Goal: Task Accomplishment & Management: Complete application form

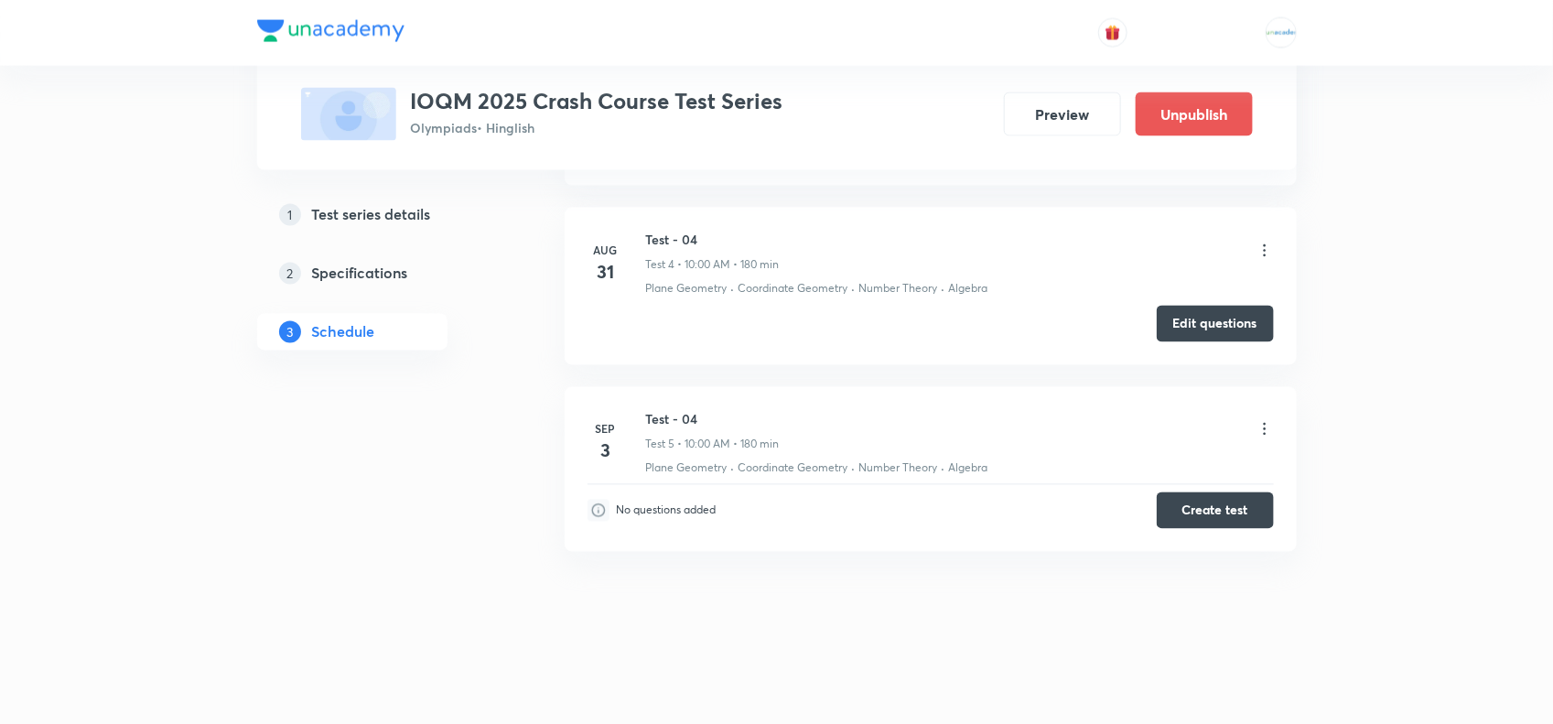
scroll to position [1412, 0]
click at [1260, 428] on icon at bounding box center [1265, 429] width 18 height 18
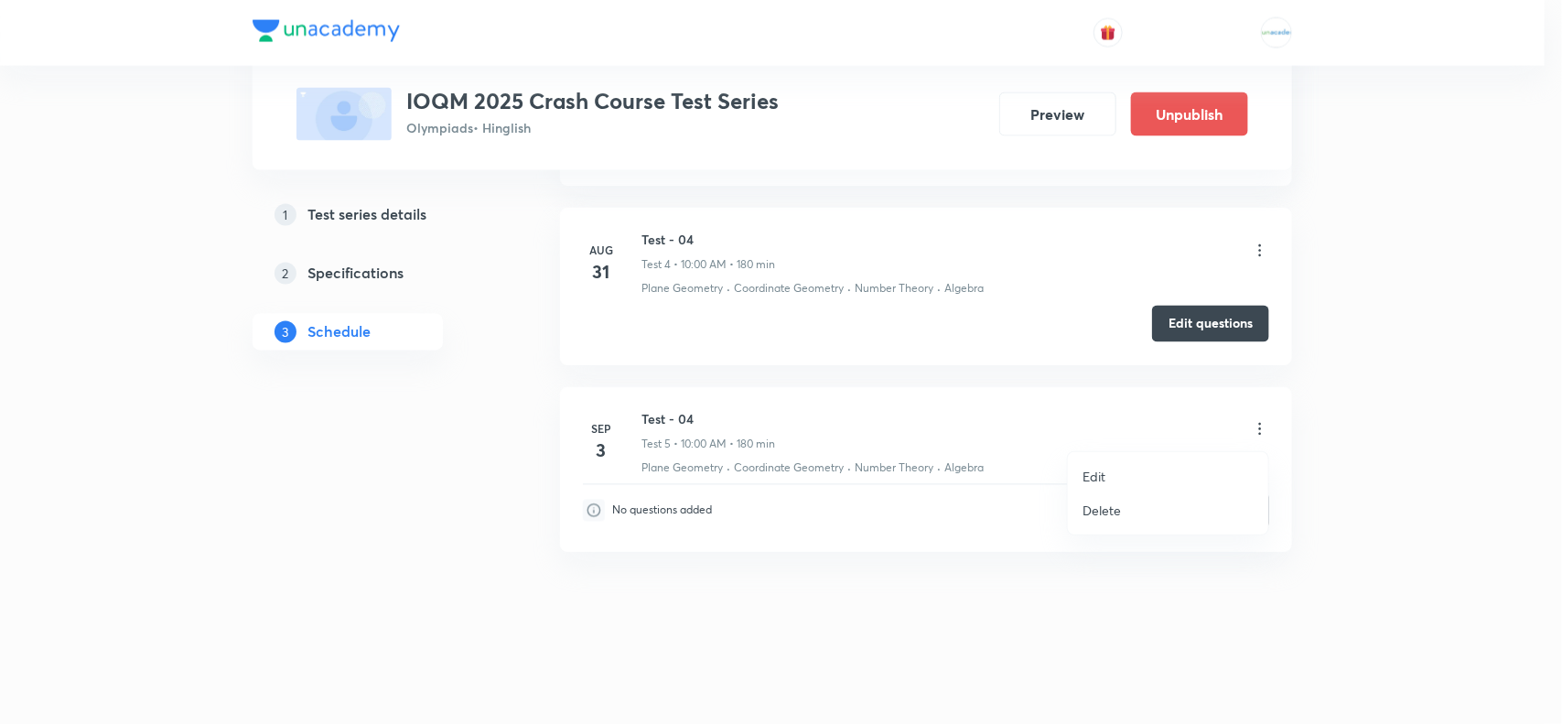
click at [1083, 481] on p "Edit" at bounding box center [1094, 476] width 23 height 19
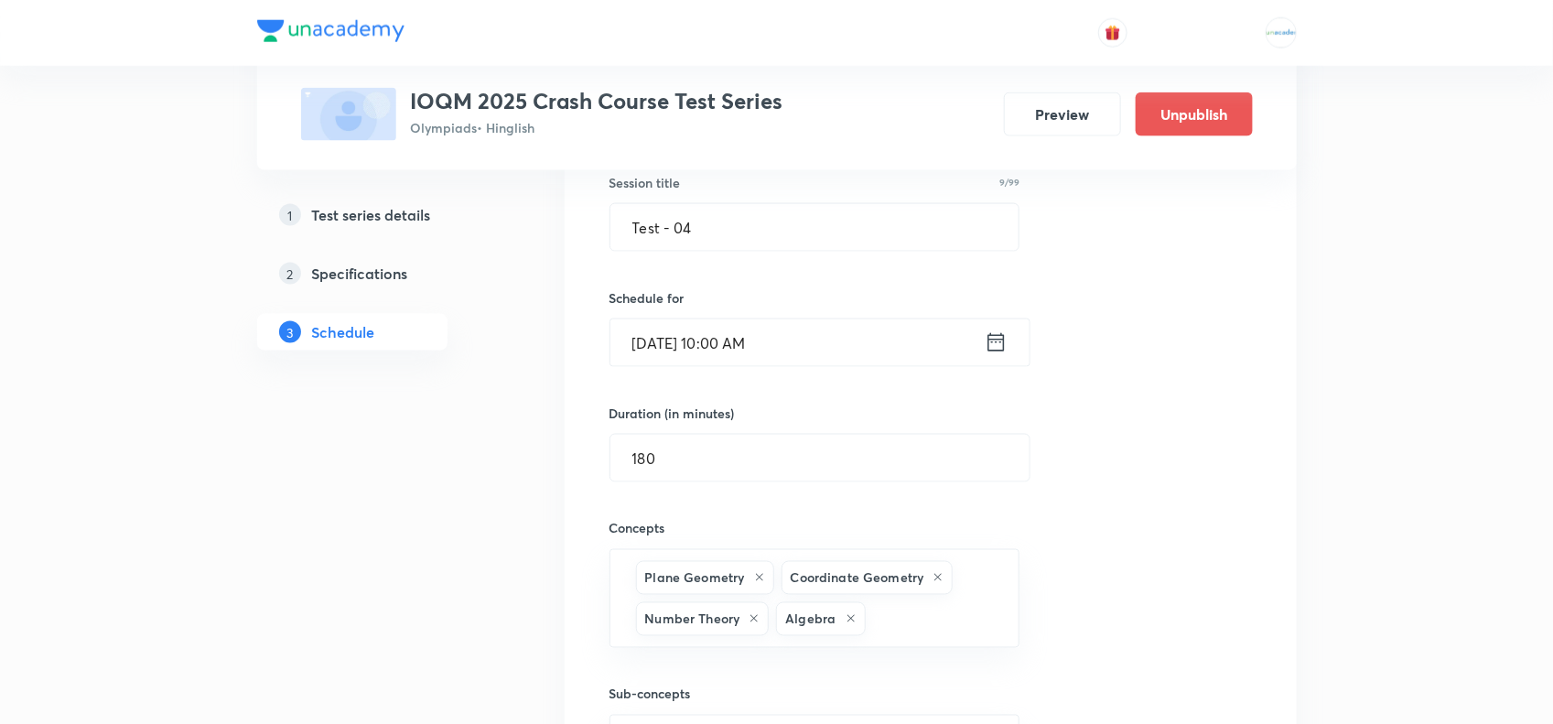
scroll to position [1012, 0]
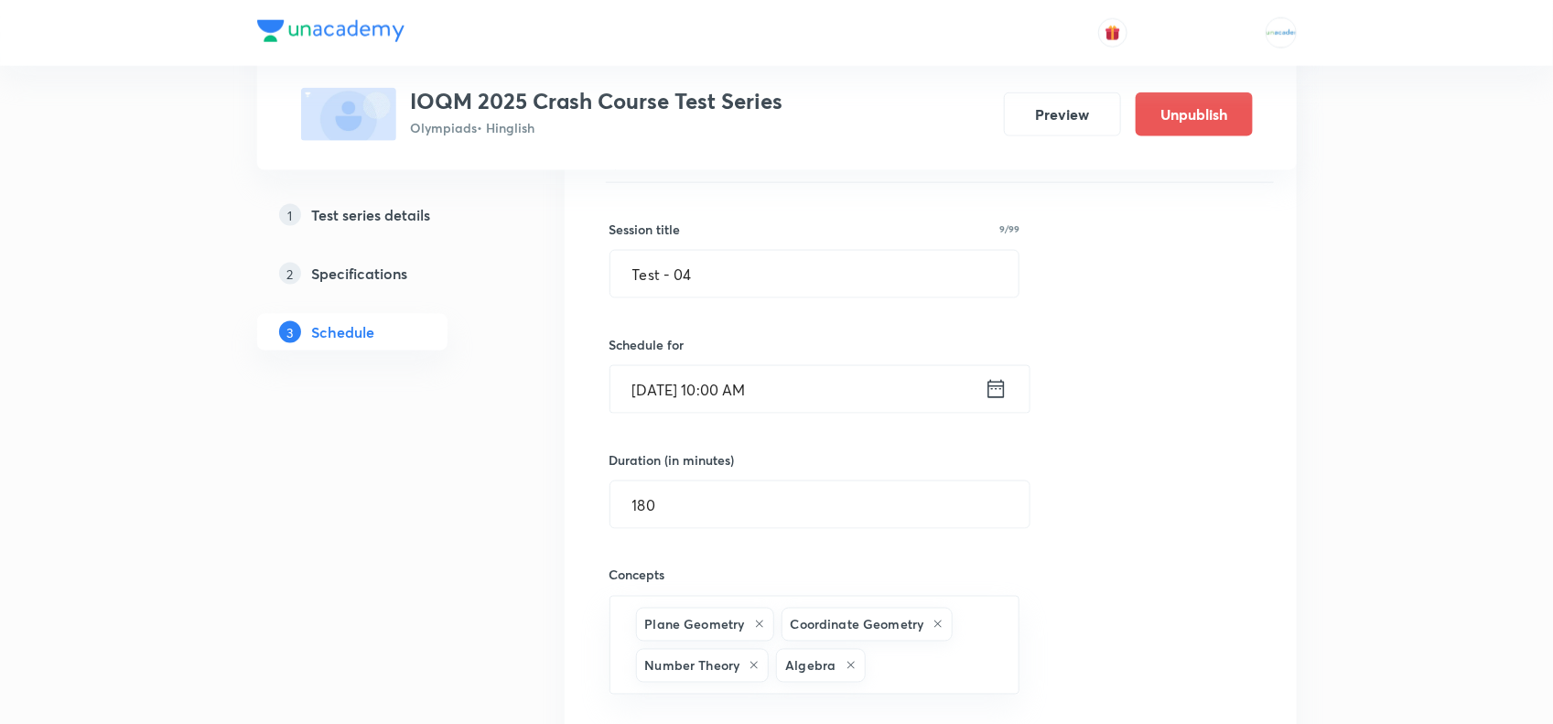
click at [701, 389] on input "Sep 3, 2025, 10:00 AM" at bounding box center [798, 389] width 374 height 47
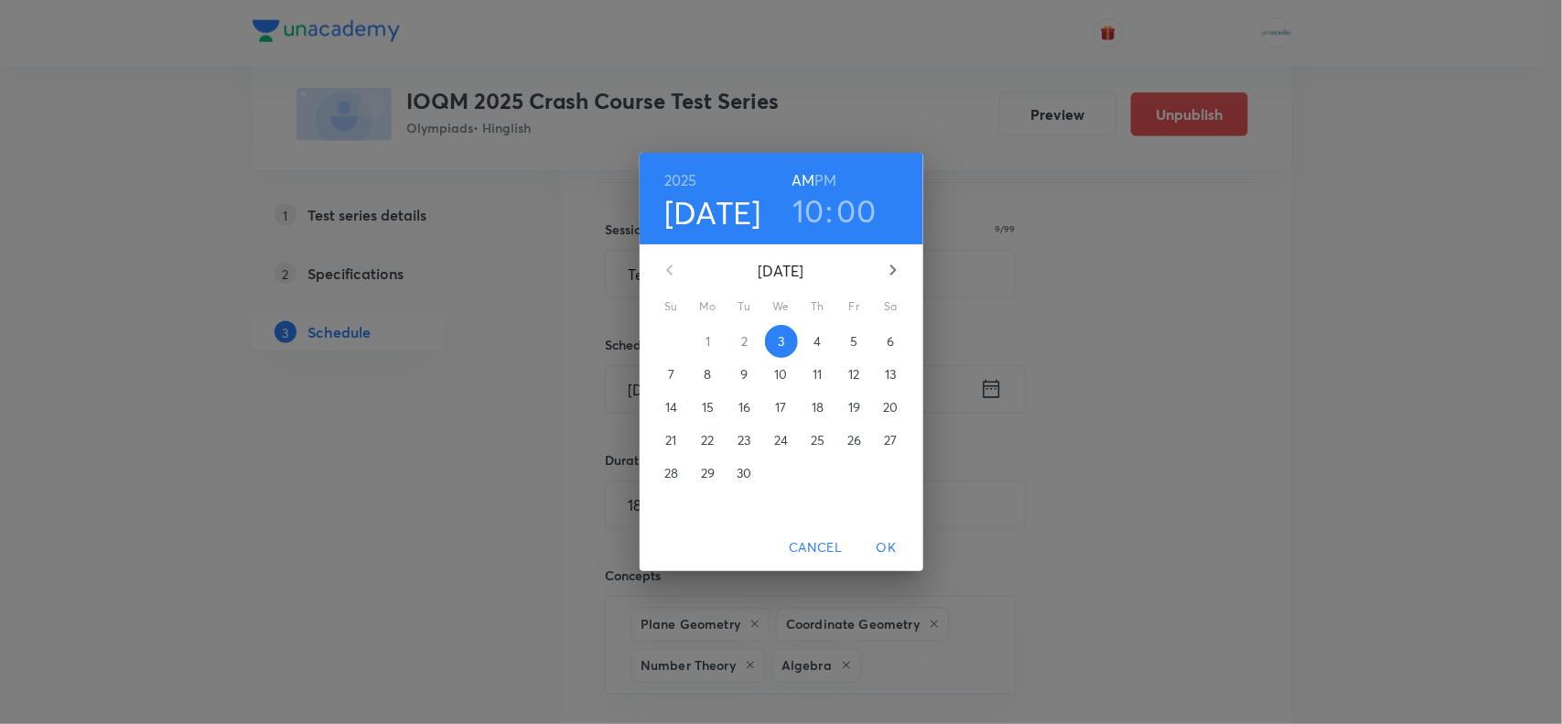
click at [829, 181] on h6 "PM" at bounding box center [826, 181] width 22 height 26
click at [810, 215] on h3 "10" at bounding box center [809, 210] width 32 height 38
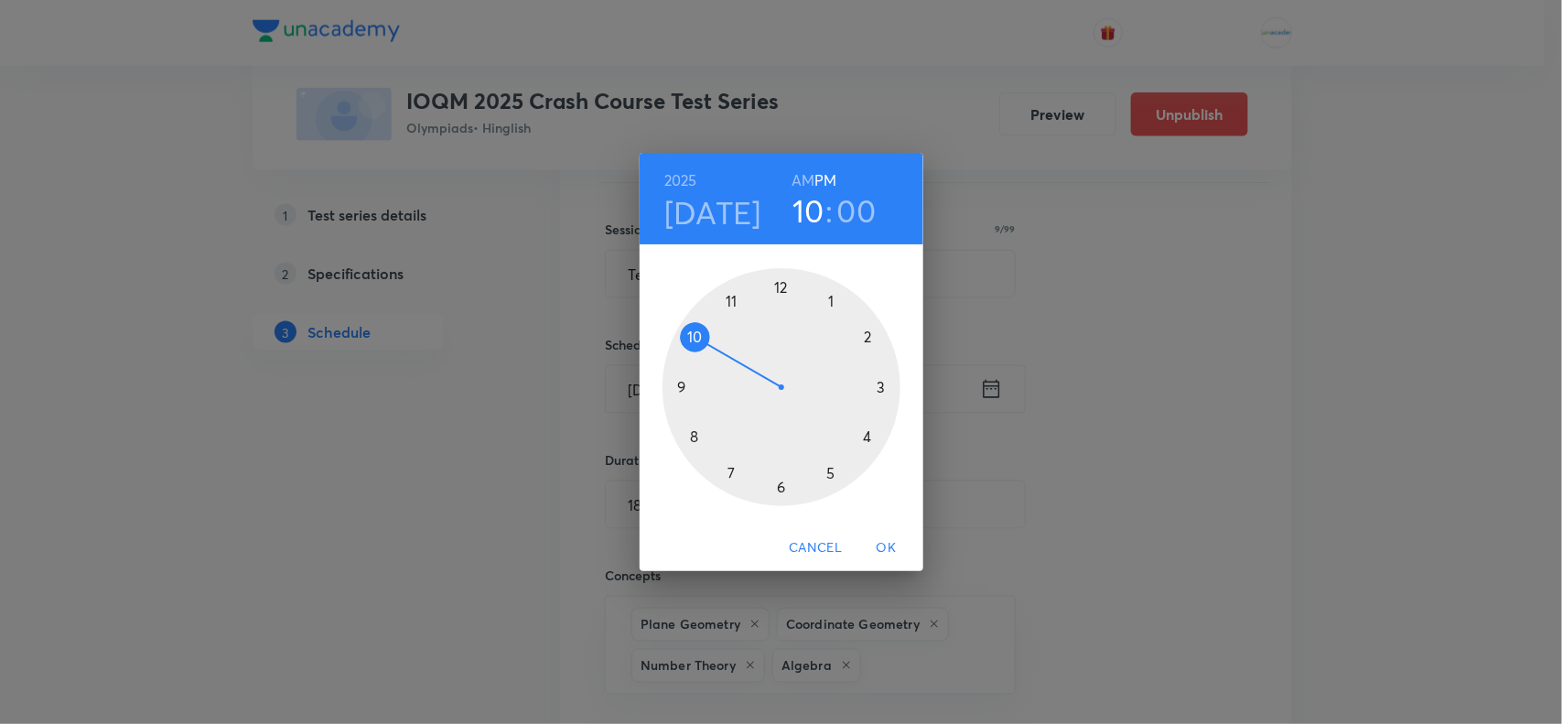
click at [870, 439] on div at bounding box center [782, 387] width 238 height 238
click at [885, 543] on span "OK" at bounding box center [887, 547] width 44 height 23
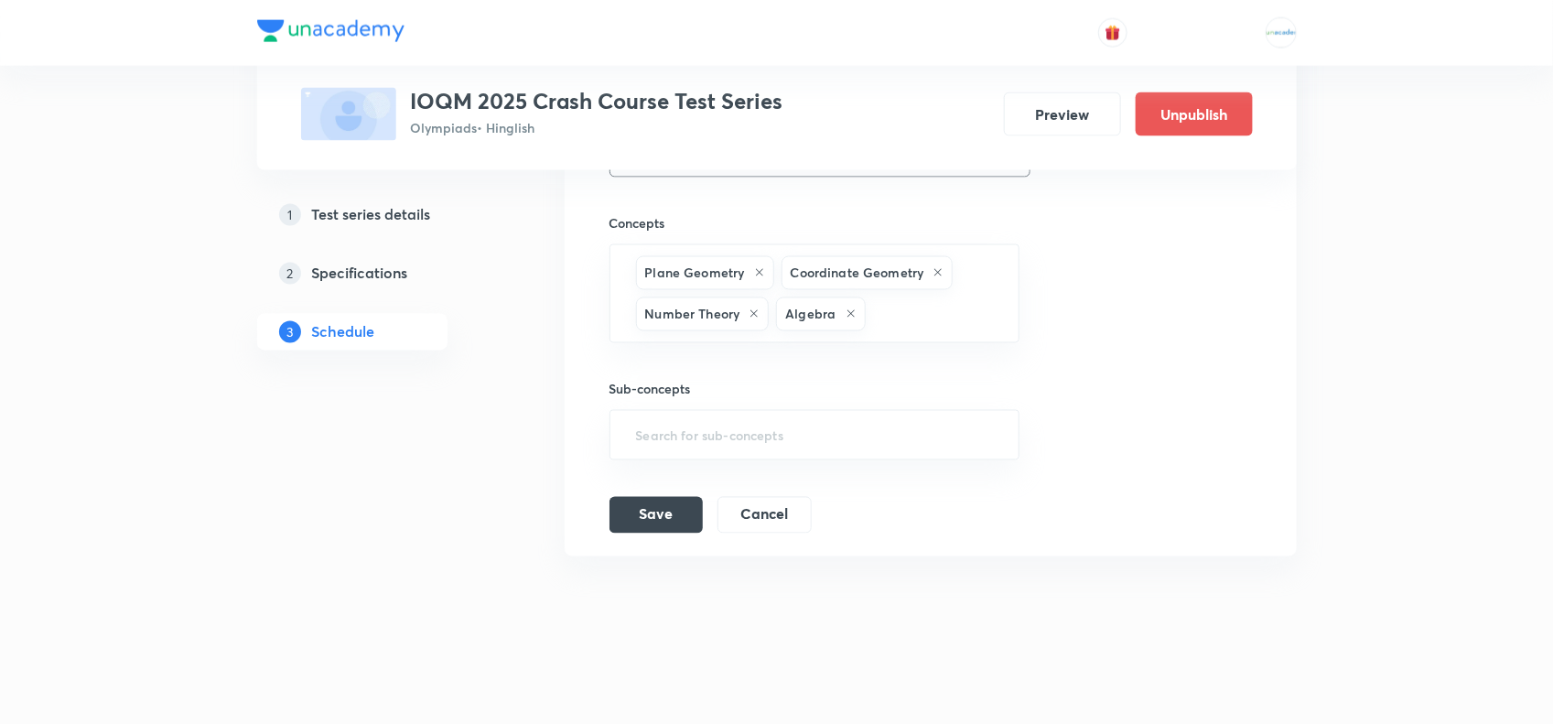
scroll to position [1365, 0]
click at [638, 517] on button "Save" at bounding box center [656, 512] width 93 height 37
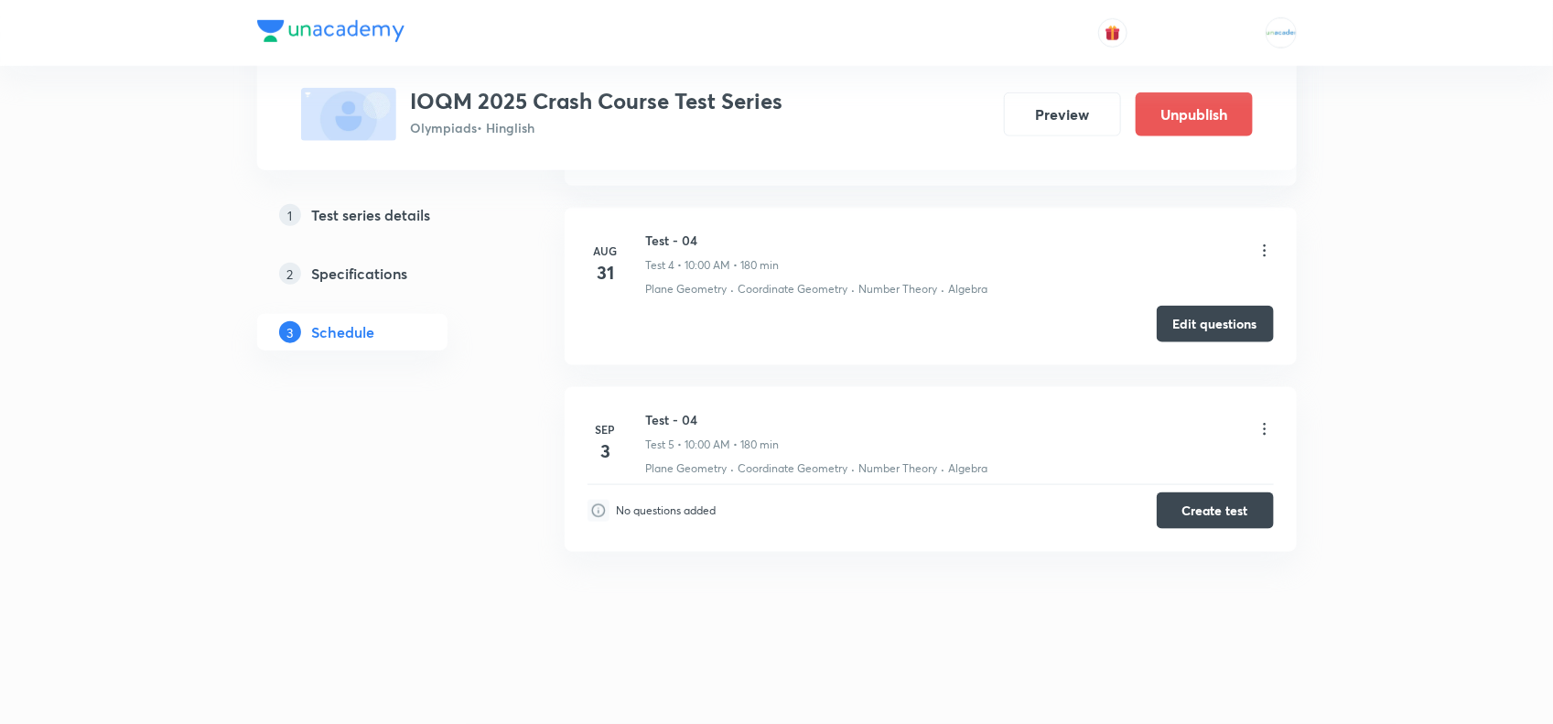
scroll to position [806, 0]
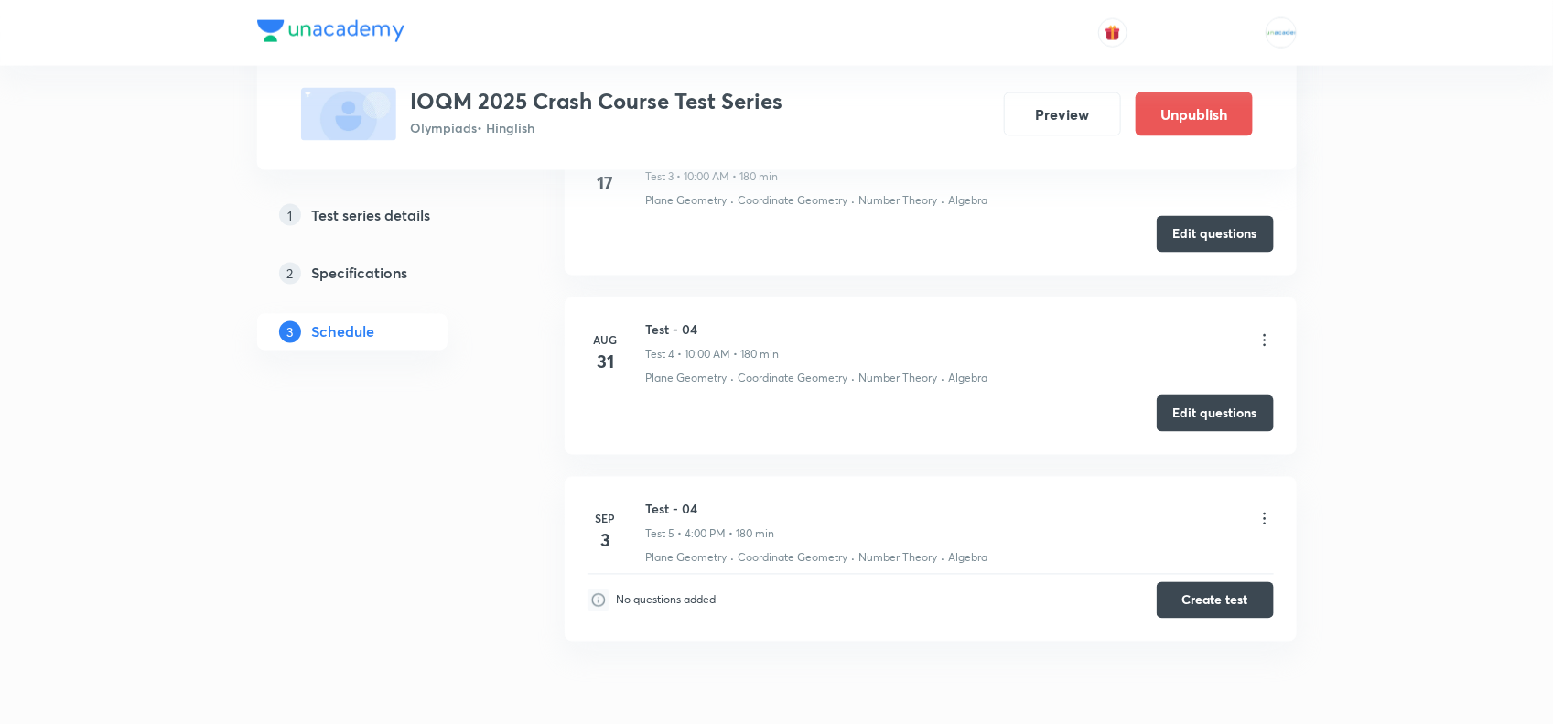
scroll to position [1412, 0]
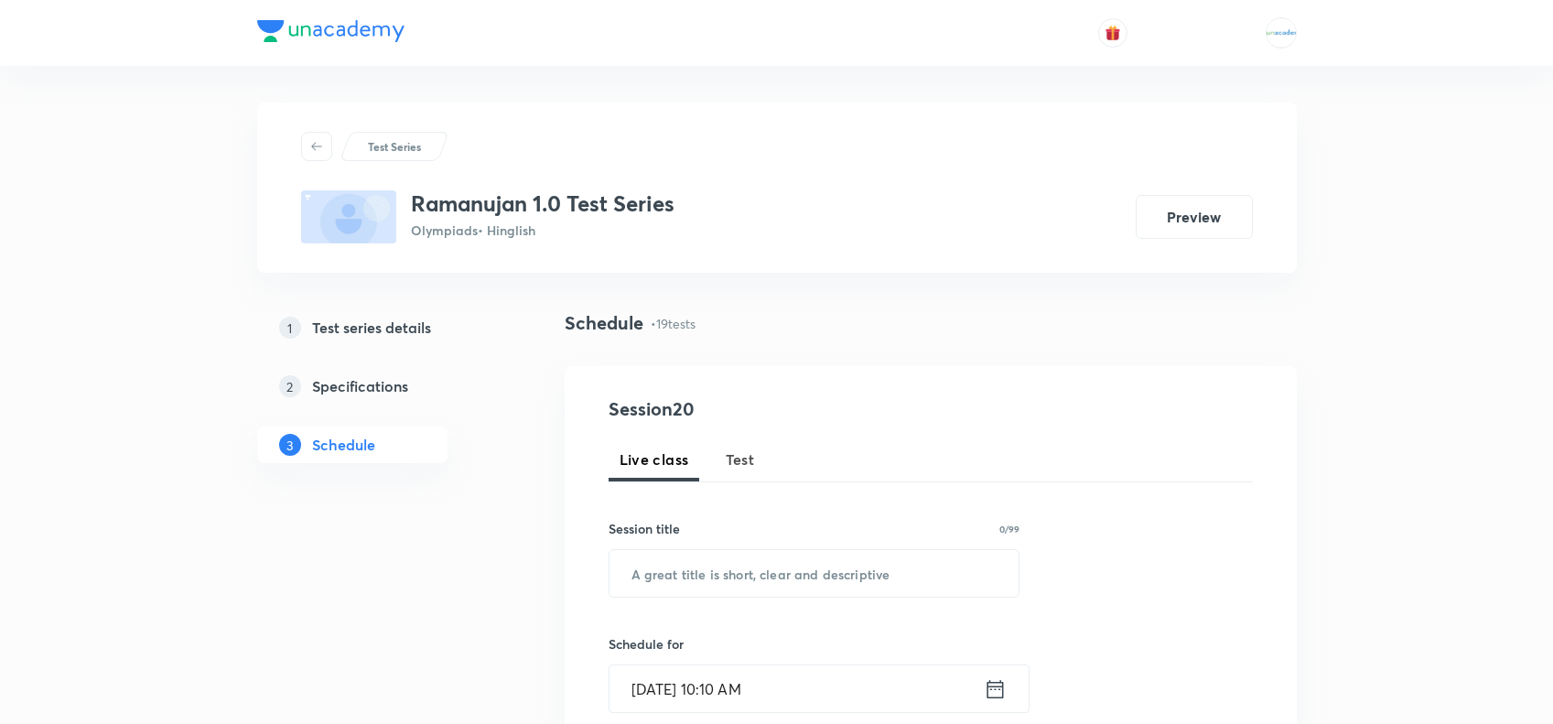
scroll to position [3869, 0]
click at [746, 453] on span "Test" at bounding box center [740, 460] width 29 height 22
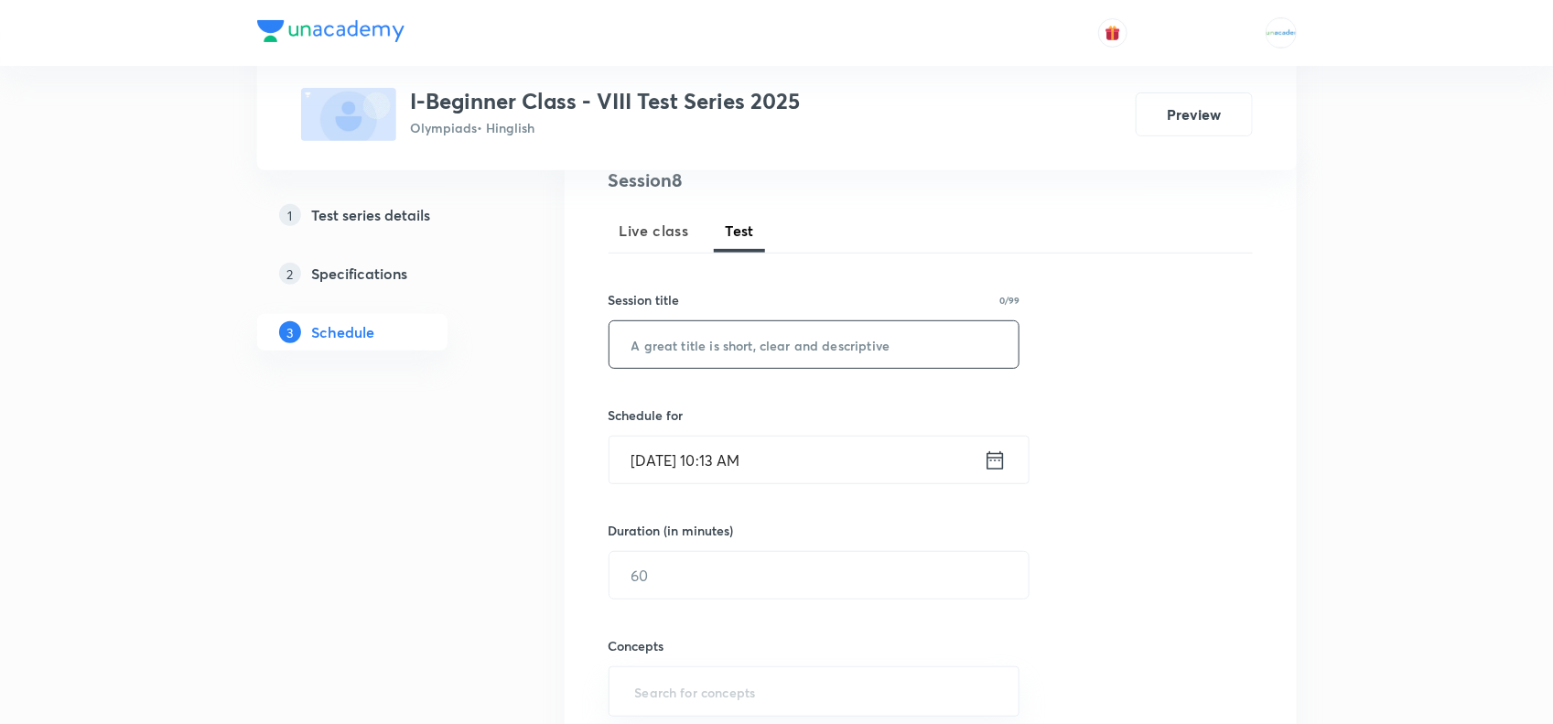
click at [783, 354] on input "text" at bounding box center [815, 344] width 410 height 47
paste input "Advance Test 02"
type input "Advance Test 02"
click at [719, 450] on input "Sep 3, 2025, 10:13 AM" at bounding box center [797, 460] width 374 height 47
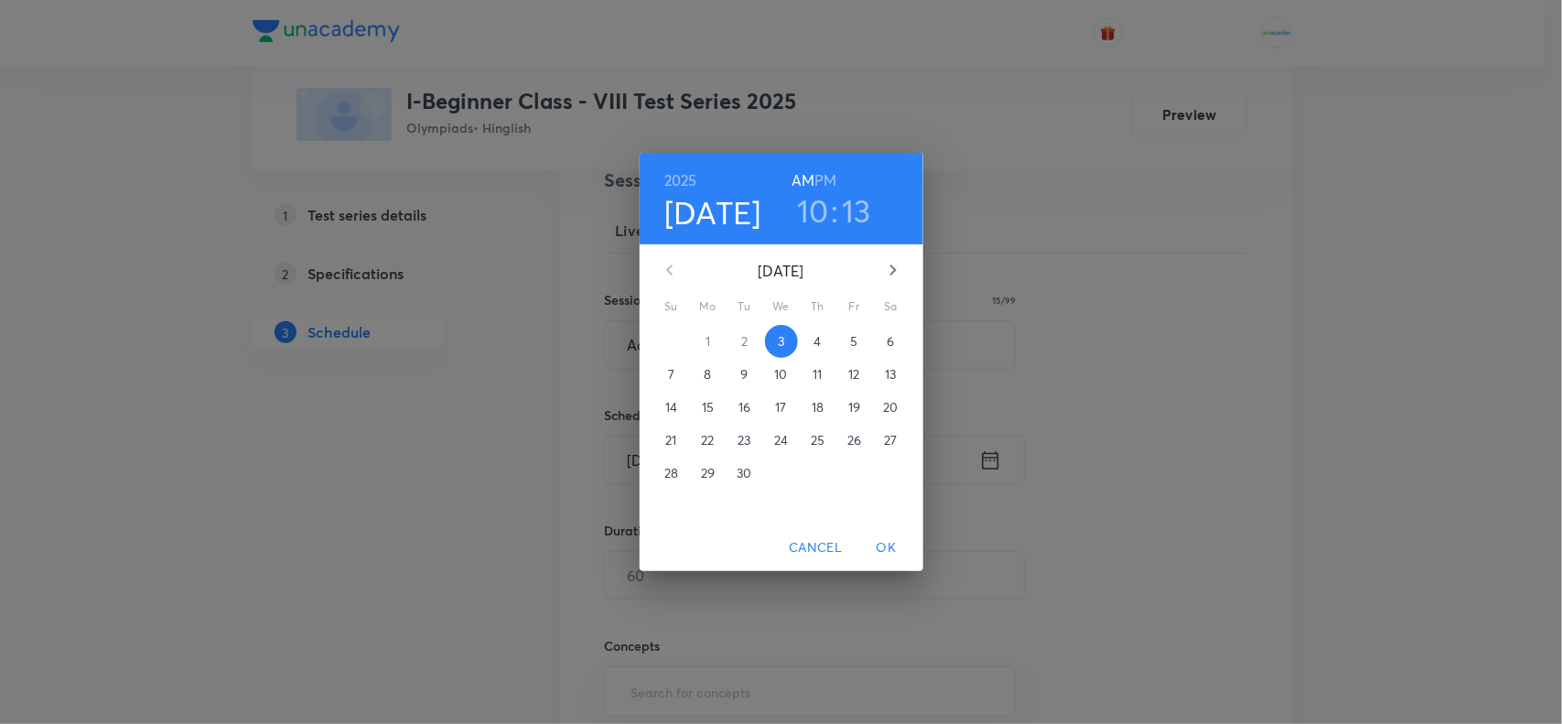
click at [708, 372] on p "8" at bounding box center [707, 374] width 7 height 18
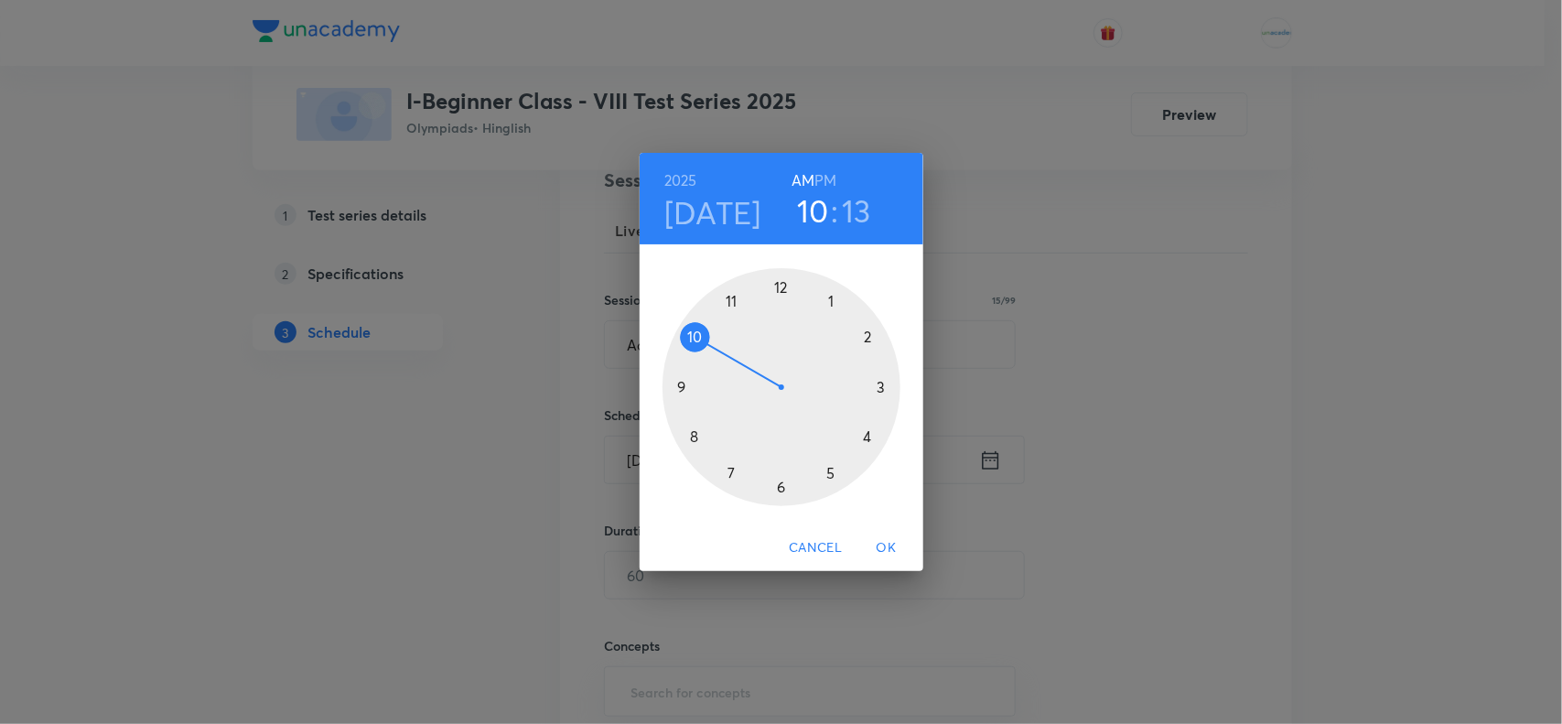
click at [693, 335] on div at bounding box center [782, 387] width 238 height 238
click at [783, 285] on div at bounding box center [782, 387] width 238 height 238
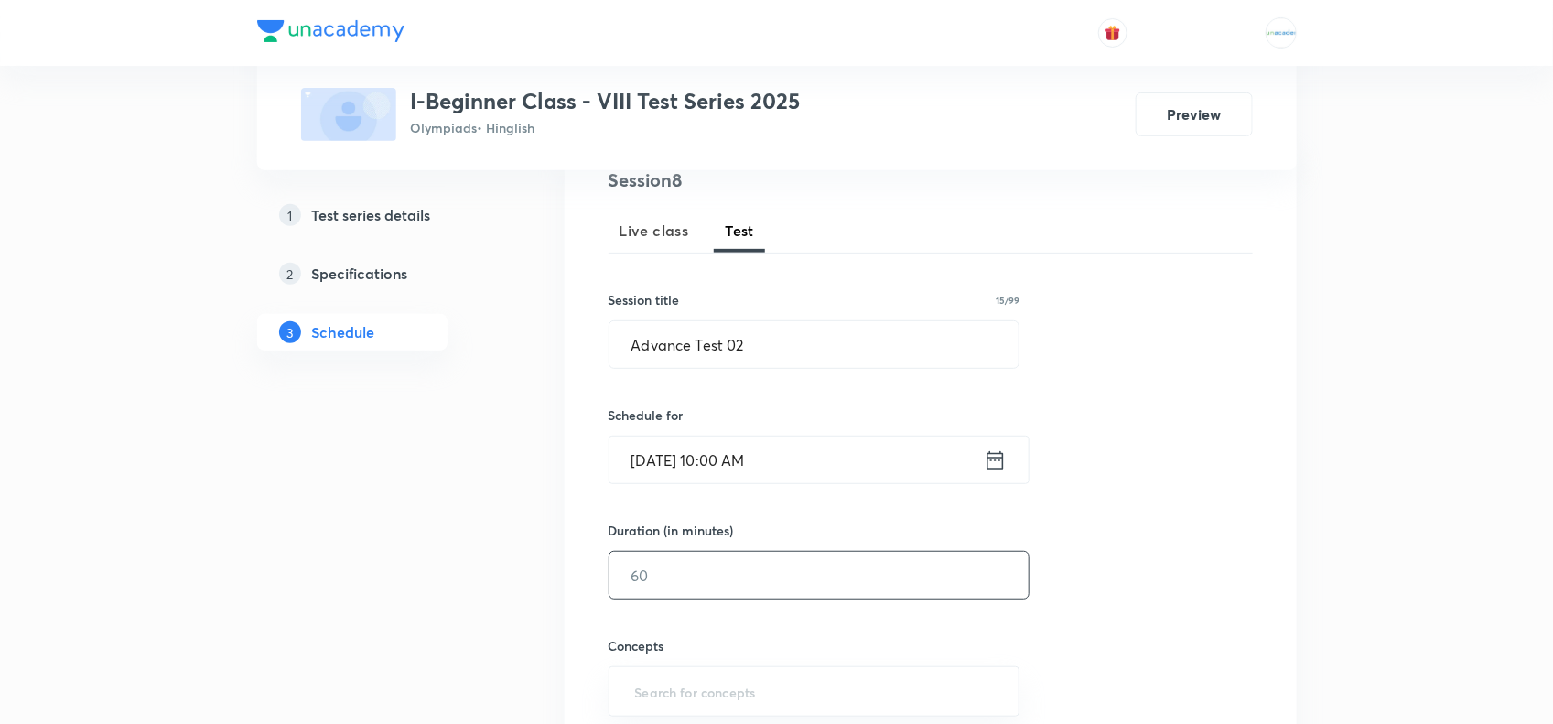
click at [675, 565] on input "text" at bounding box center [819, 575] width 419 height 47
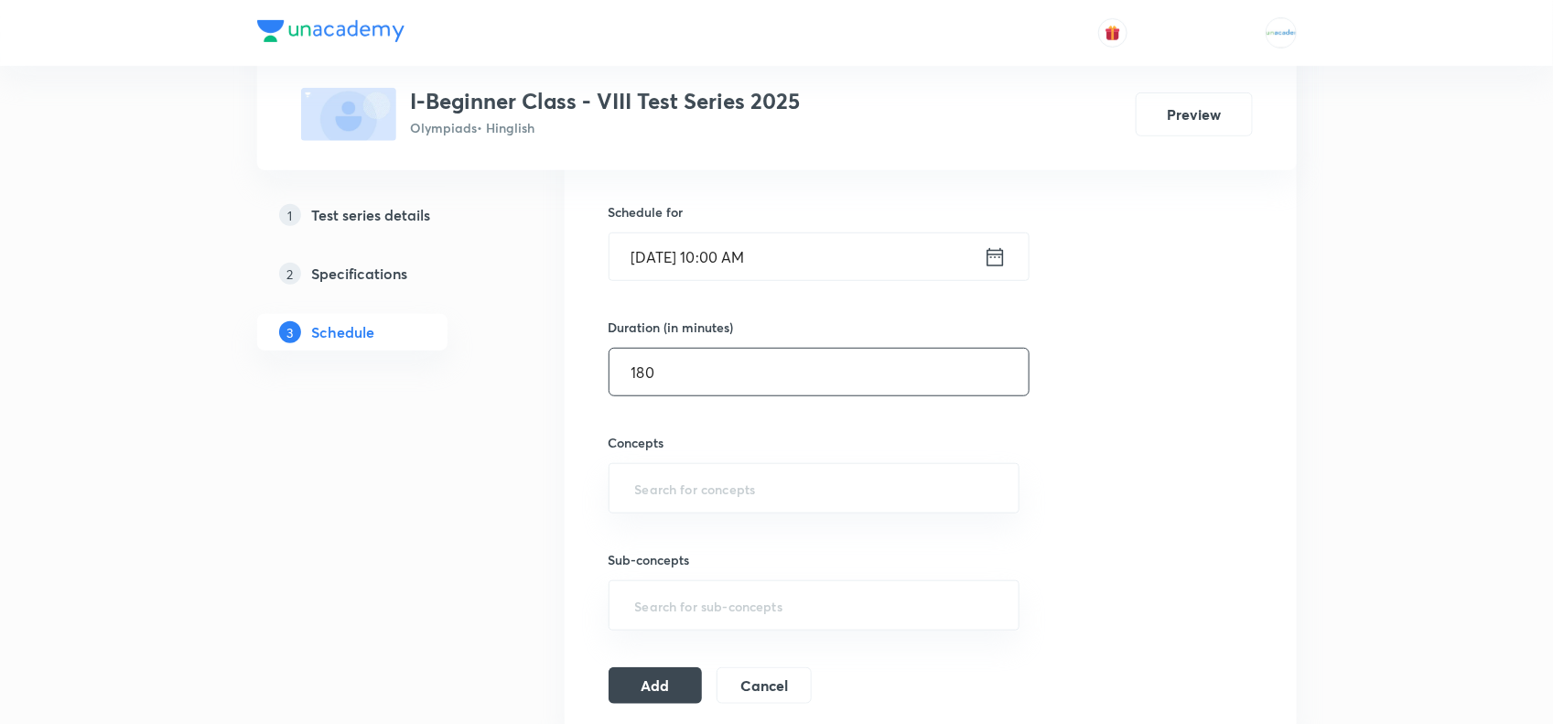
scroll to position [435, 0]
type input "180"
click at [675, 495] on input "text" at bounding box center [815, 486] width 366 height 34
paste input "Force and Pressure"
type input "Force and Pressure"
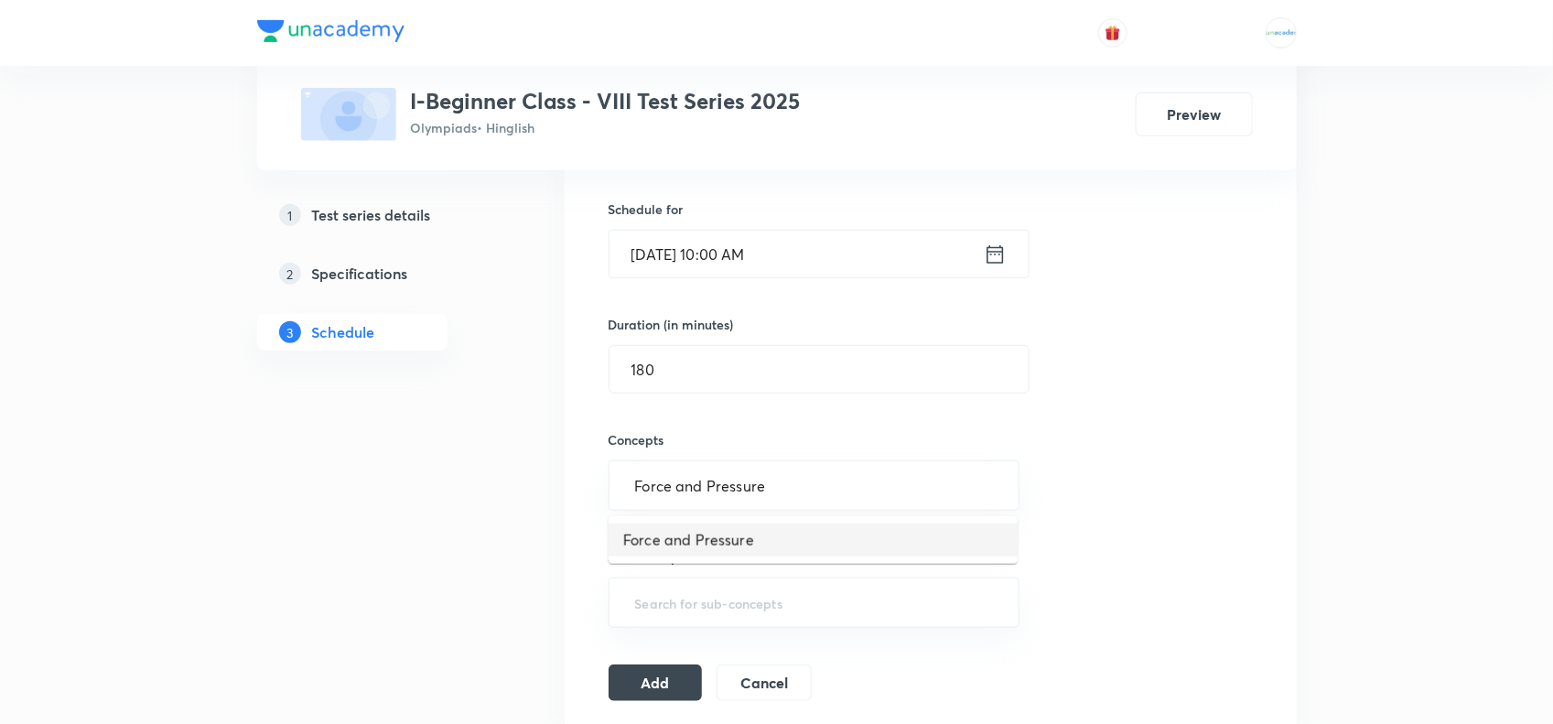
click at [673, 524] on li "Force and Pressure" at bounding box center [813, 540] width 409 height 33
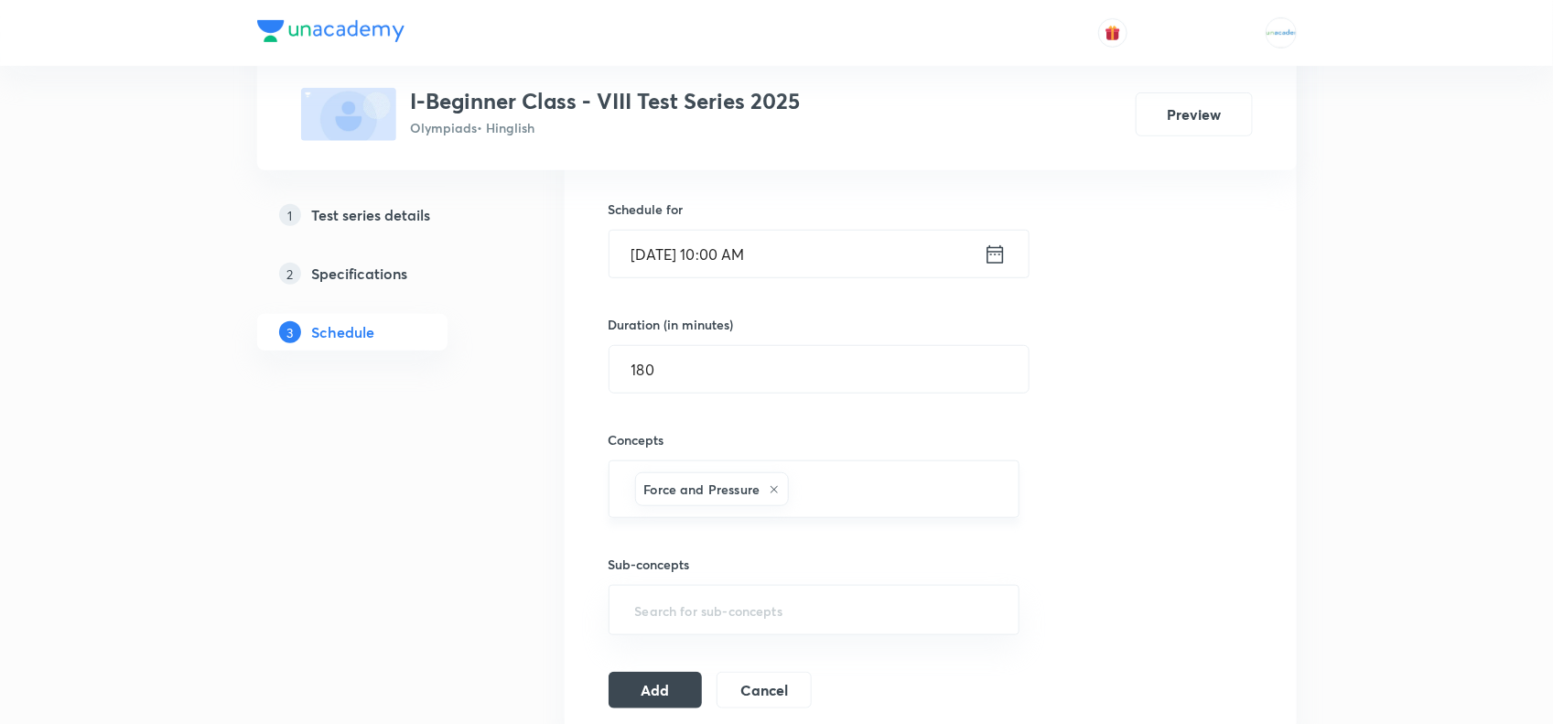
paste input "Friction"
type input "Friction"
click at [657, 555] on li "Friction" at bounding box center [813, 547] width 409 height 33
paste input "Sound"
type input "Sound"
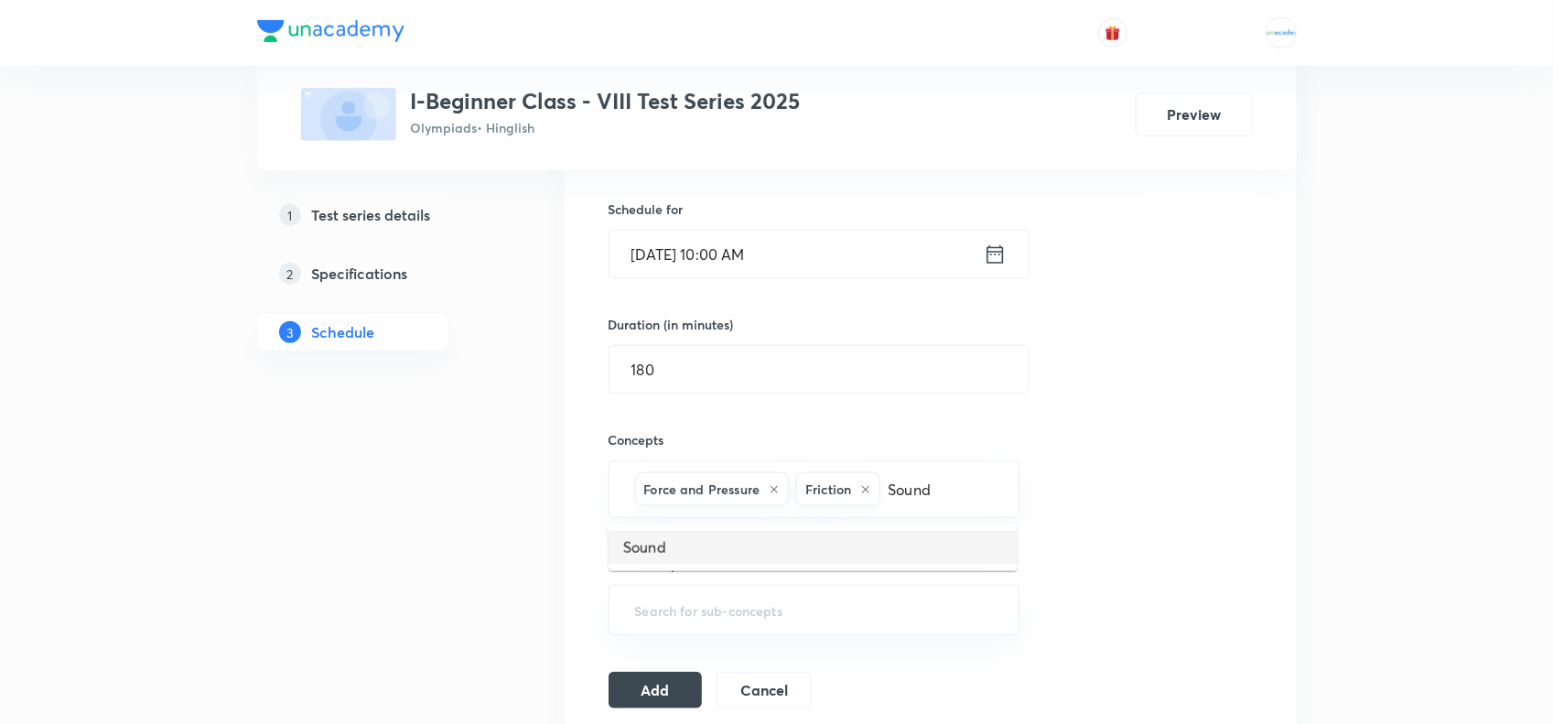
click at [692, 542] on li "Sound" at bounding box center [813, 547] width 409 height 33
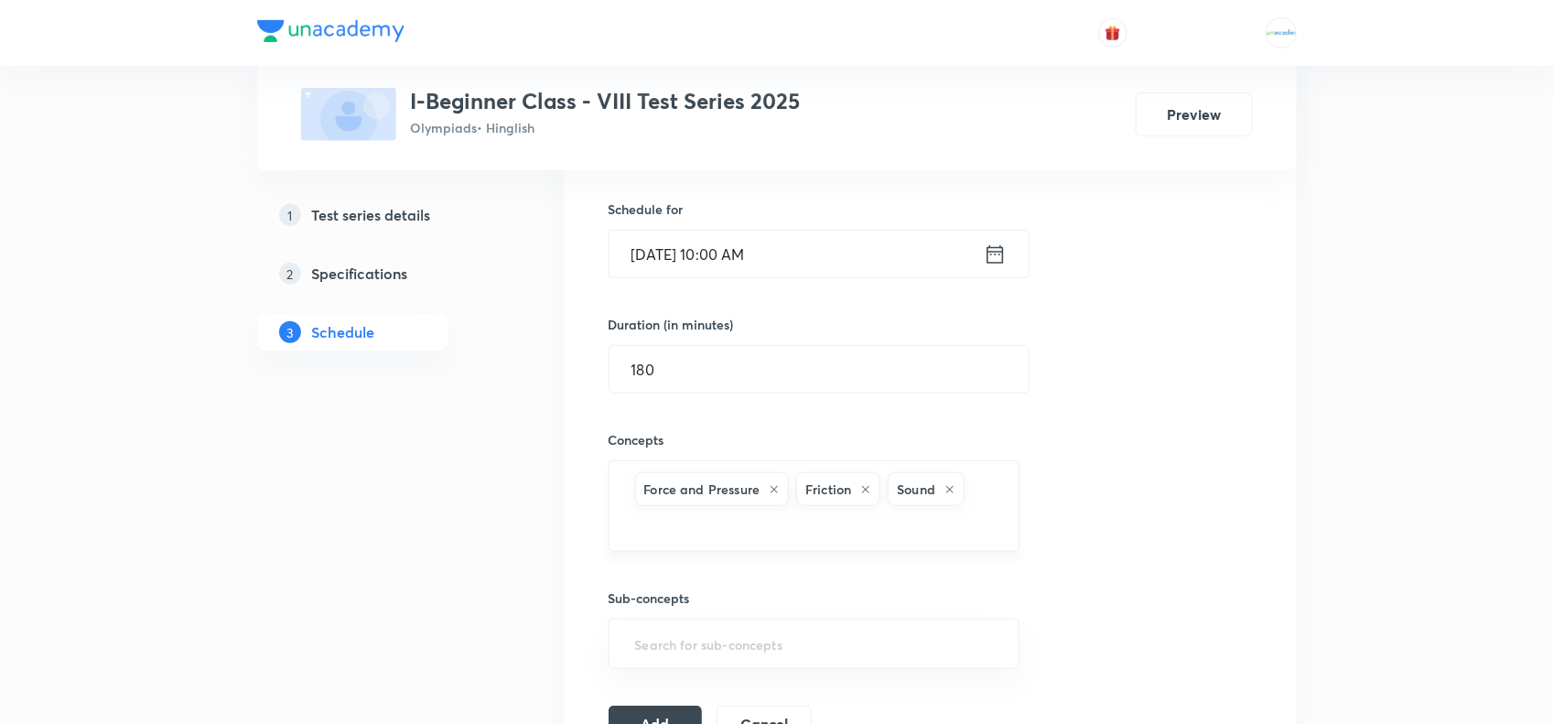
paste input "Chemical"
type input "Chemical"
click at [694, 566] on li "Chemical Effect of Electric Current" at bounding box center [813, 581] width 409 height 33
paste input "Coal"
type input "Coal"
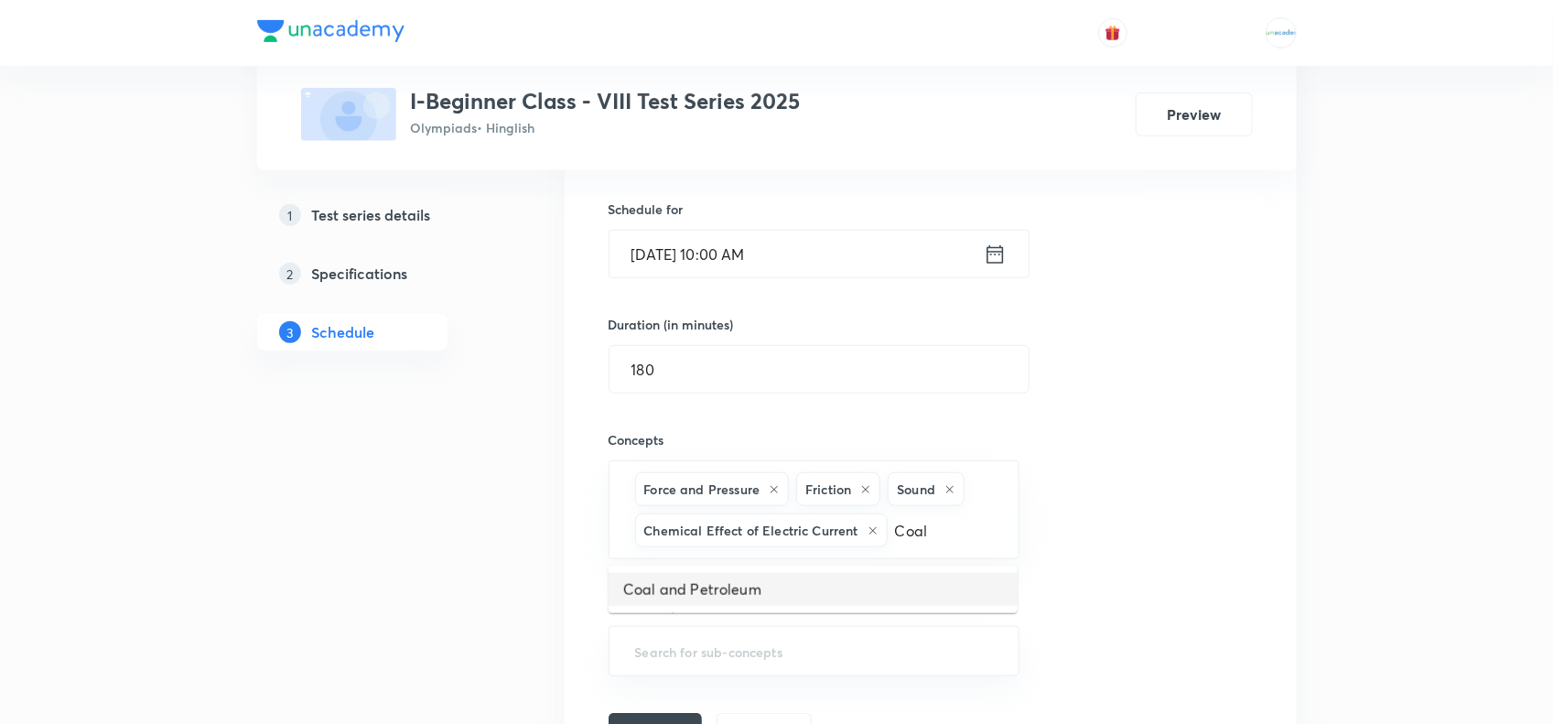
click at [757, 579] on li "Coal and Petroleum" at bounding box center [813, 589] width 409 height 33
paste input "Combustion"
type input "Combustion"
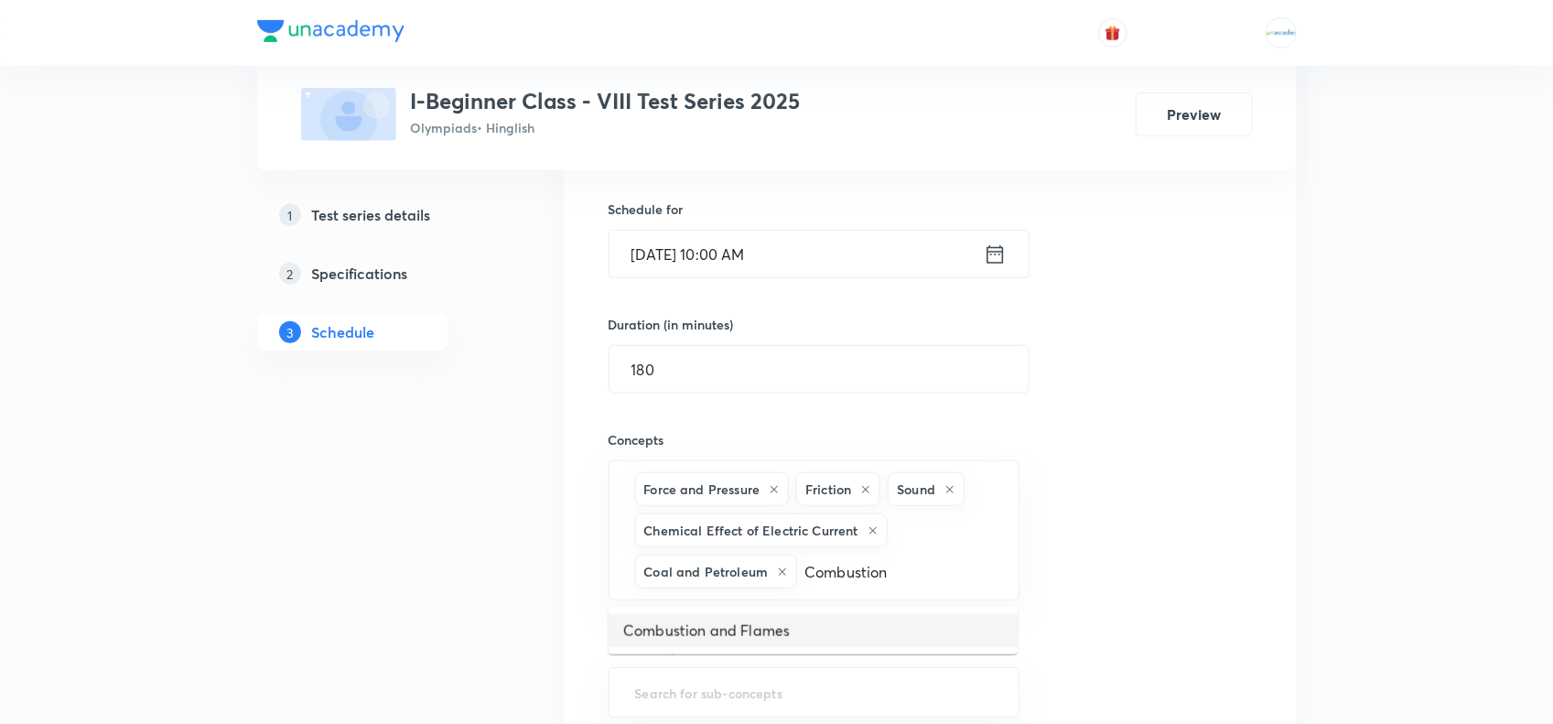
click at [773, 634] on li "Combustion and Flames" at bounding box center [813, 630] width 409 height 33
paste input "Synthetic"
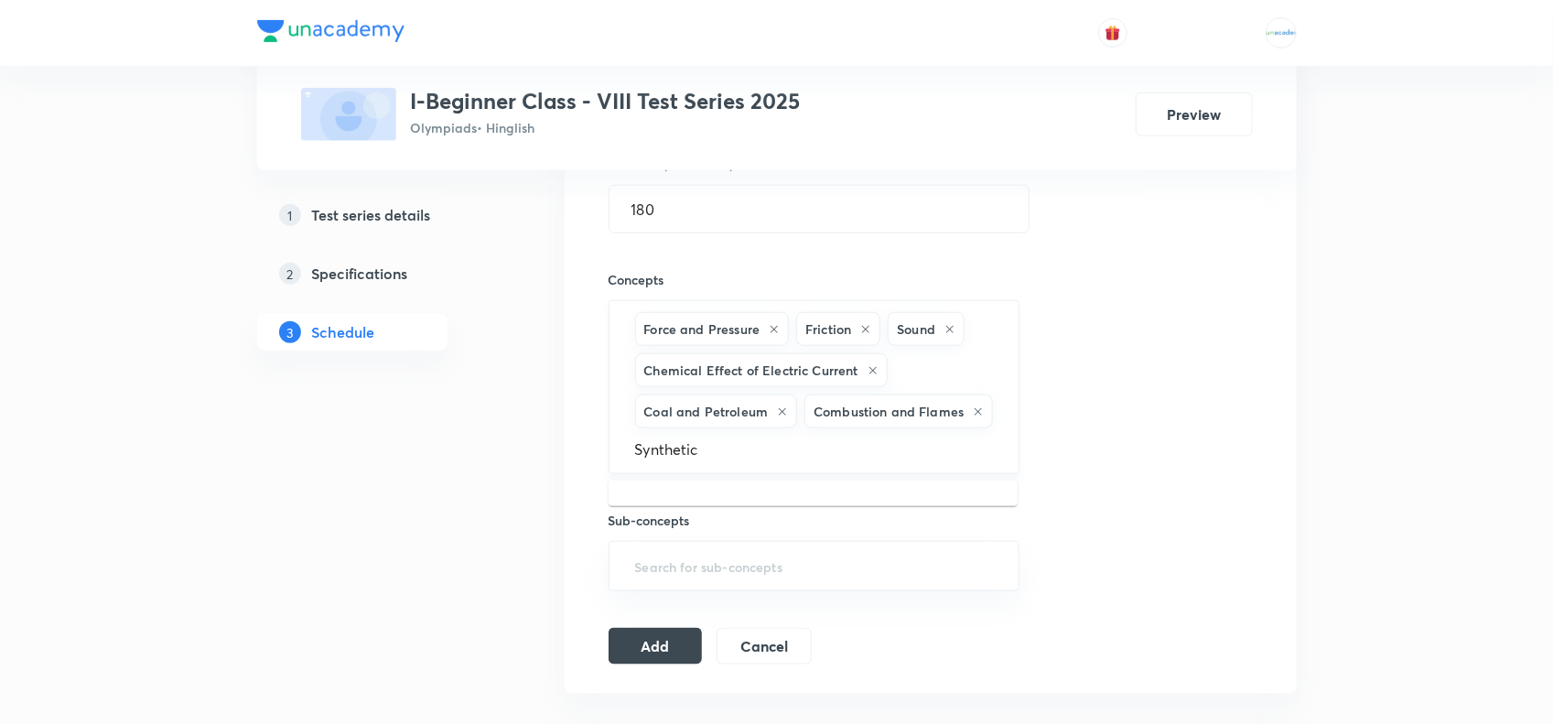
scroll to position [680, 0]
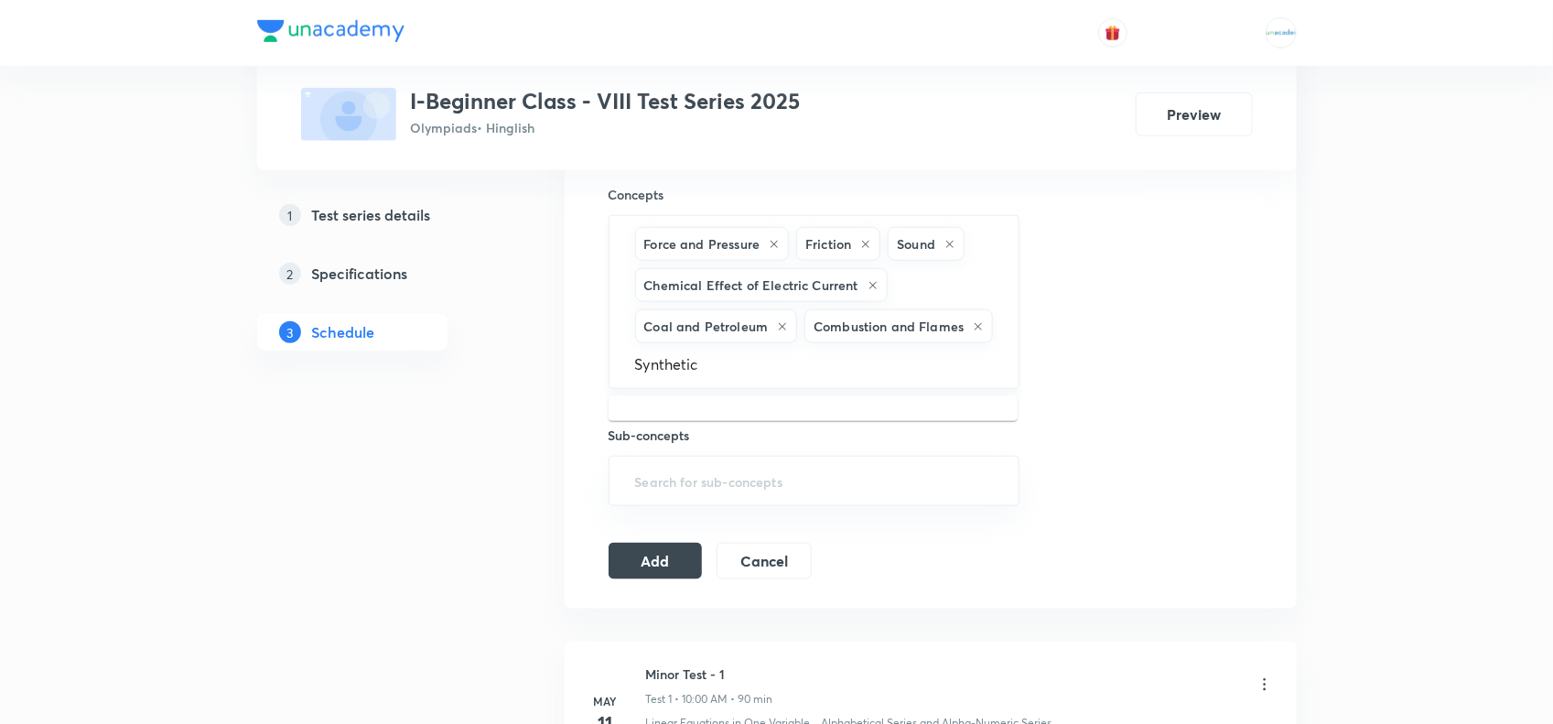
type input "Synthetic"
paste input "Fibre"
type input "Fibre"
paste input "Crop"
type input "Crop"
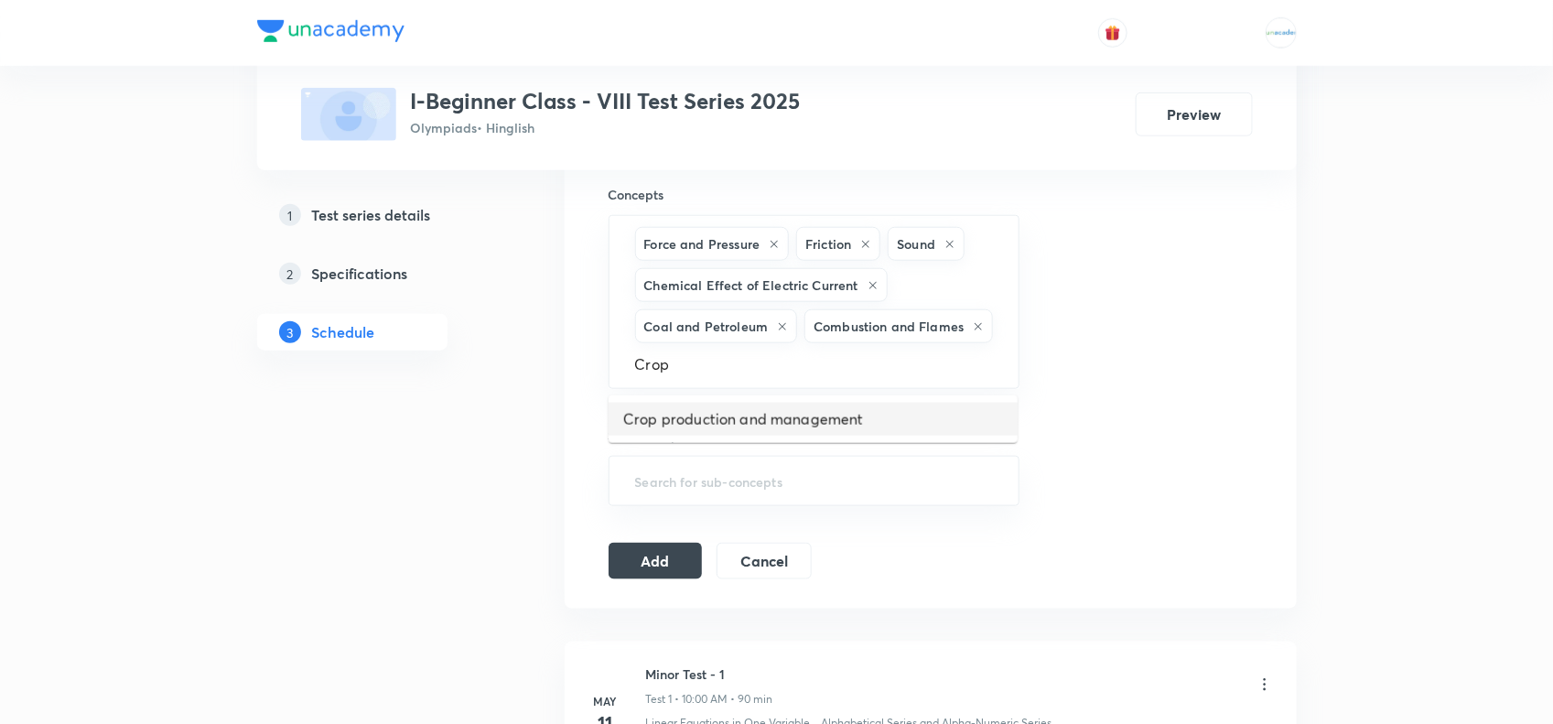
click at [682, 413] on li "Crop production and management" at bounding box center [813, 419] width 409 height 33
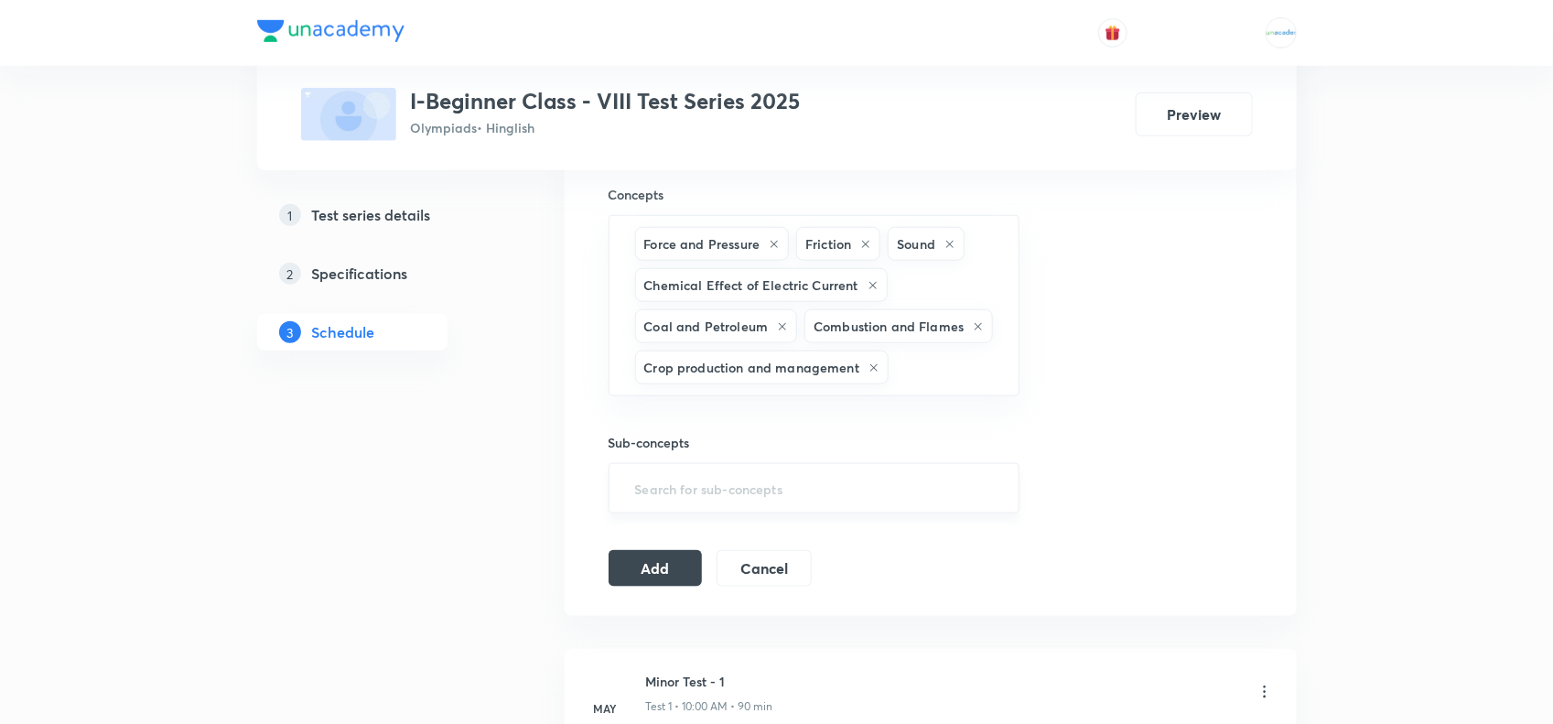
paste input "Microorganisms"
type input "Microorganisms"
click at [772, 427] on li "Microorganisms : Friend and Foe" at bounding box center [813, 427] width 409 height 33
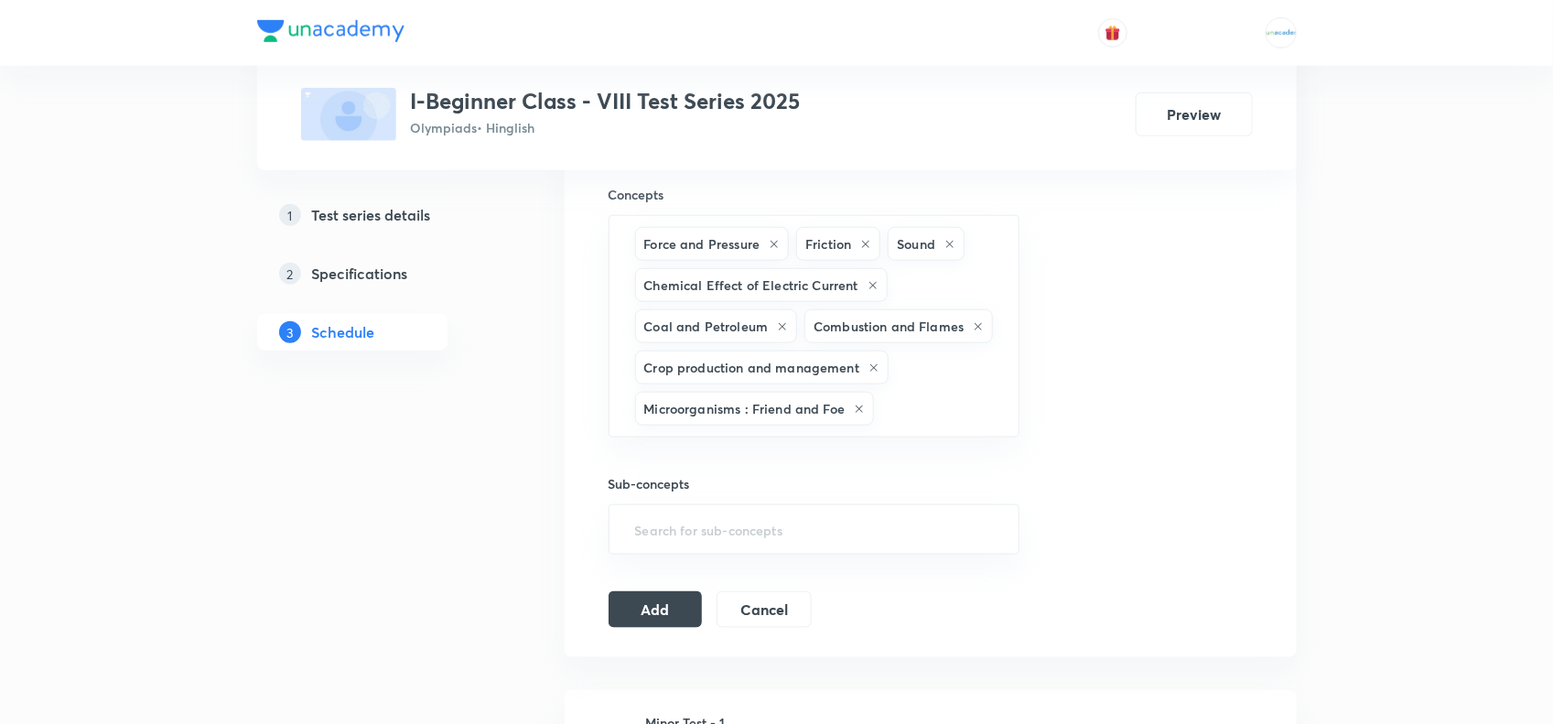
scroll to position [0, 0]
paste input "Microorganisms"
type input "Microorganisms"
paste input "Reproduction"
type input "R"
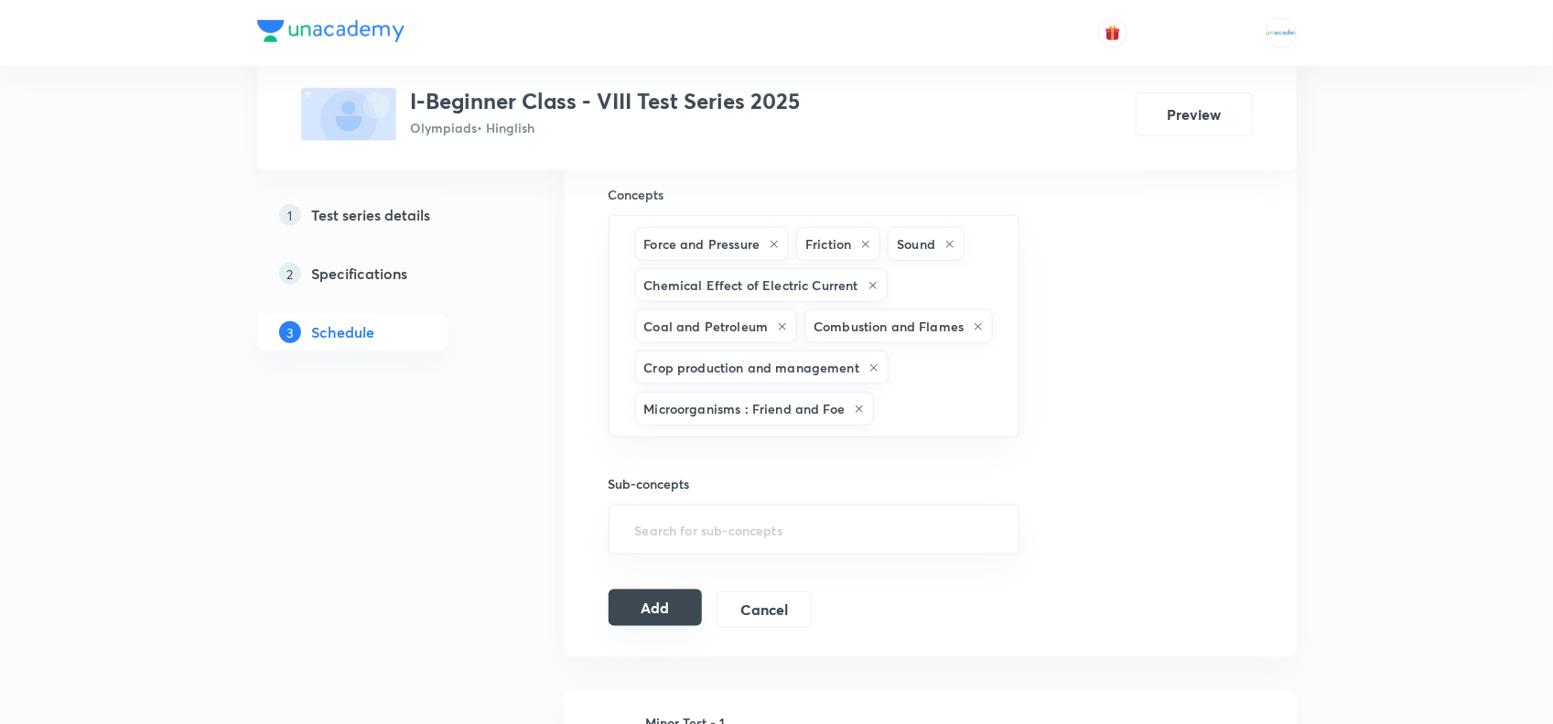
click at [666, 609] on button "Add" at bounding box center [656, 607] width 94 height 37
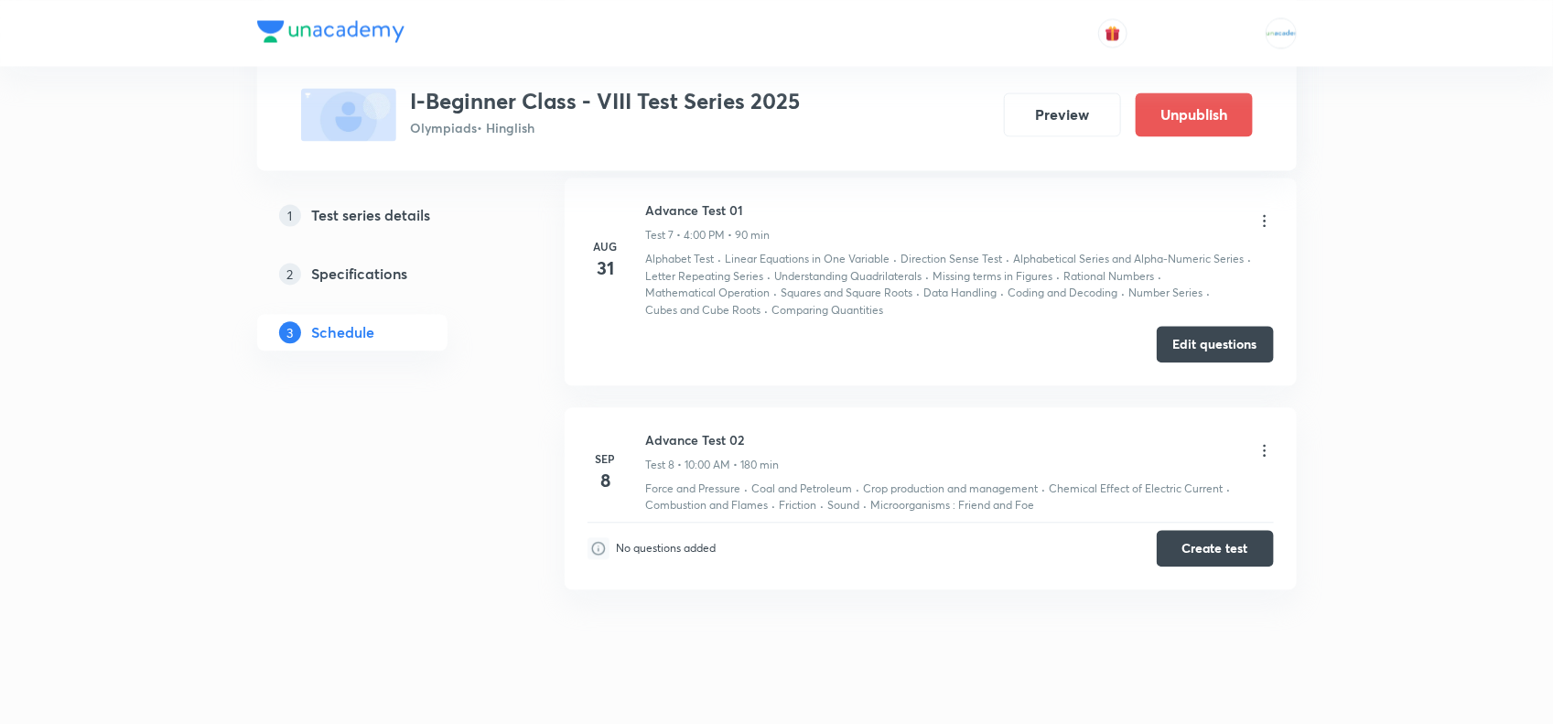
scroll to position [1608, 0]
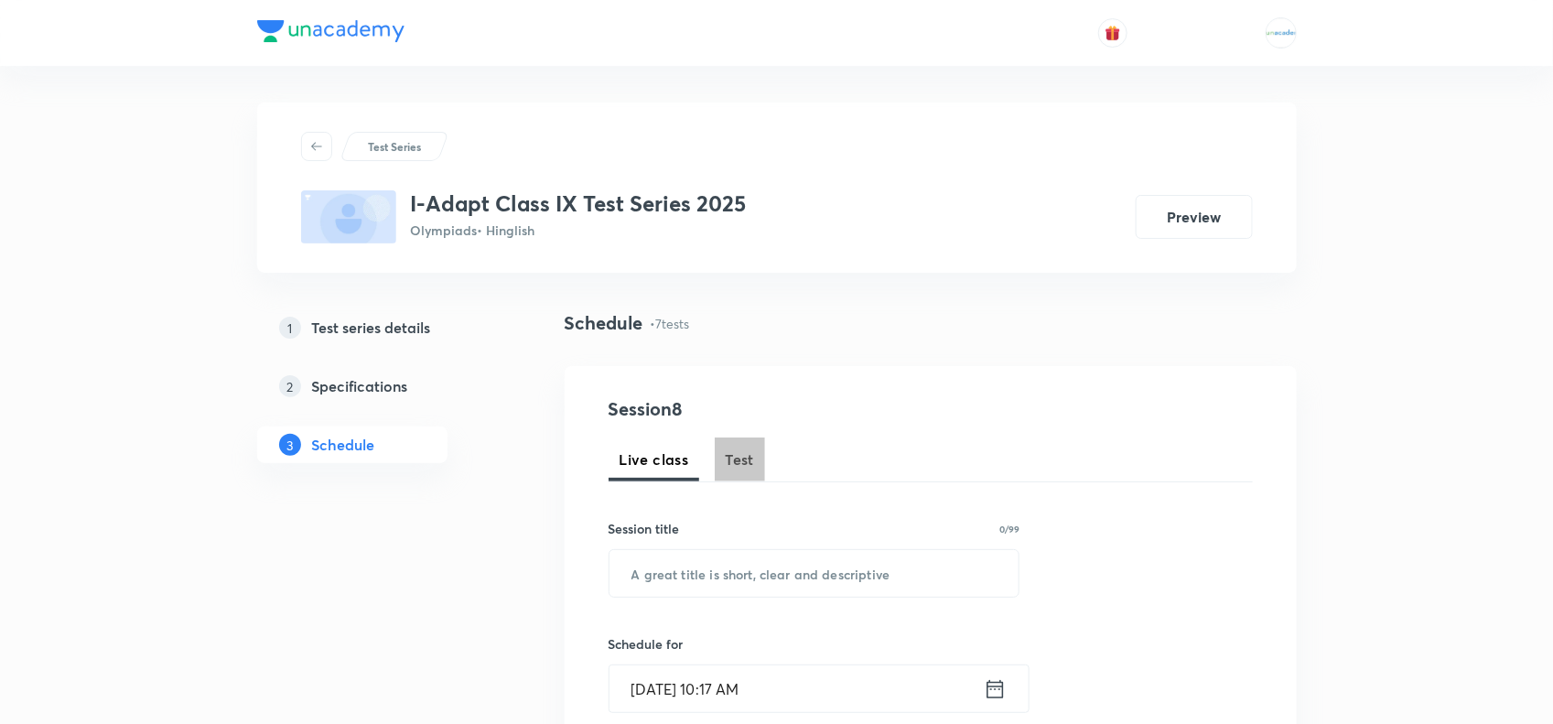
click at [733, 463] on span "Test" at bounding box center [740, 460] width 29 height 22
click at [748, 559] on input "text" at bounding box center [815, 573] width 410 height 47
paste input "Advance Test 02"
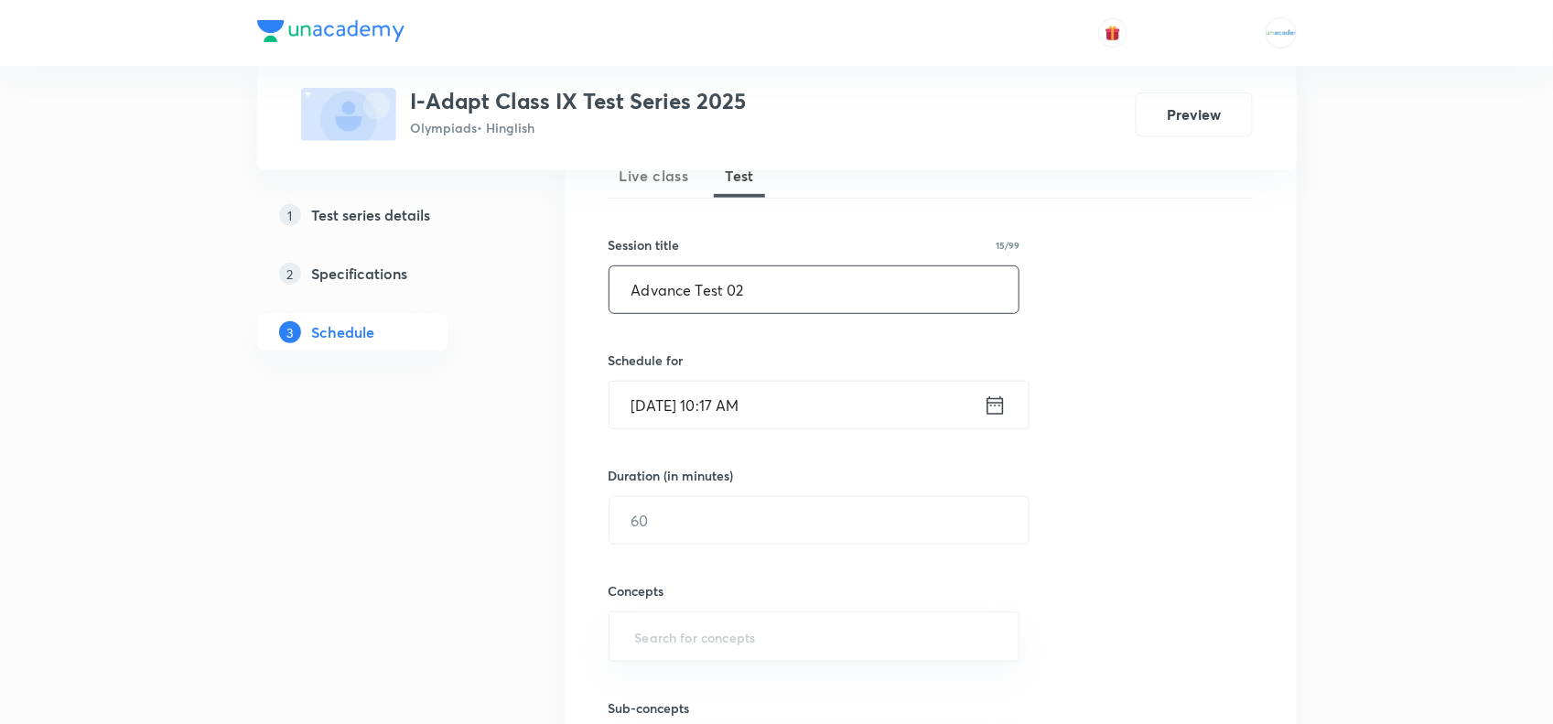
scroll to position [285, 0]
type input "Advance Test 02"
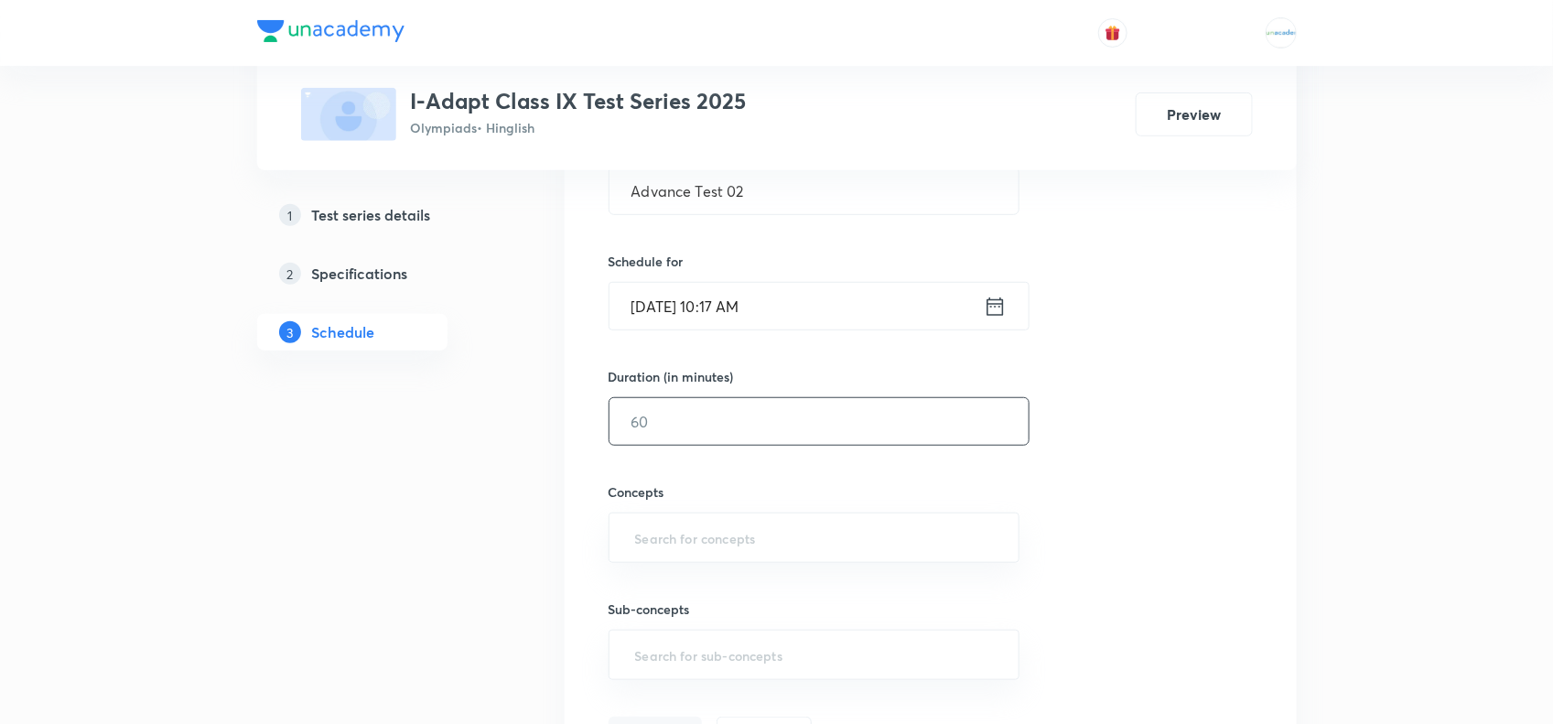
click at [673, 424] on input "text" at bounding box center [819, 421] width 419 height 47
type input "180"
click at [677, 309] on input "[DATE] 10:17 AM" at bounding box center [797, 306] width 374 height 47
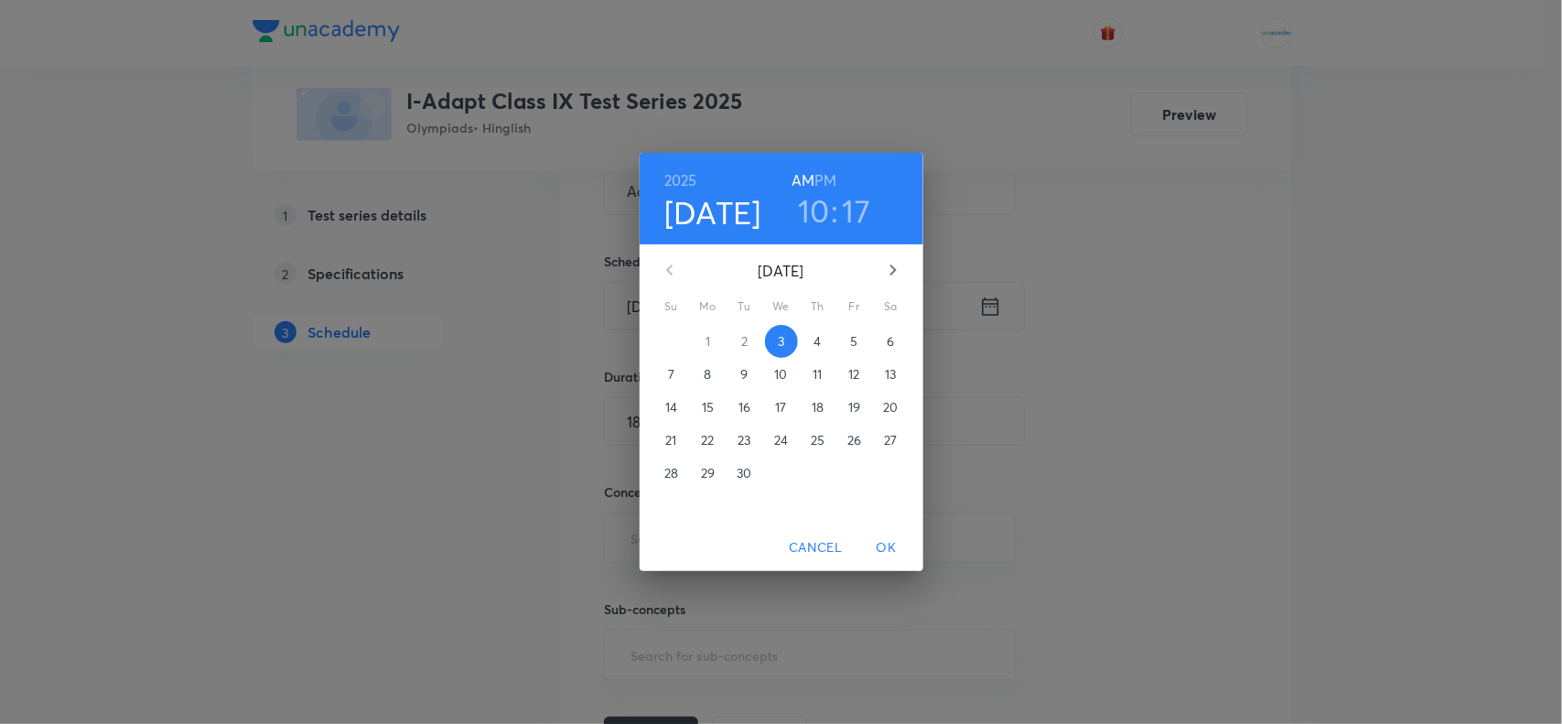
click at [705, 375] on p "8" at bounding box center [707, 374] width 7 height 18
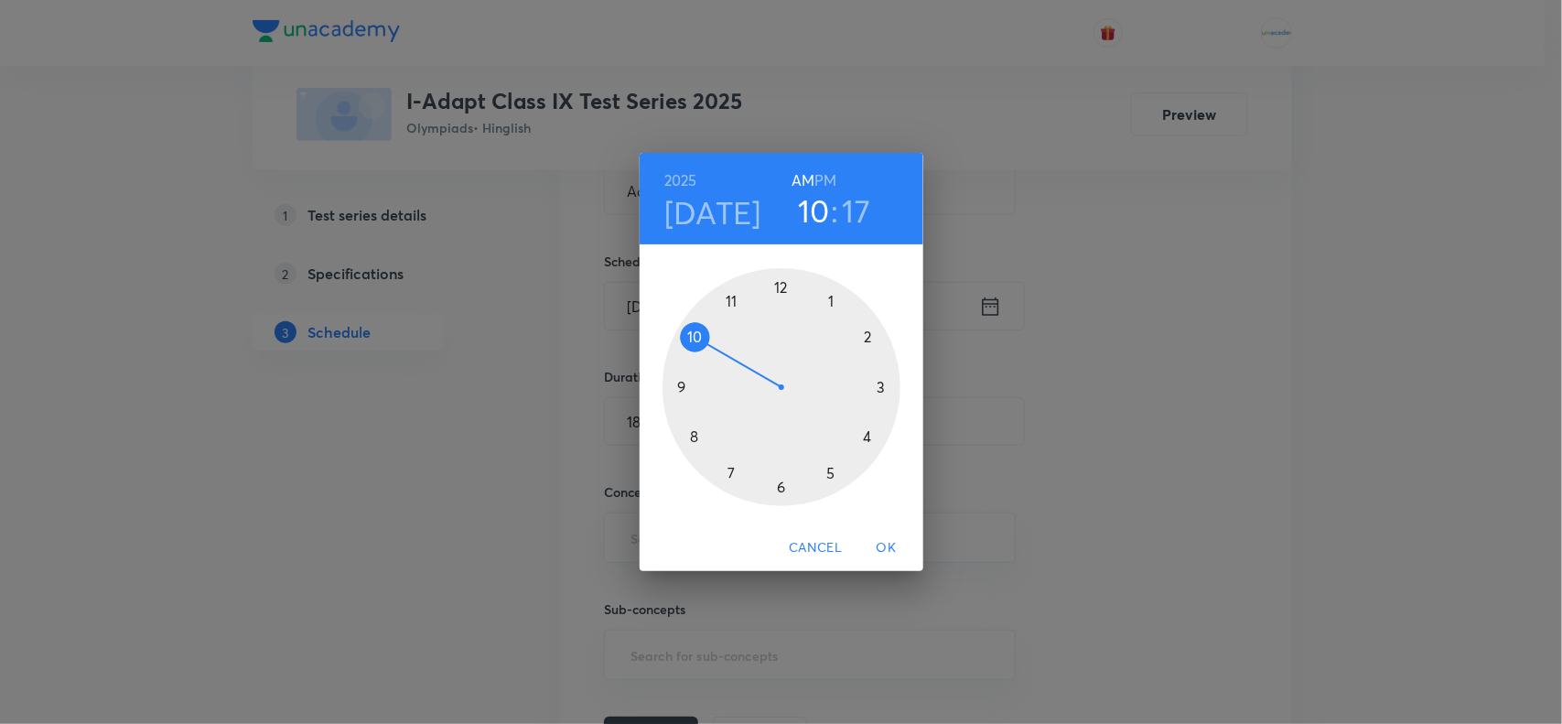
click at [849, 208] on h3 "17" at bounding box center [857, 210] width 28 height 38
click at [780, 285] on div at bounding box center [782, 387] width 238 height 238
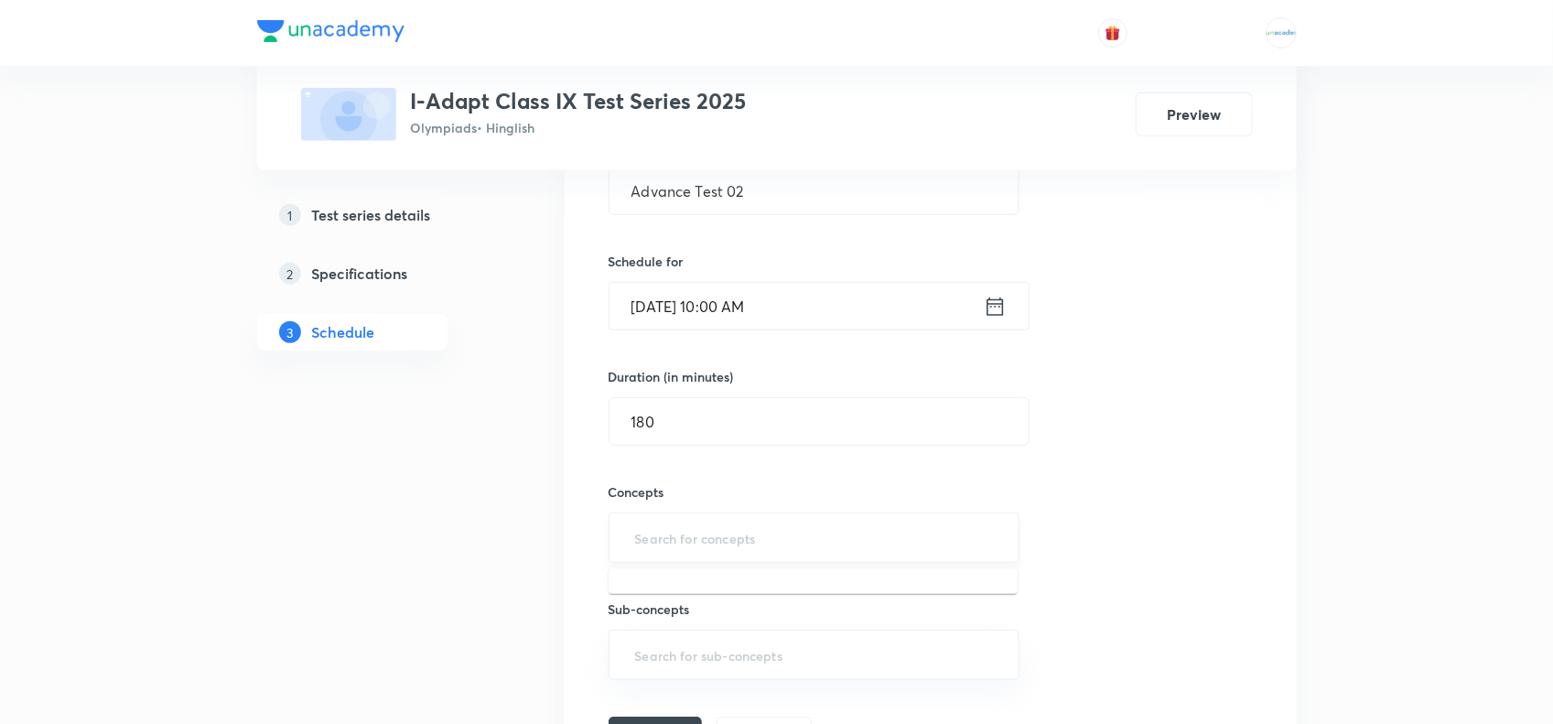
click at [671, 545] on input "text" at bounding box center [815, 538] width 366 height 34
paste input "Motion"
type input "Motion"
click at [671, 586] on li "Motion" at bounding box center [813, 592] width 409 height 33
paste input "Force"
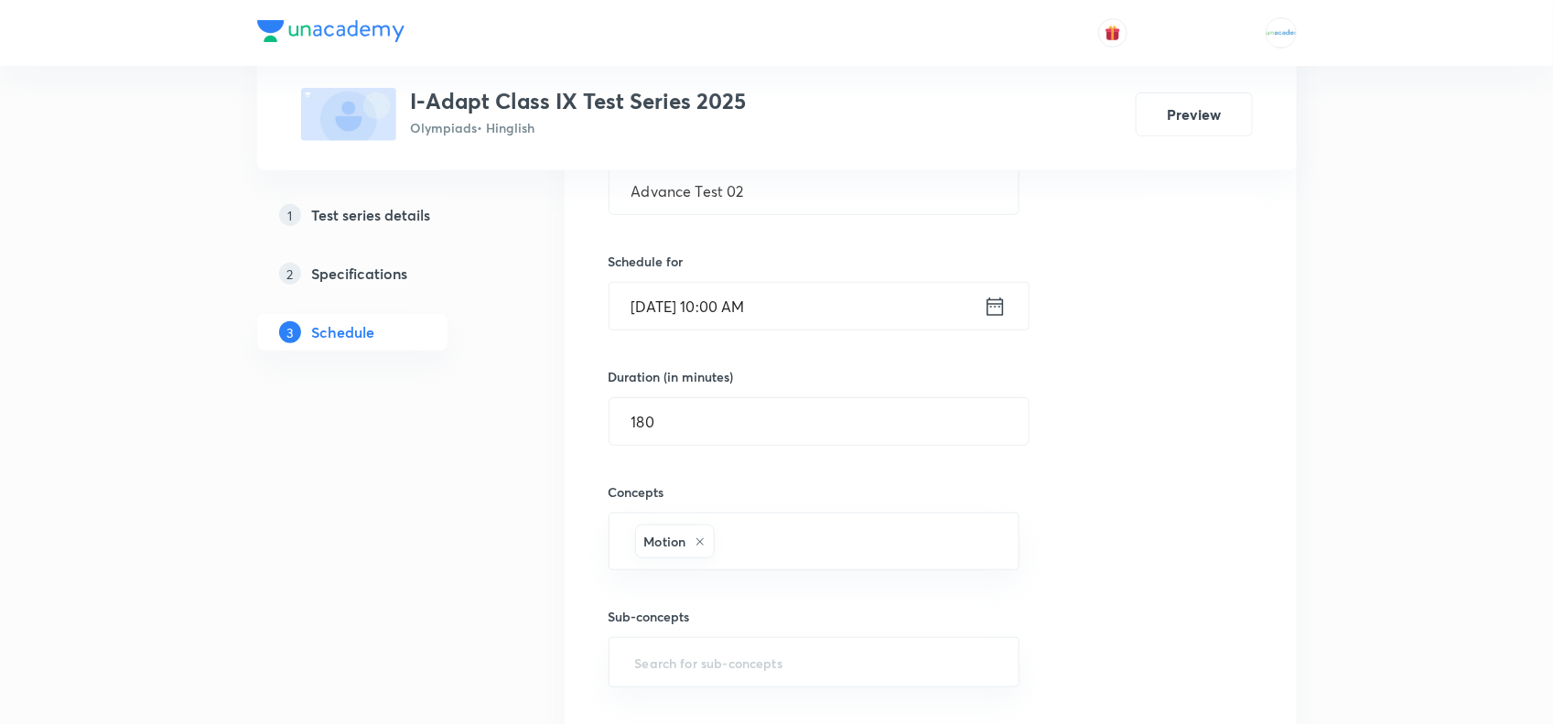
type input "Force"
click at [710, 589] on li "Force and NLM" at bounding box center [813, 599] width 409 height 33
paste input "Gravitation"
type input "Gravitation"
click at [764, 592] on li "Gravitation & Fluids" at bounding box center [813, 599] width 409 height 33
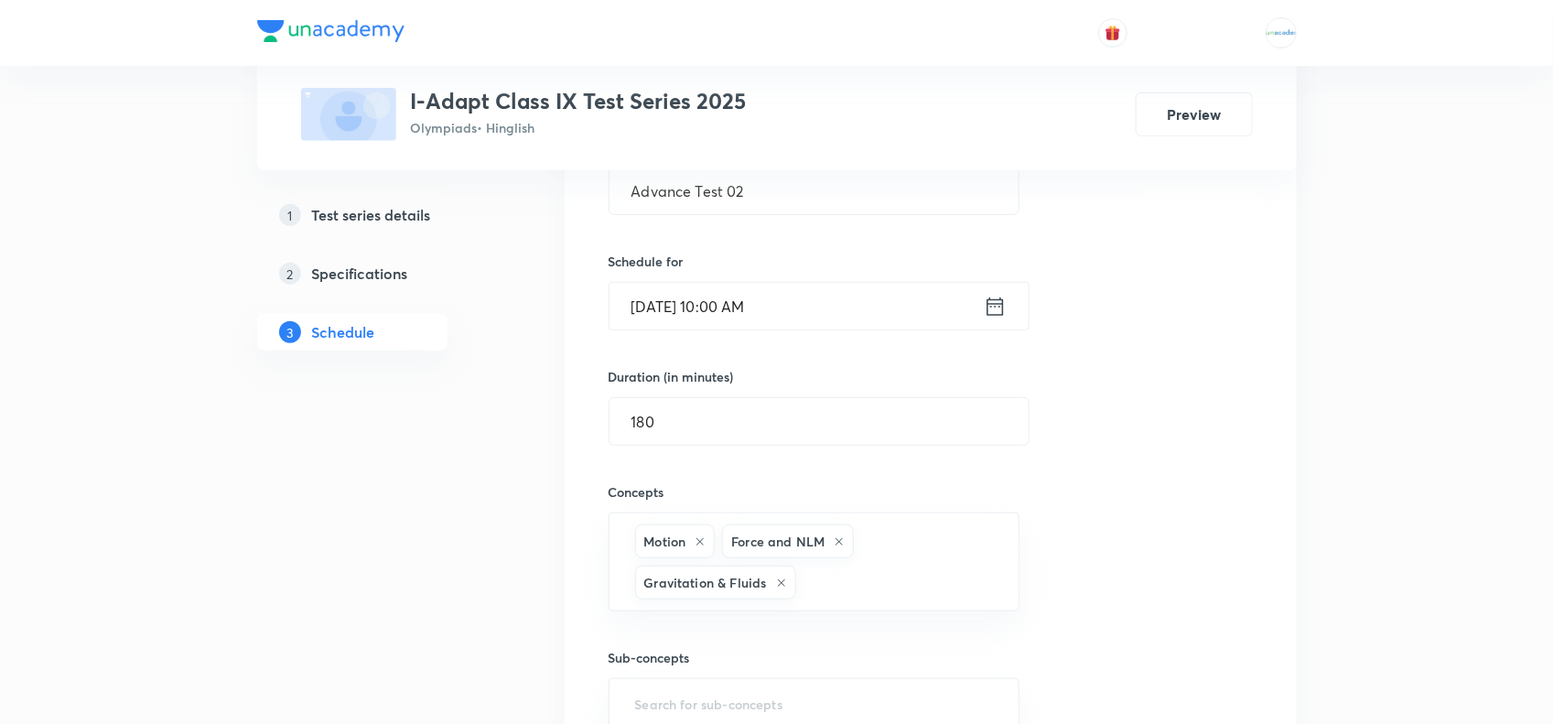
paste input "Work"
type input "Work"
paste input "Matter"
type input "Matter"
click at [715, 641] on li "Matter in Our Surroundings" at bounding box center [813, 641] width 409 height 33
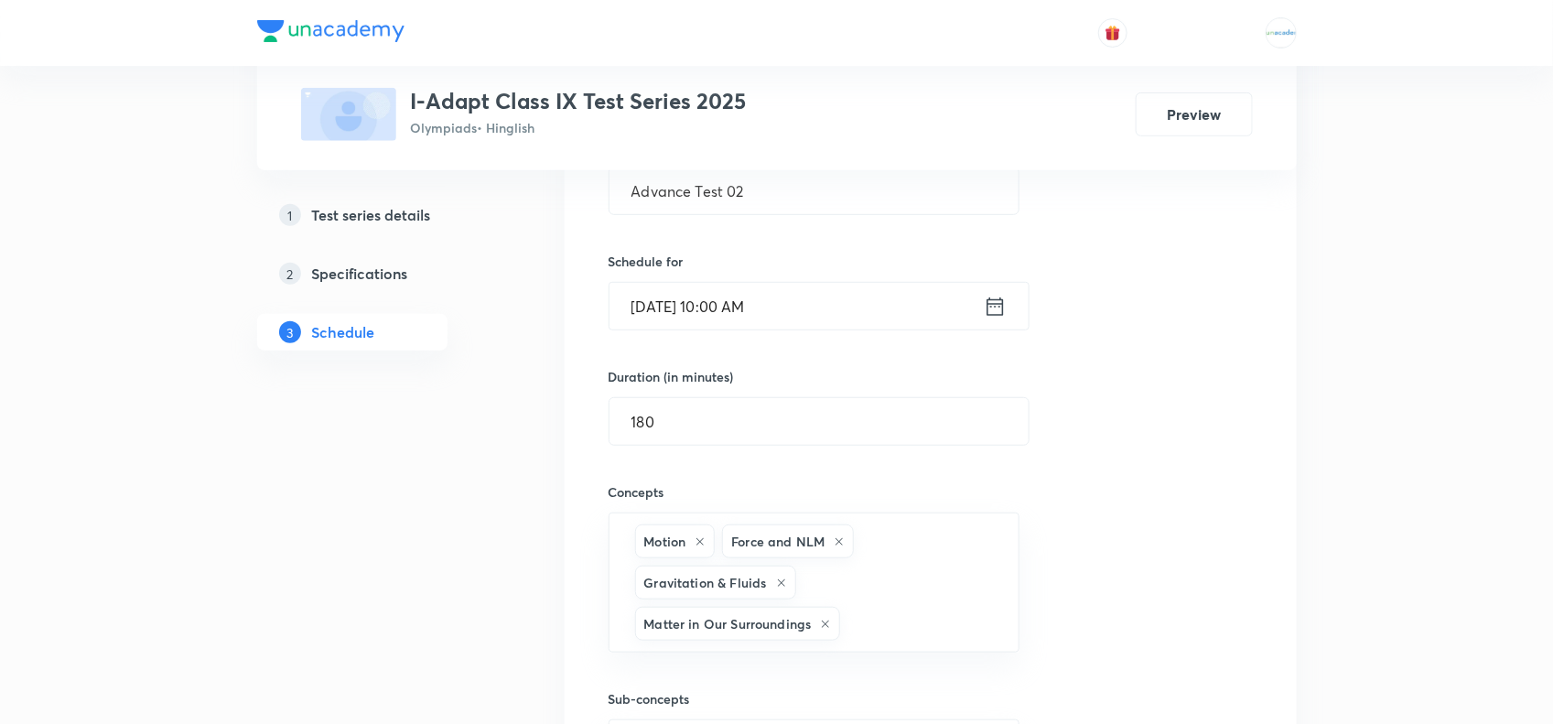
paste input "Matter"
type input "Matter"
click at [724, 684] on li "Is Matter Around Us Pure?" at bounding box center [813, 682] width 409 height 33
paste input "Atom"
type input "Atom"
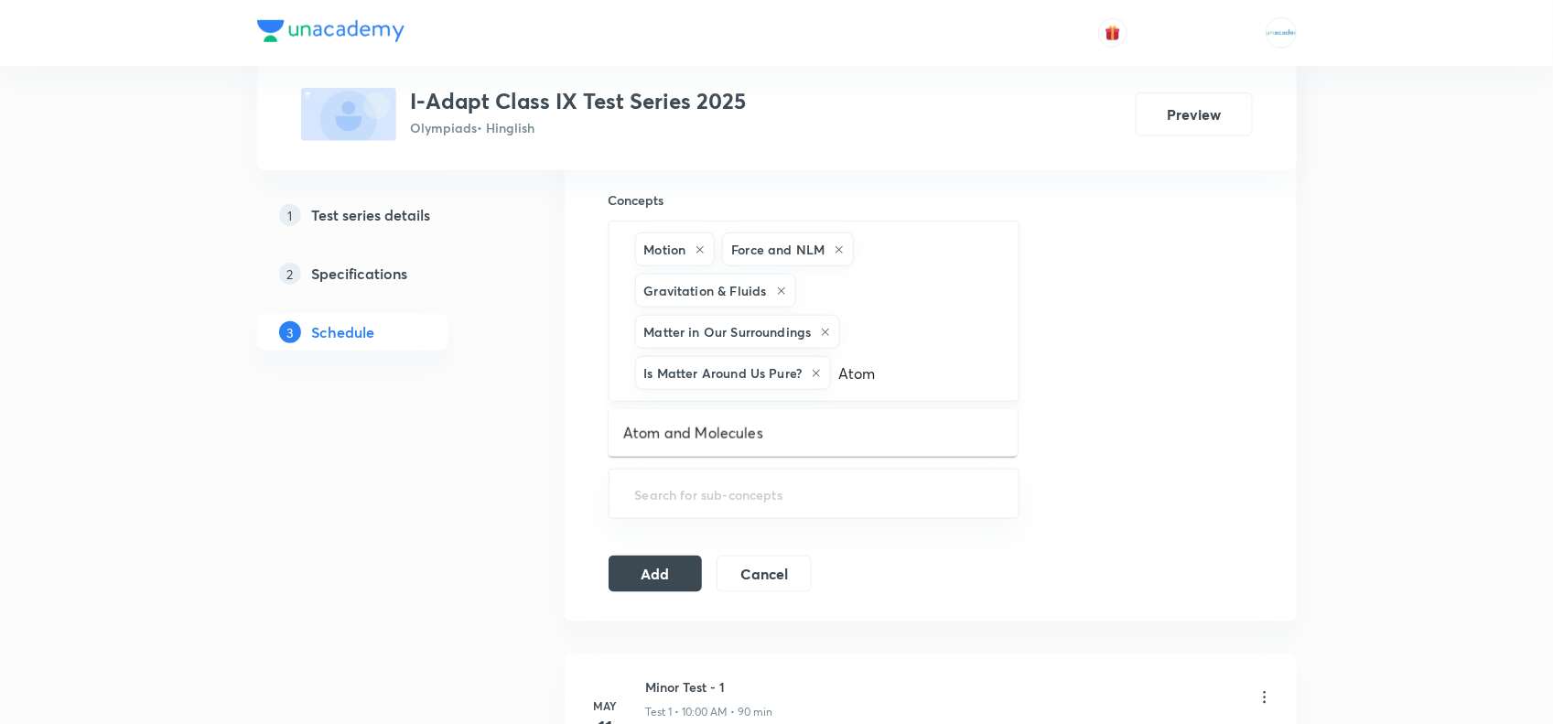
scroll to position [676, 0]
click at [747, 421] on li "Atom and Molecules" at bounding box center [813, 432] width 409 height 33
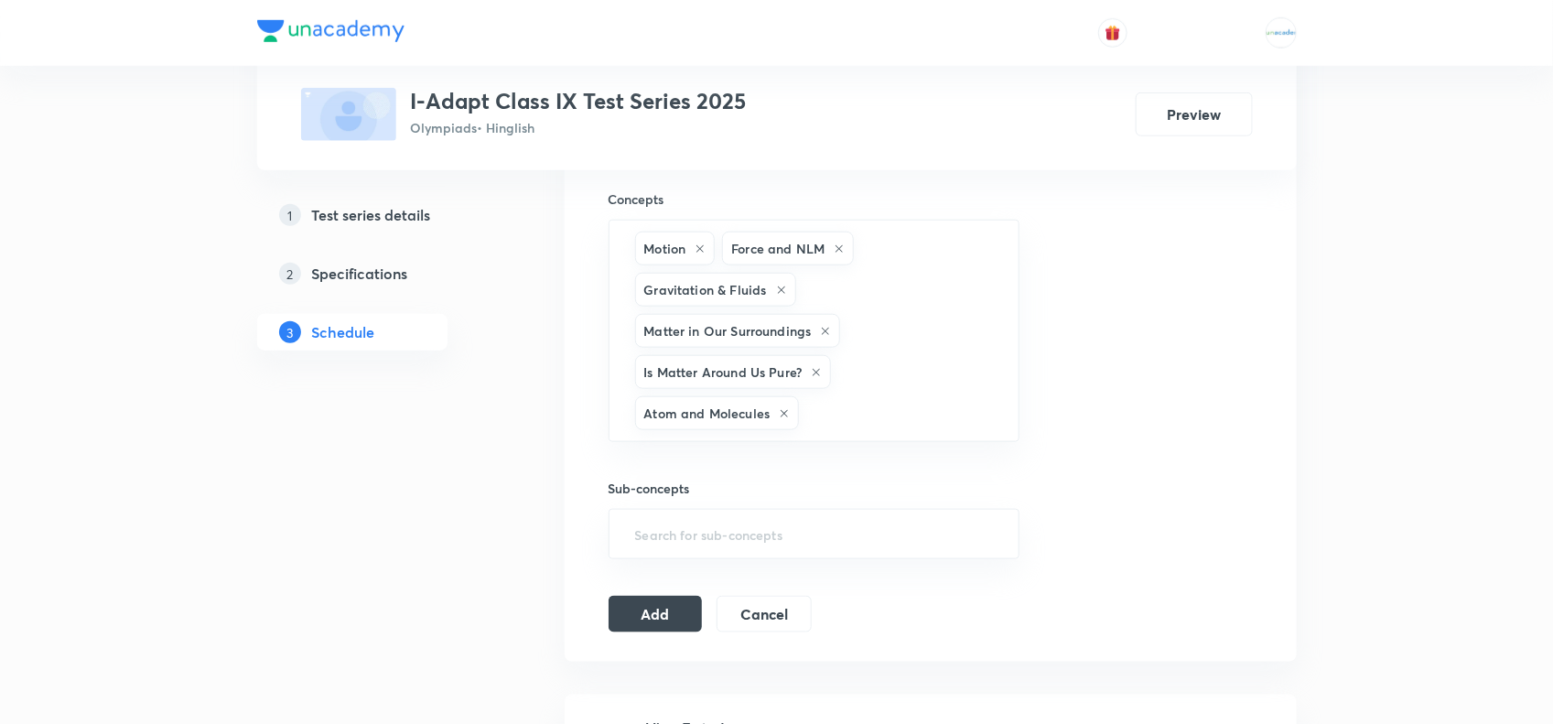
type input "v"
paste input "Cell"
type input "Cell"
click at [739, 483] on li "Cell-The unit of life" at bounding box center [813, 473] width 409 height 33
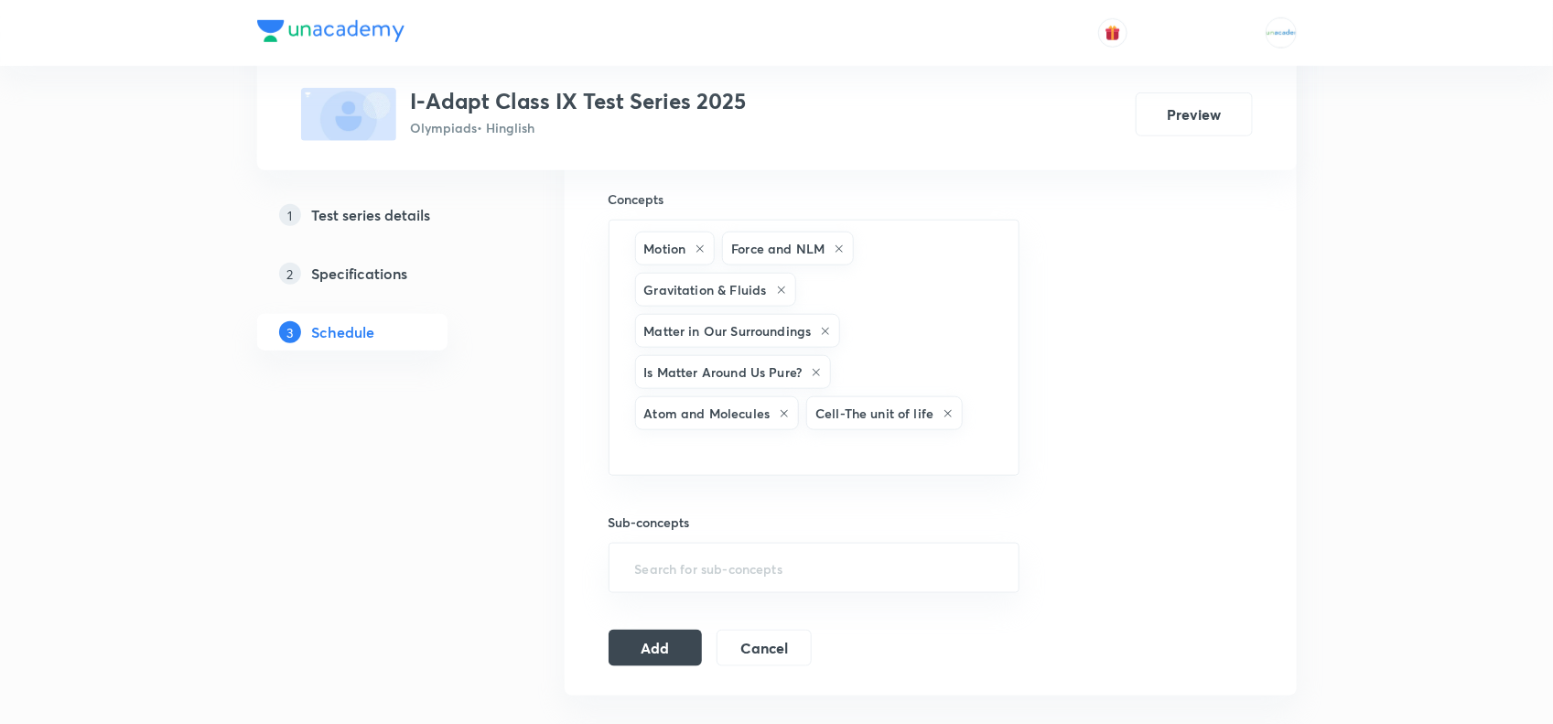
paste input "Tissue"
type input "Tissue"
click at [683, 500] on li "Tissue" at bounding box center [813, 507] width 409 height 33
paste input "Improvement"
type input "Improvement"
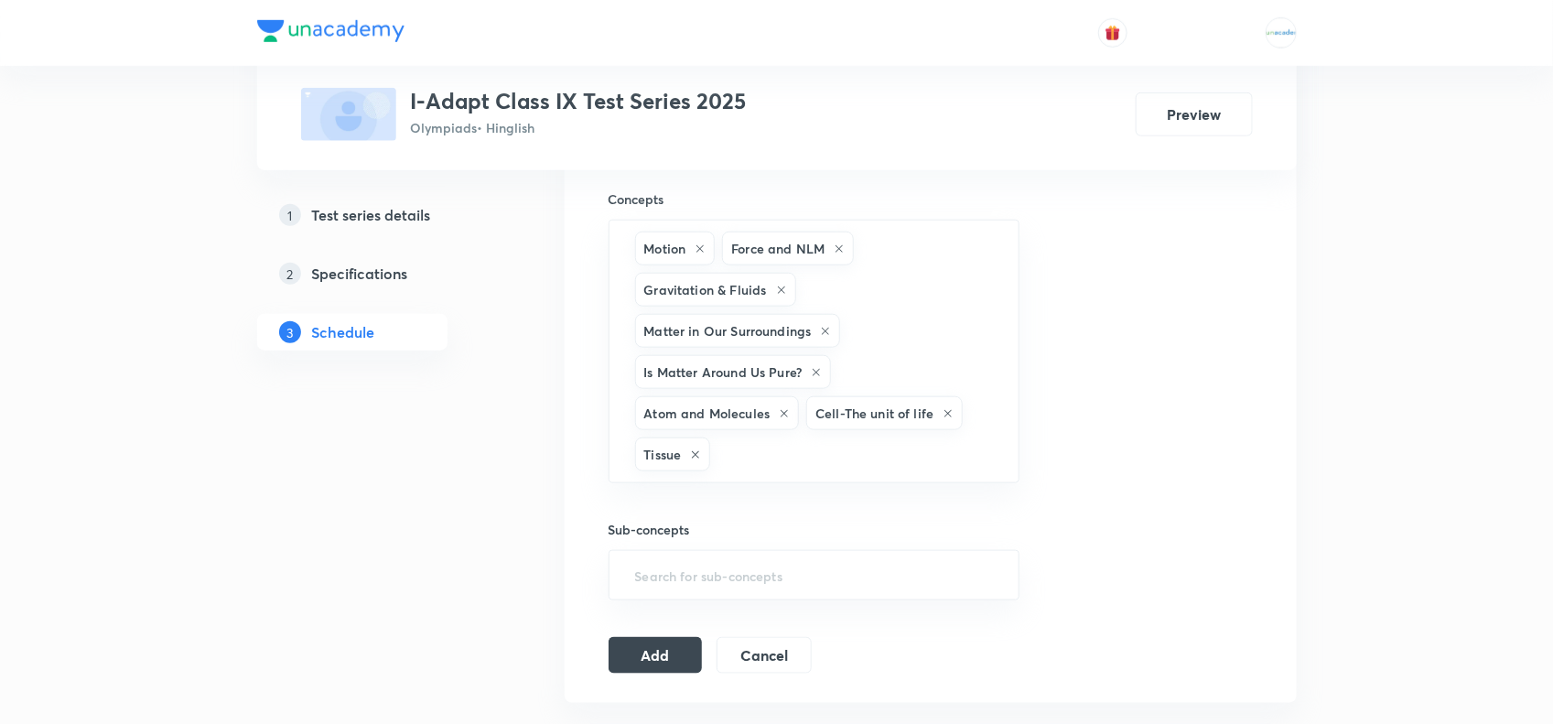
paste input "Number"
type input "Number"
click at [724, 508] on li "Number Series" at bounding box center [813, 515] width 409 height 33
paste input "Alphabetical"
type input "Alphabetical"
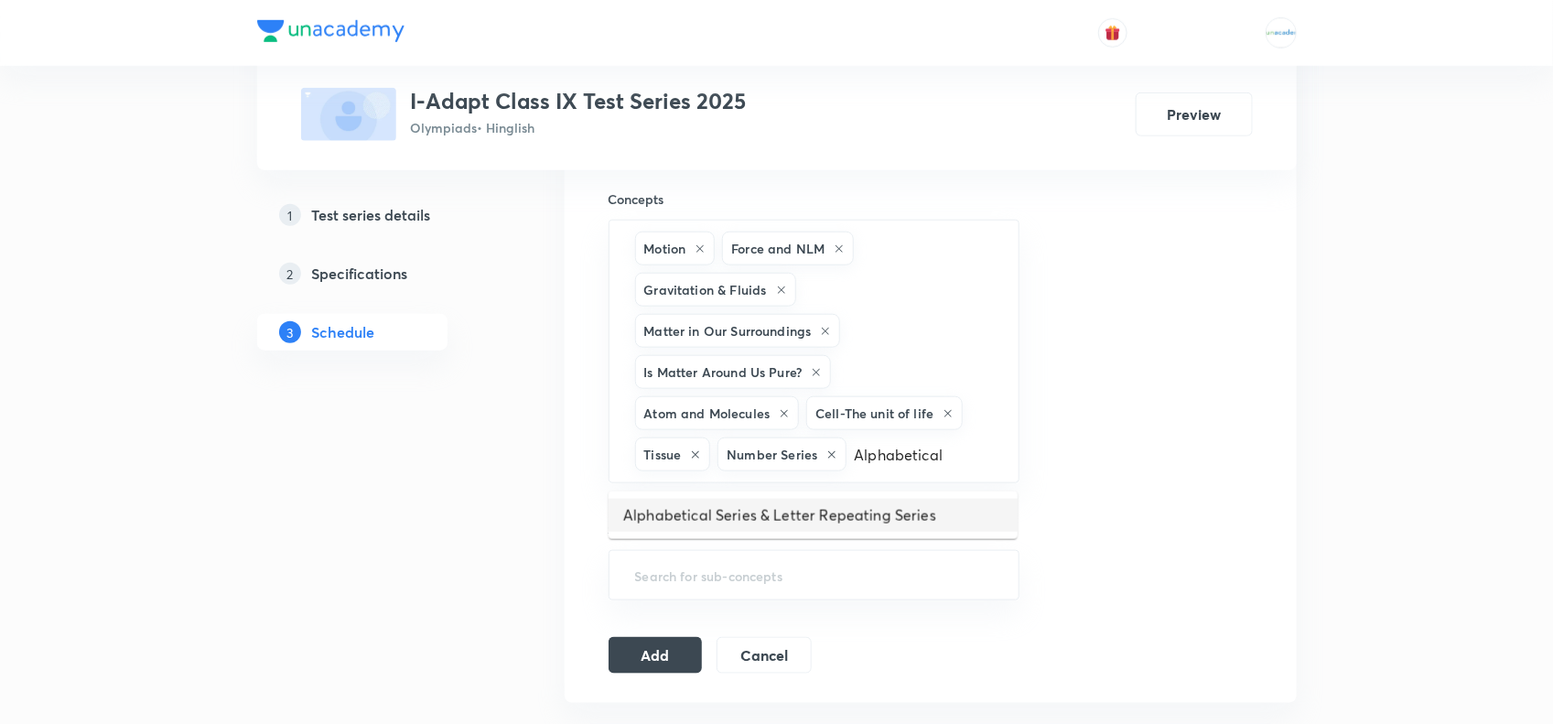
click at [756, 511] on li "Alphabetical Series & Letter Repeating Series" at bounding box center [813, 515] width 409 height 33
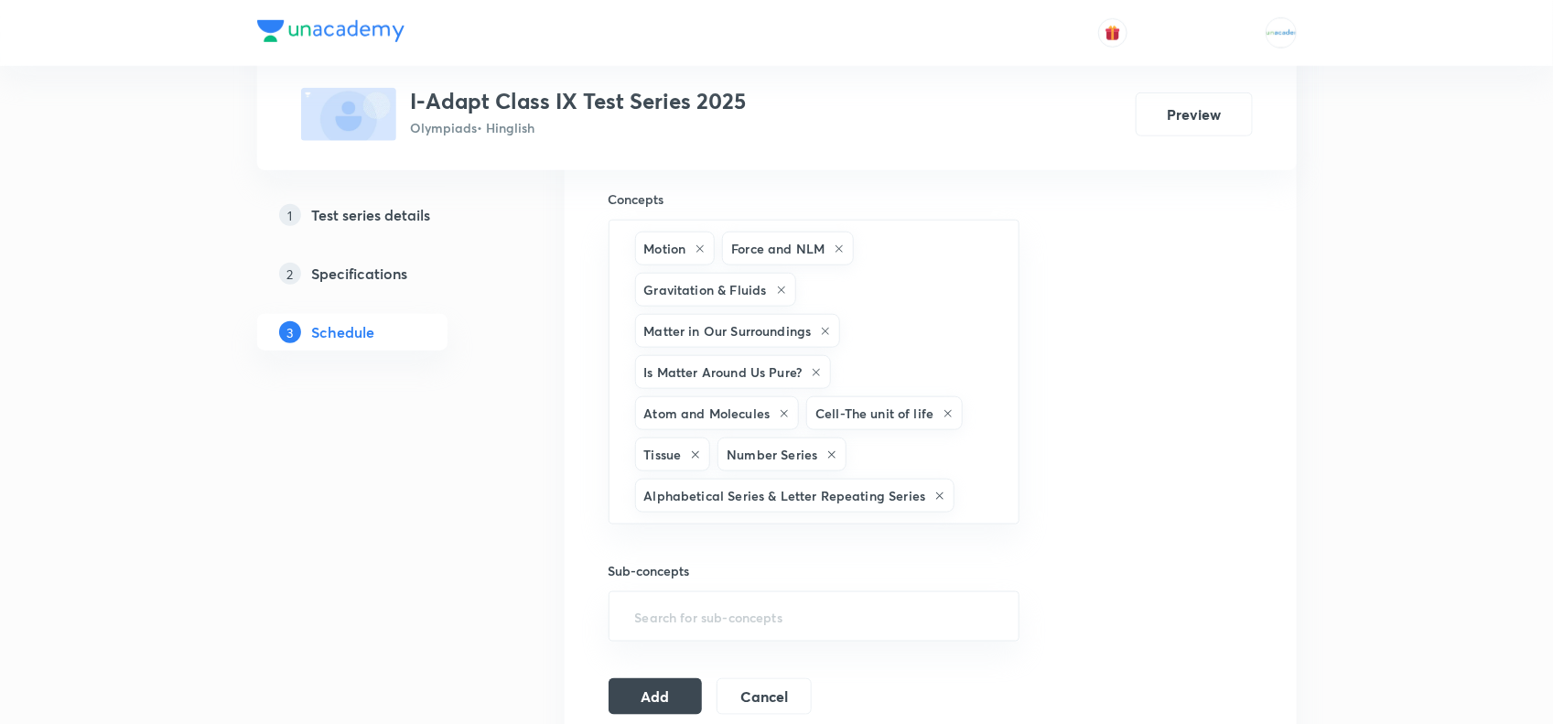
paste input "Missing"
type input "Missing"
click at [758, 545] on li "Missing terms in Figures" at bounding box center [813, 556] width 409 height 33
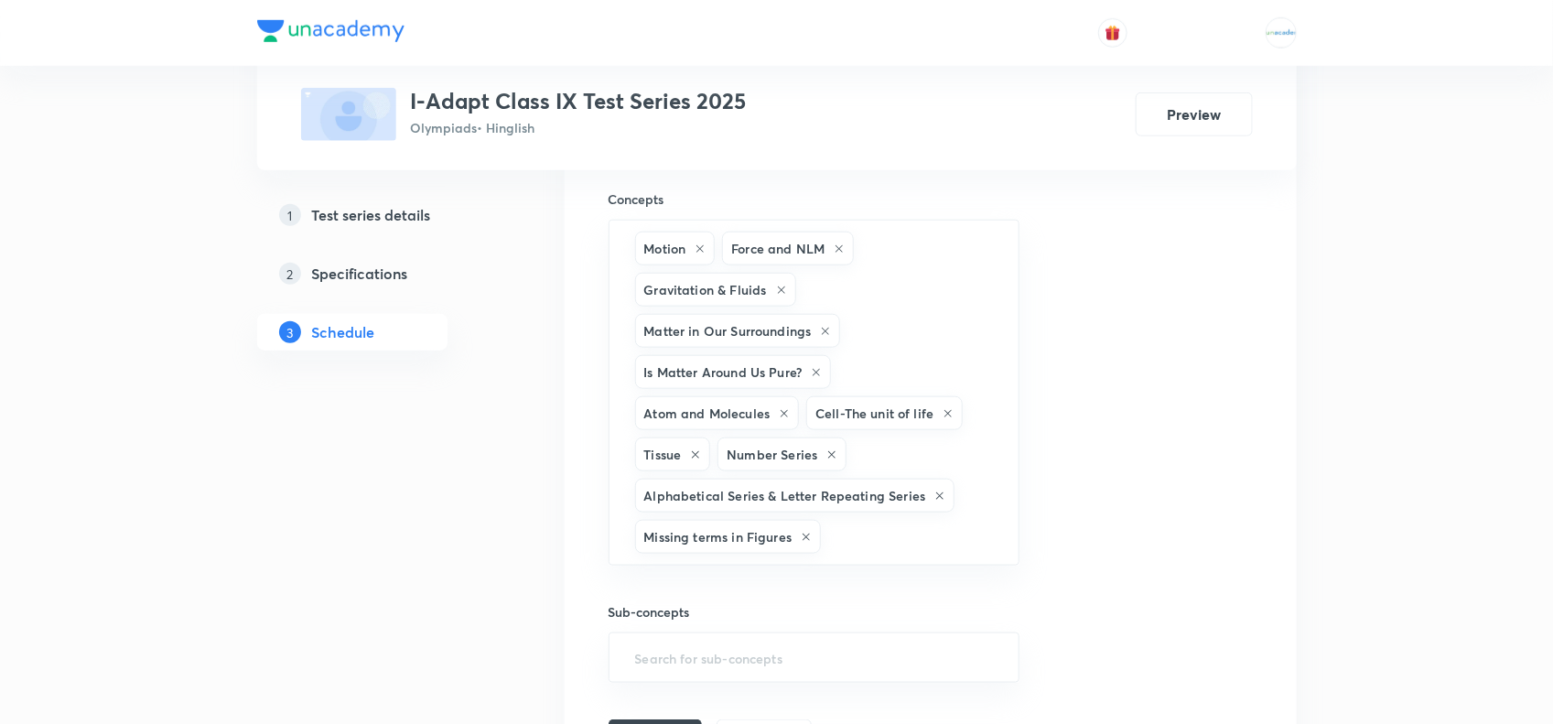
paste input "Mathematical"
type input "Mathematical"
click at [724, 592] on li "Mathematical Operations" at bounding box center [813, 598] width 409 height 33
paste input "Coding"
type input "Coding"
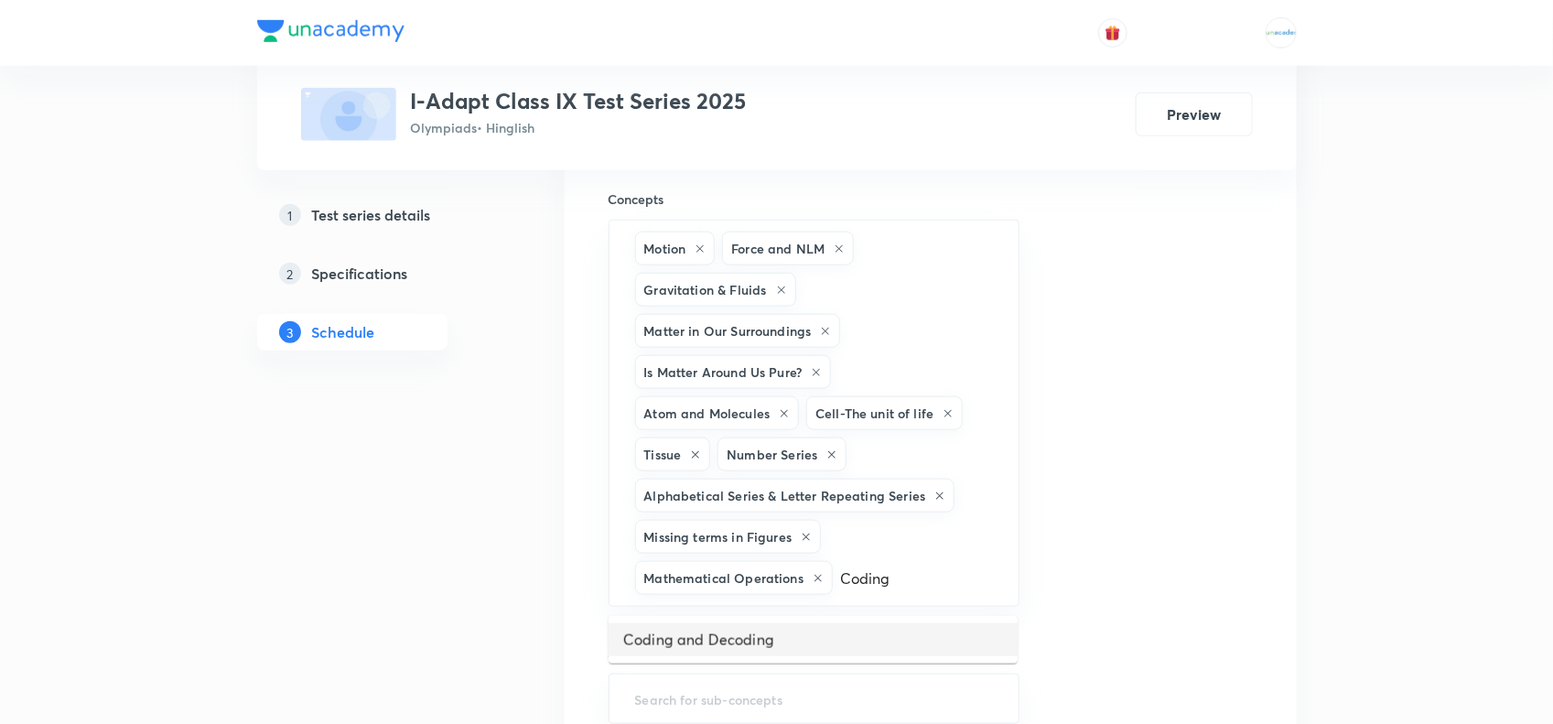
click at [721, 630] on li "Coding and Decoding" at bounding box center [813, 639] width 409 height 33
paste input "Seating"
type input "Seating"
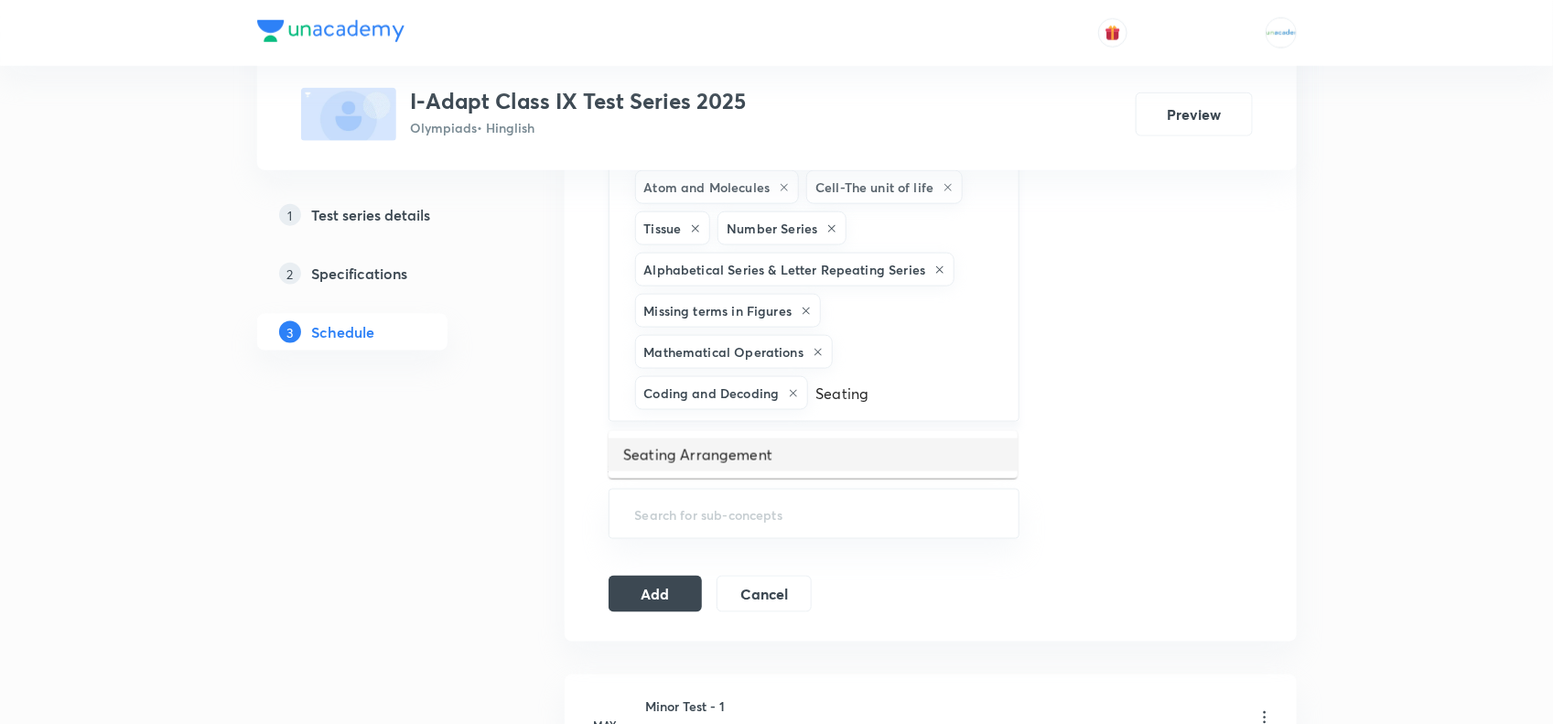
scroll to position [903, 0]
click at [700, 451] on li "Seating Arrangement" at bounding box center [813, 454] width 409 height 33
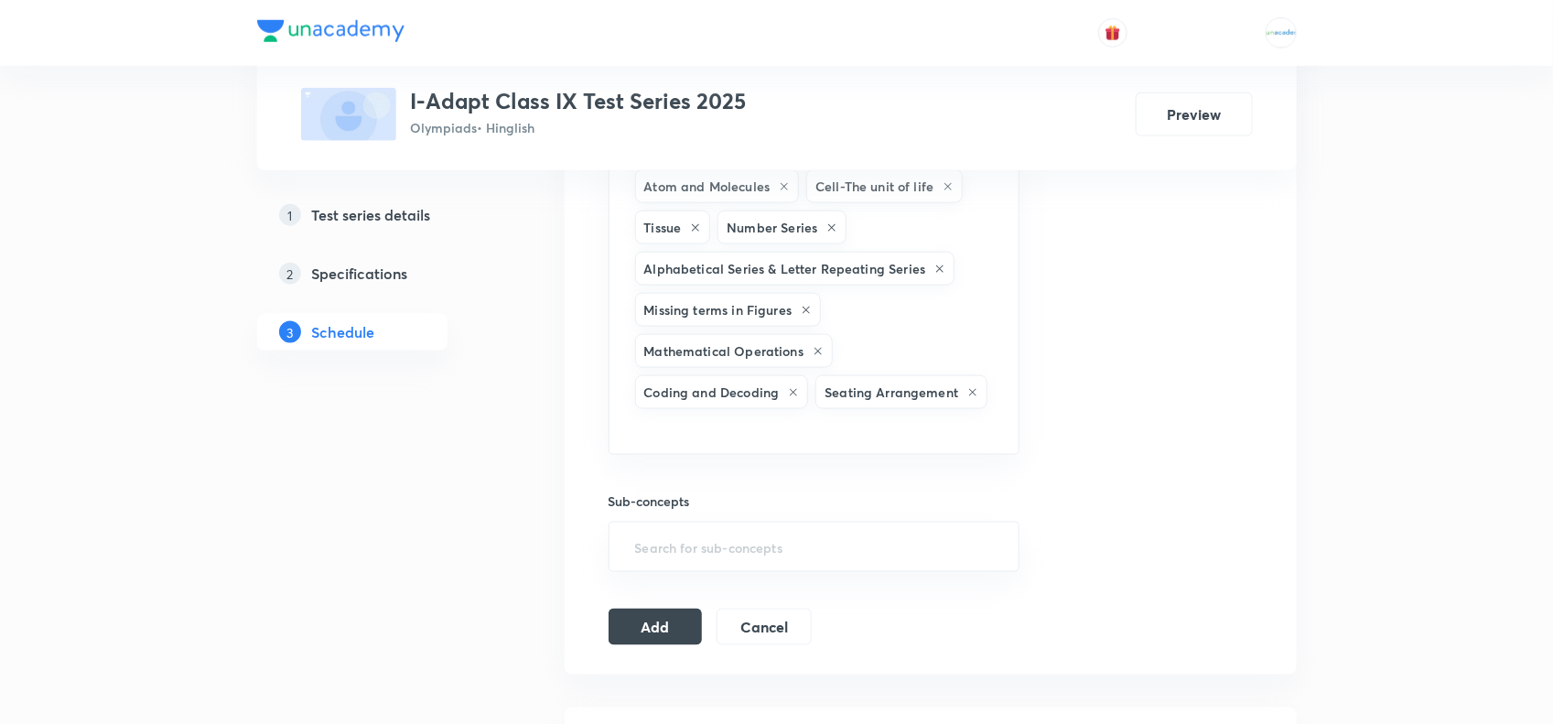
paste input "Blood"
type input "Blood"
click at [694, 482] on li "Blood Relation" at bounding box center [813, 487] width 409 height 33
paste input "Direction"
type input "Direction"
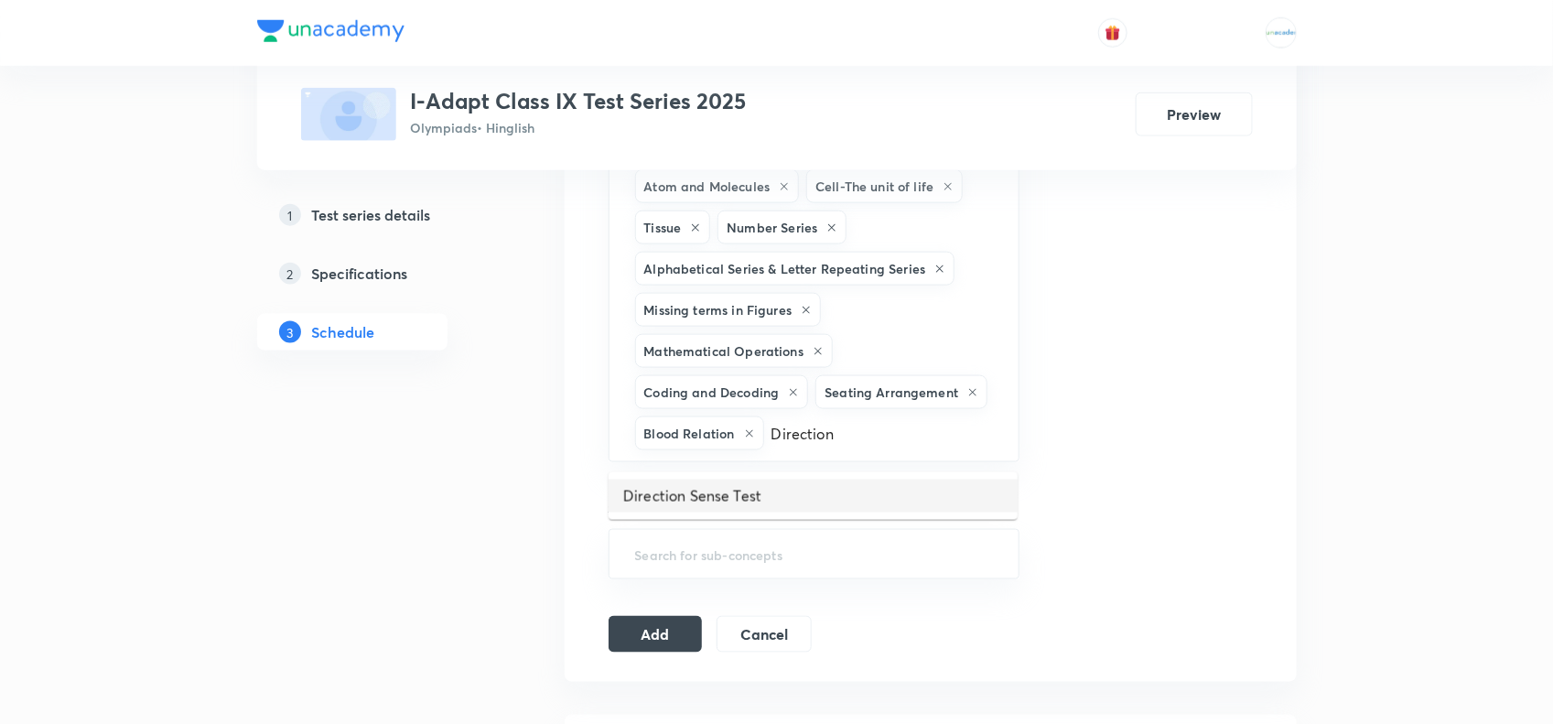
click at [749, 485] on li "Direction Sense Test" at bounding box center [813, 496] width 409 height 33
paste input "Puzzle"
type input "Puzzle"
click at [761, 488] on li "Puzzle Test" at bounding box center [813, 496] width 409 height 33
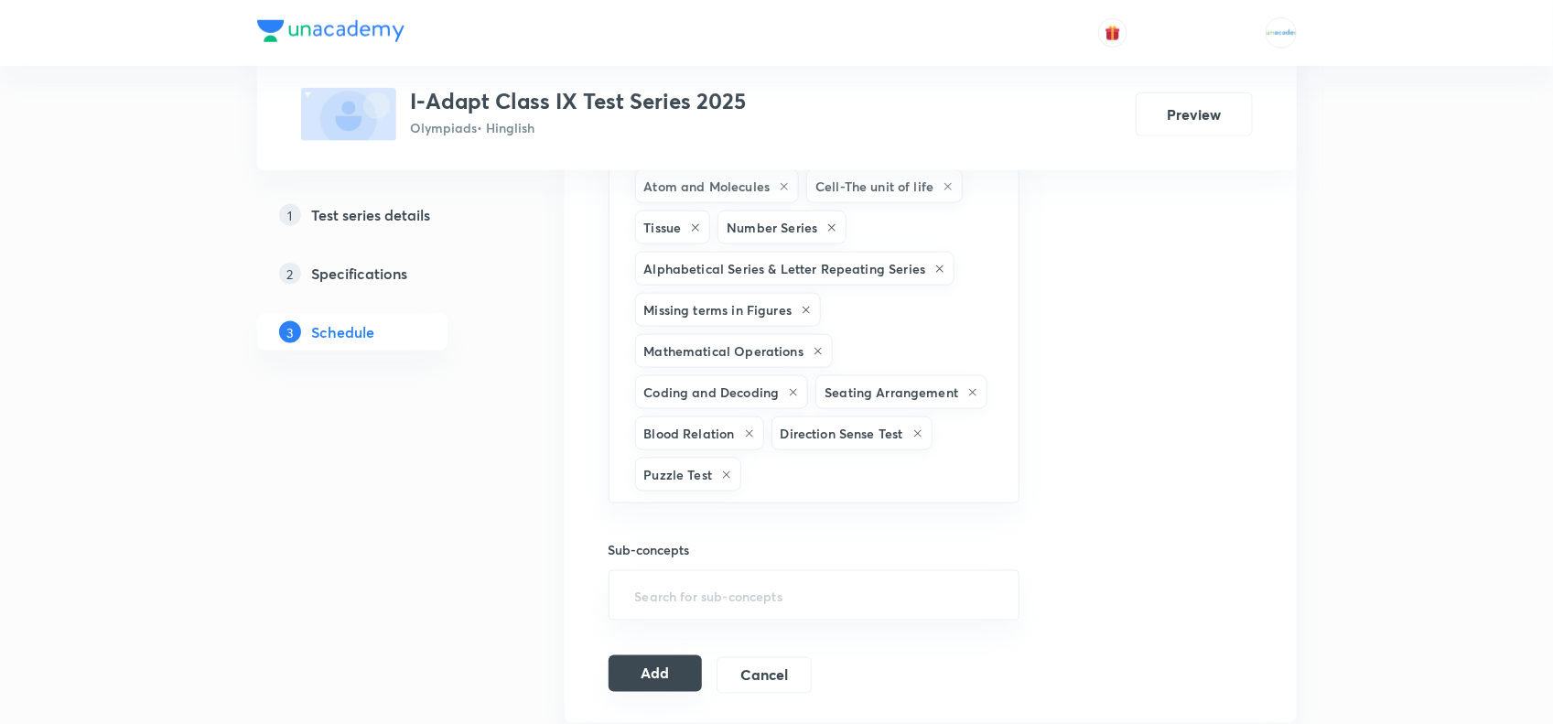
click at [654, 676] on button "Add" at bounding box center [656, 673] width 94 height 37
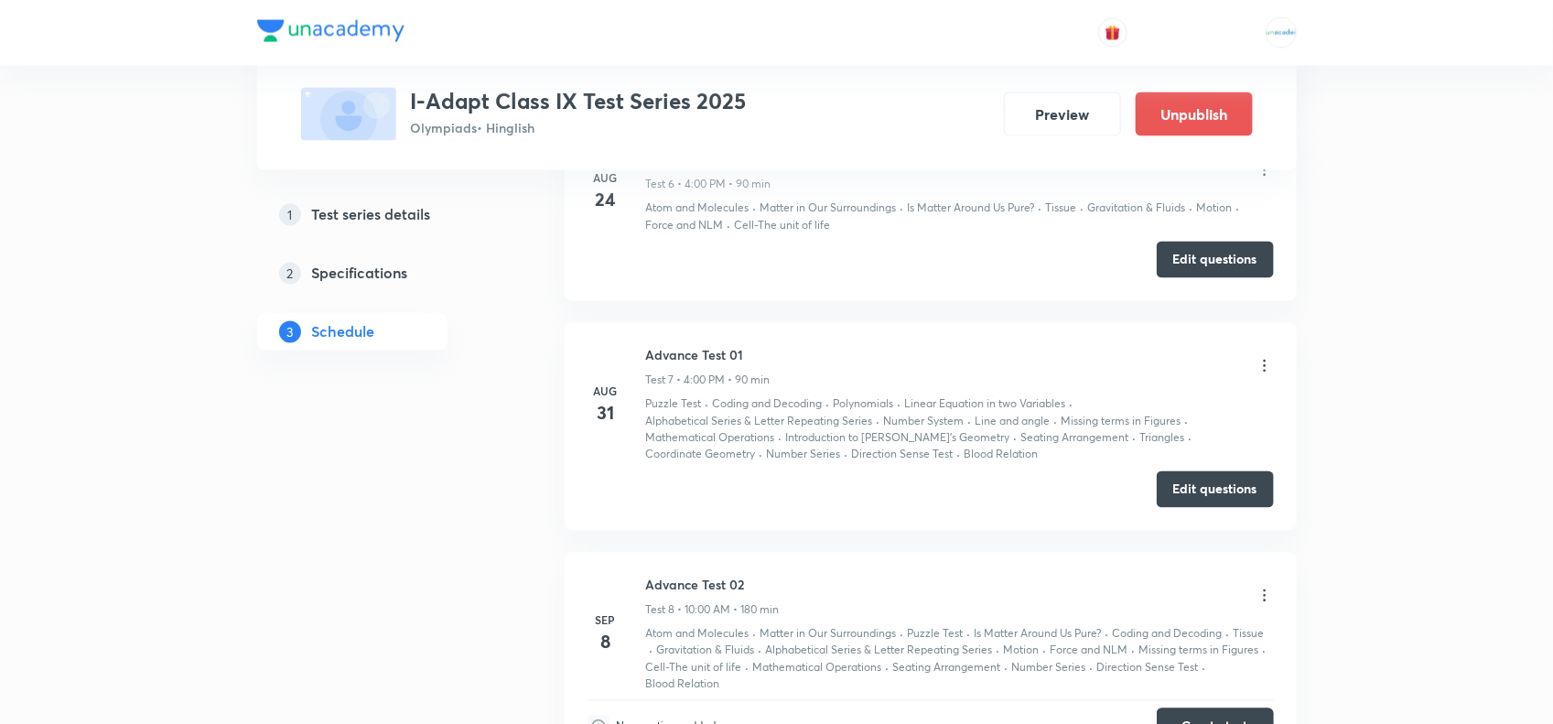
scroll to position [1613, 0]
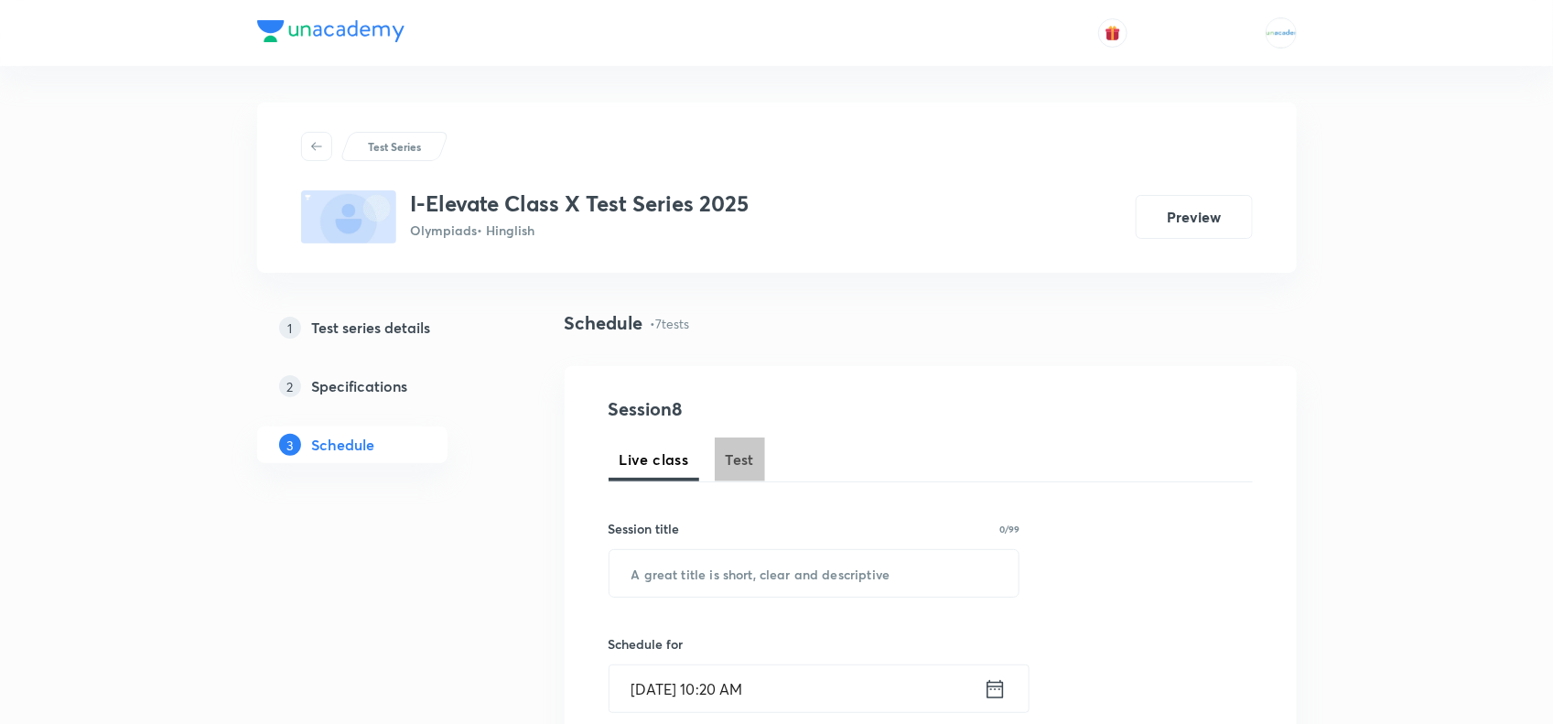
click at [741, 454] on span "Test" at bounding box center [740, 460] width 29 height 22
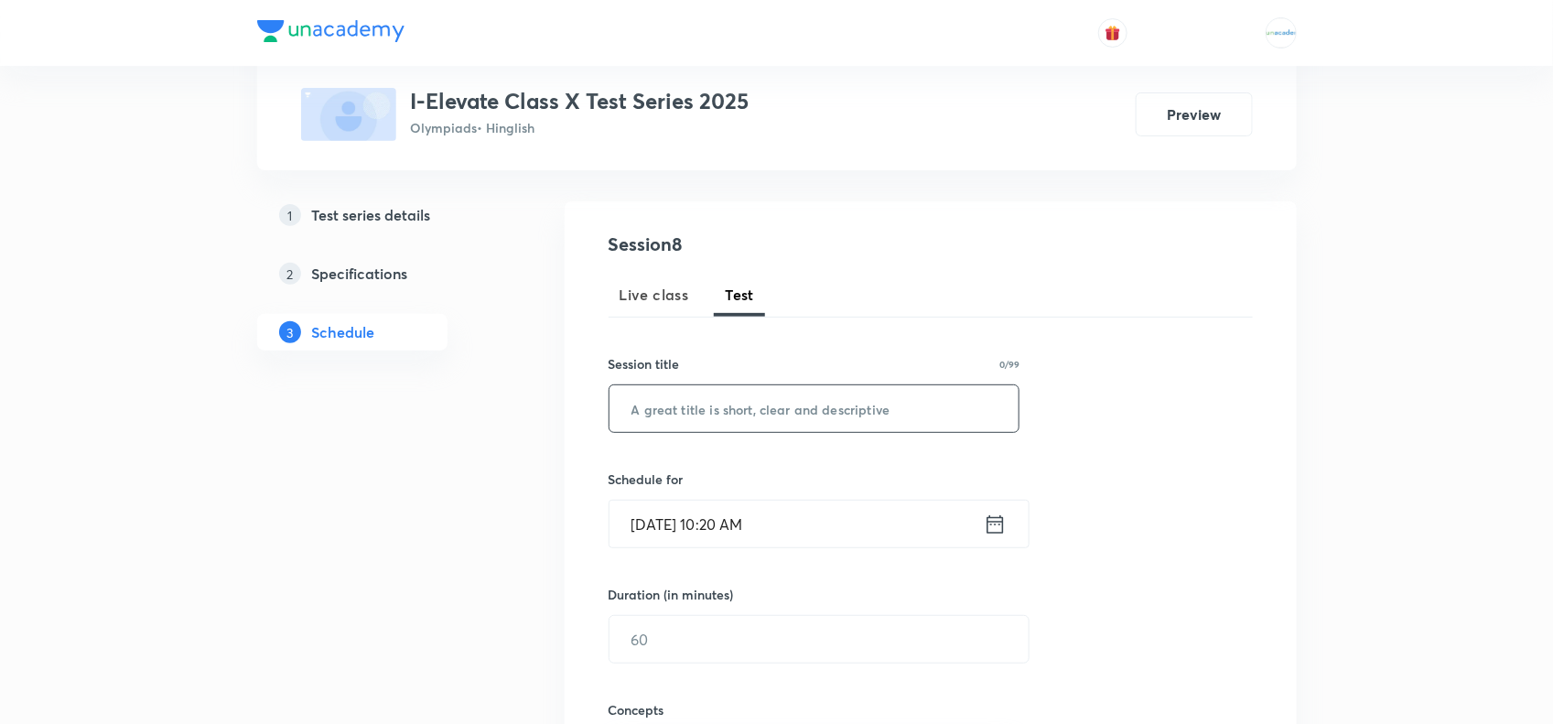
click at [697, 414] on input "text" at bounding box center [815, 408] width 410 height 47
paste input "Advance Test 02"
type input "Advance Test 02"
click at [693, 520] on input "Sep 3, 2025, 10:20 AM" at bounding box center [797, 524] width 374 height 47
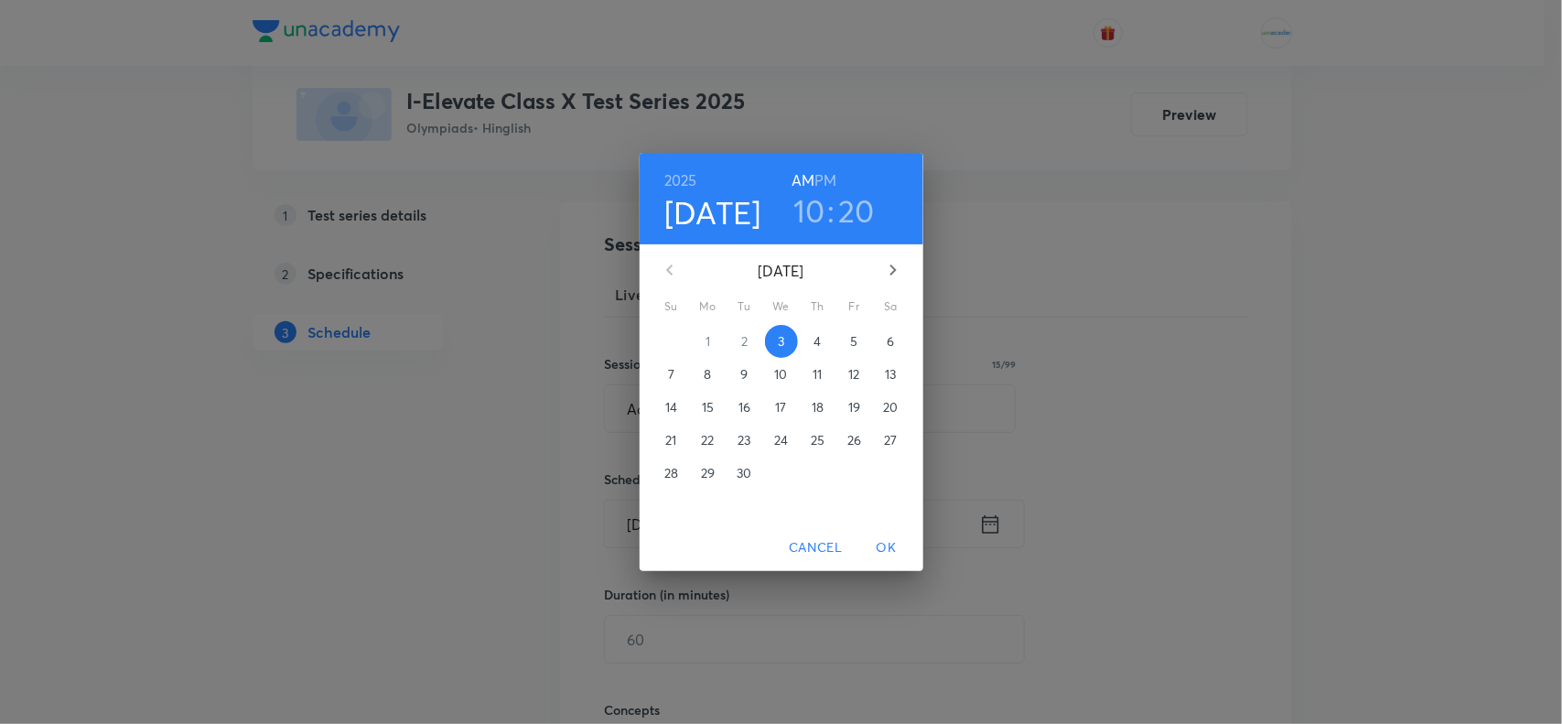
click at [700, 376] on span "8" at bounding box center [708, 374] width 33 height 18
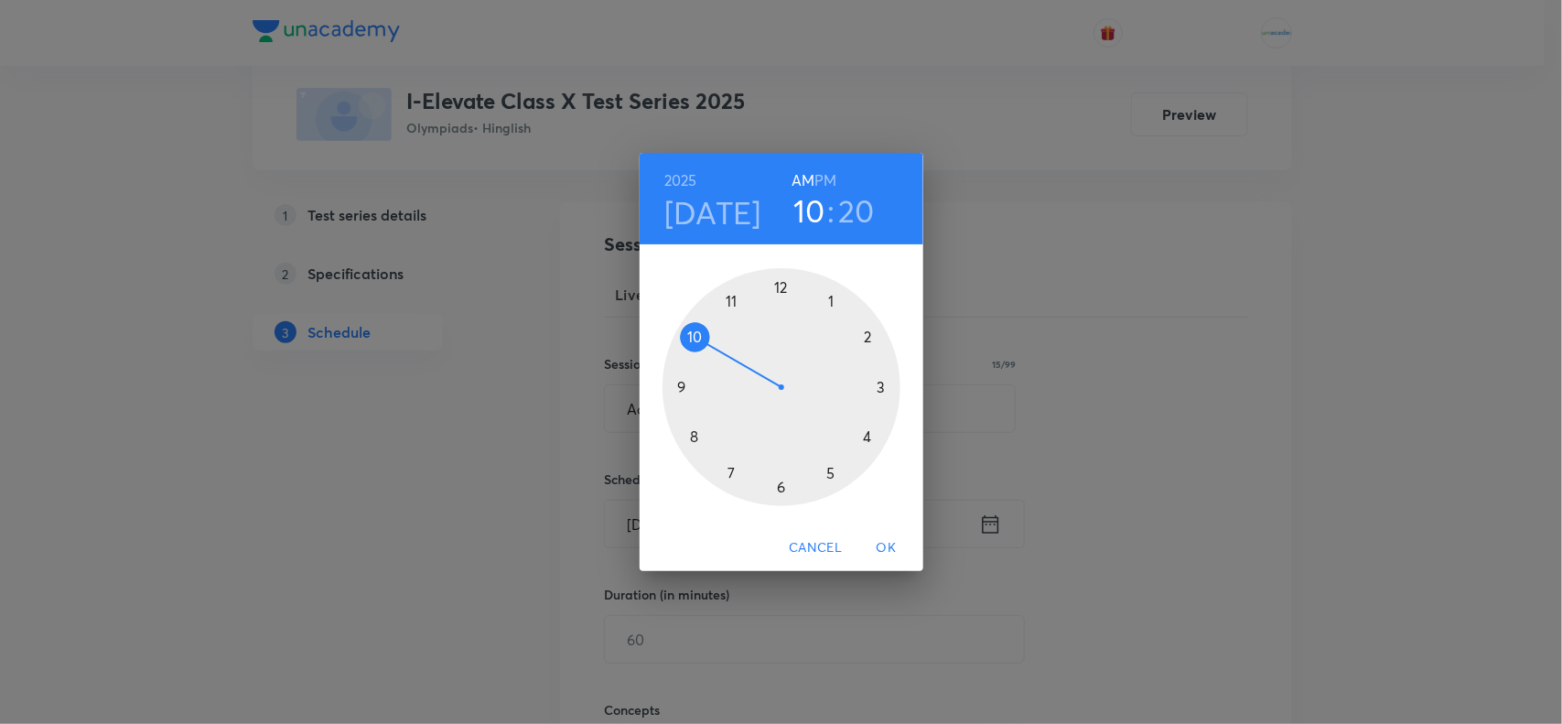
click at [854, 206] on h3 "20" at bounding box center [856, 210] width 37 height 38
click at [781, 286] on div at bounding box center [782, 387] width 238 height 238
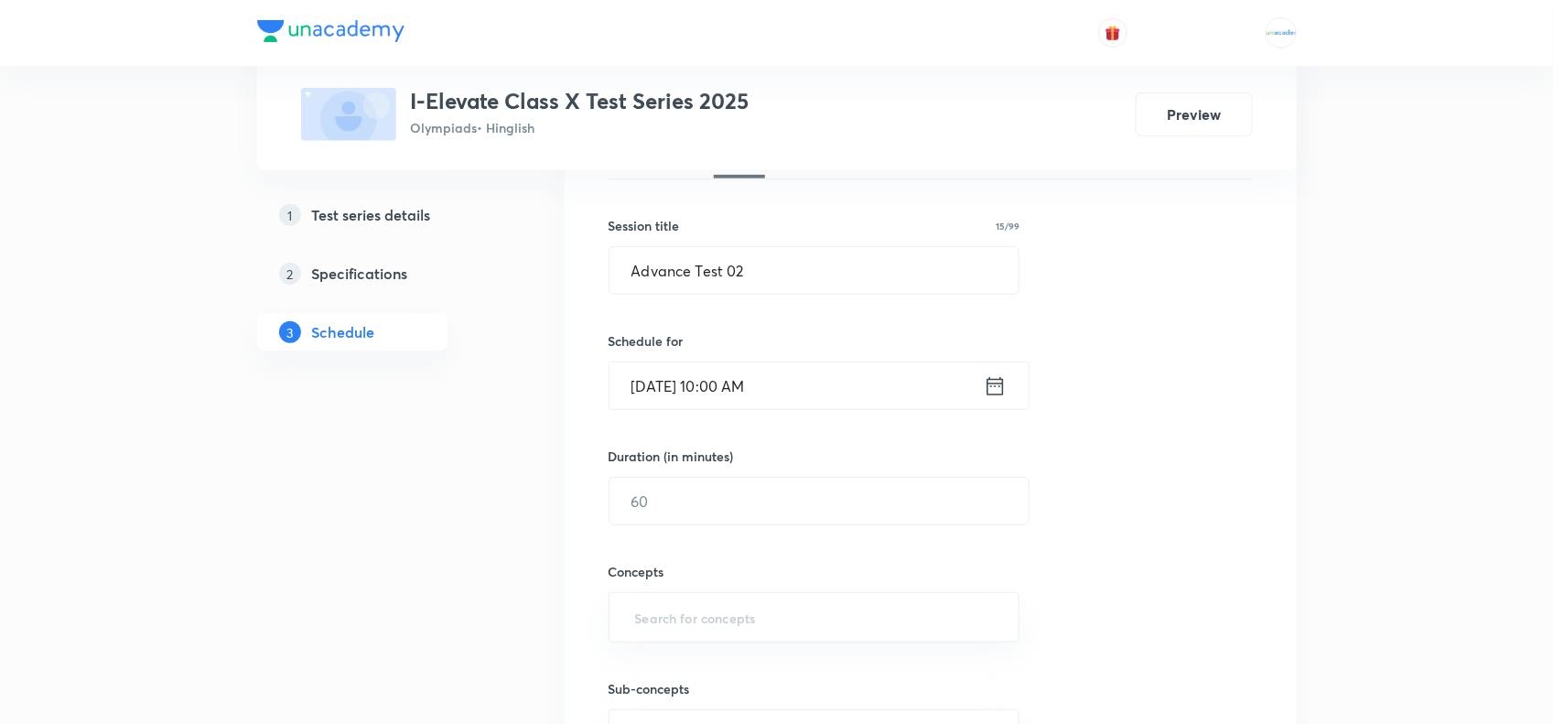
scroll to position [309, 0]
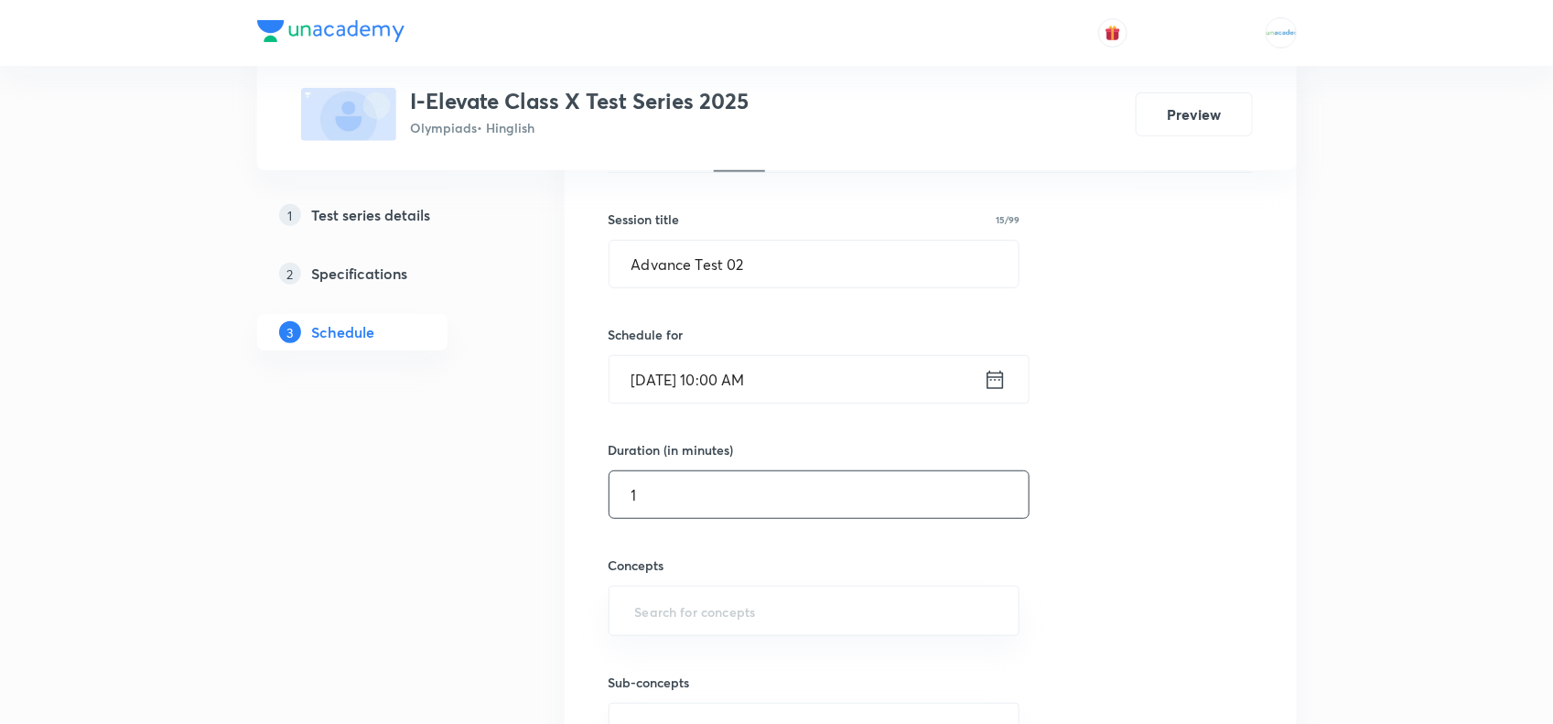
click at [664, 508] on input "1" at bounding box center [819, 494] width 419 height 47
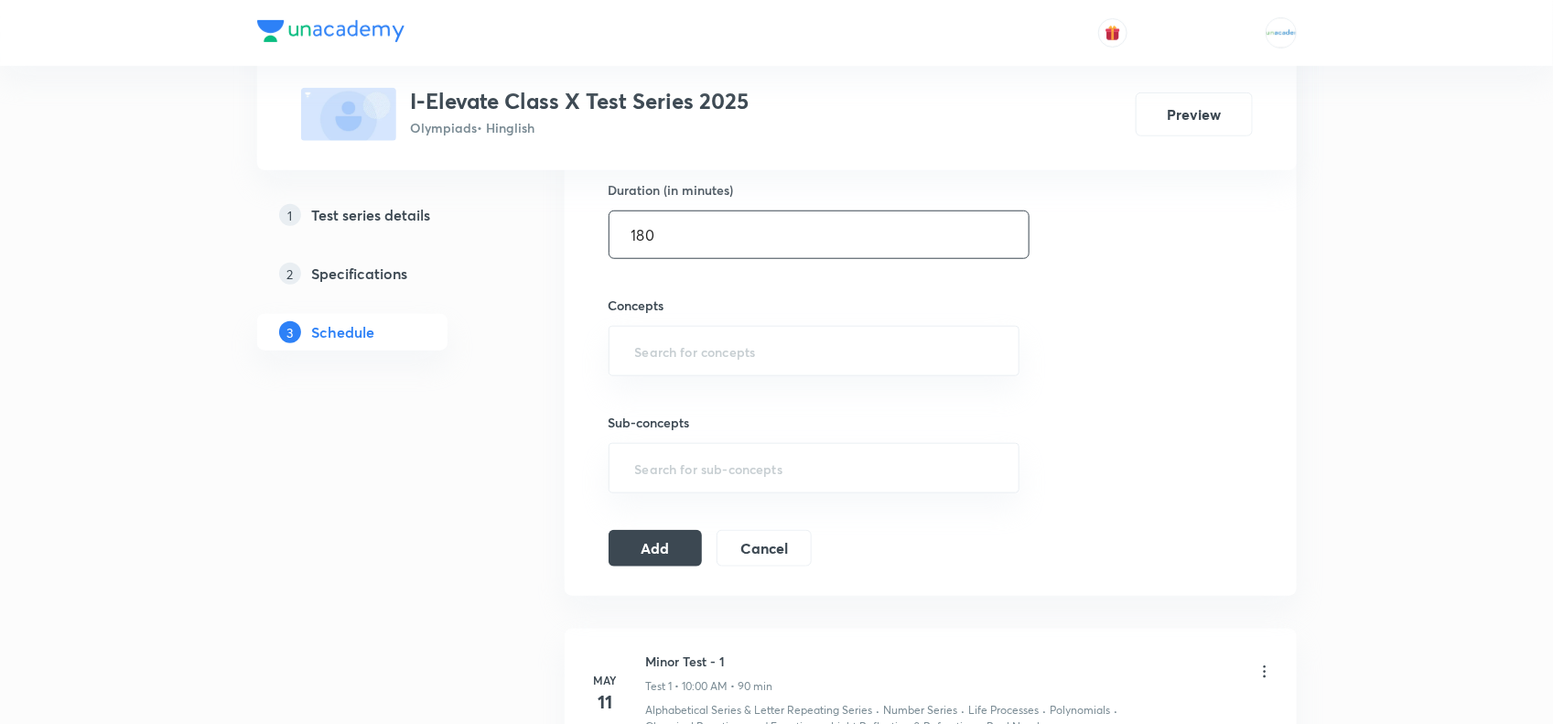
scroll to position [570, 0]
type input "180"
click at [659, 362] on input "text" at bounding box center [815, 350] width 366 height 34
paste input "Light"
type input "Light"
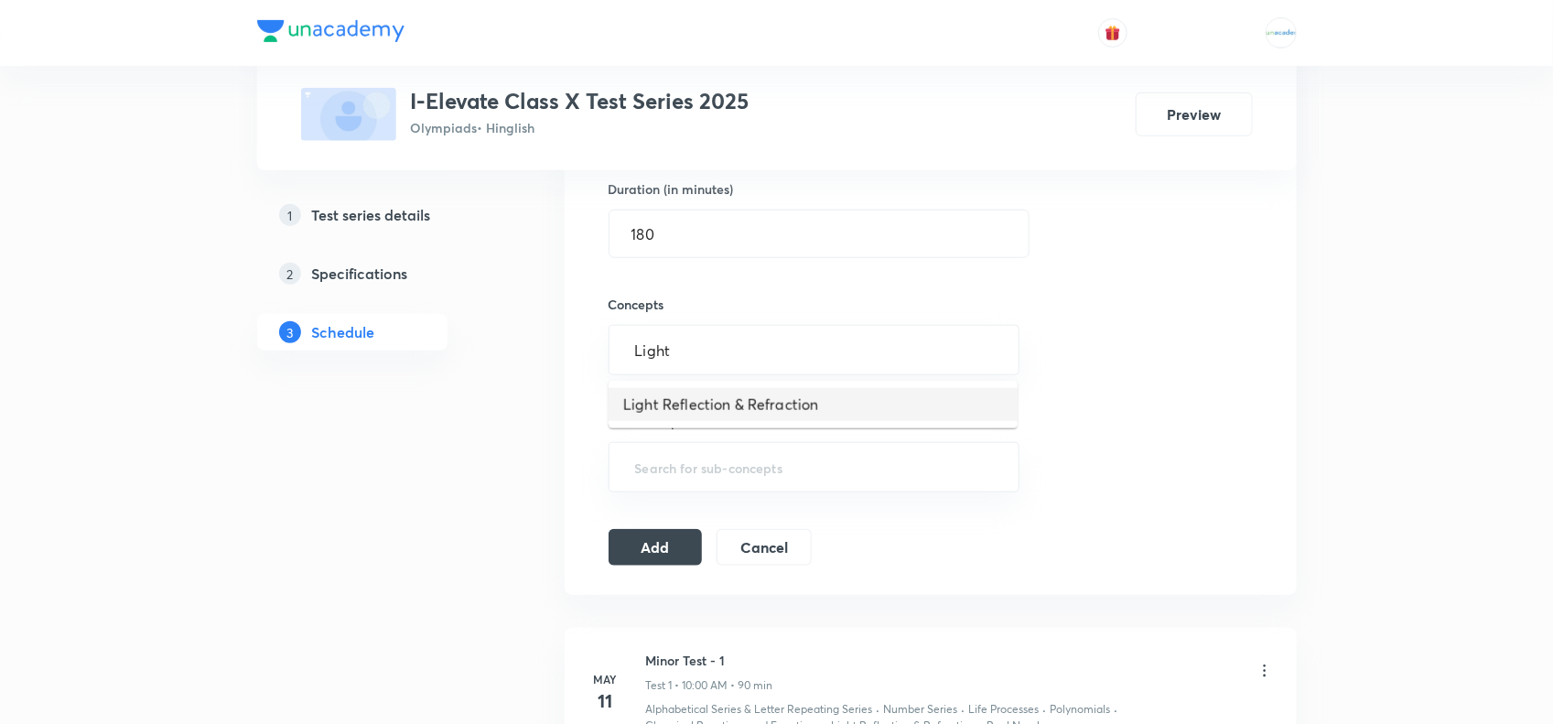
click at [662, 394] on li "Light Reflection & Refraction" at bounding box center [813, 404] width 409 height 33
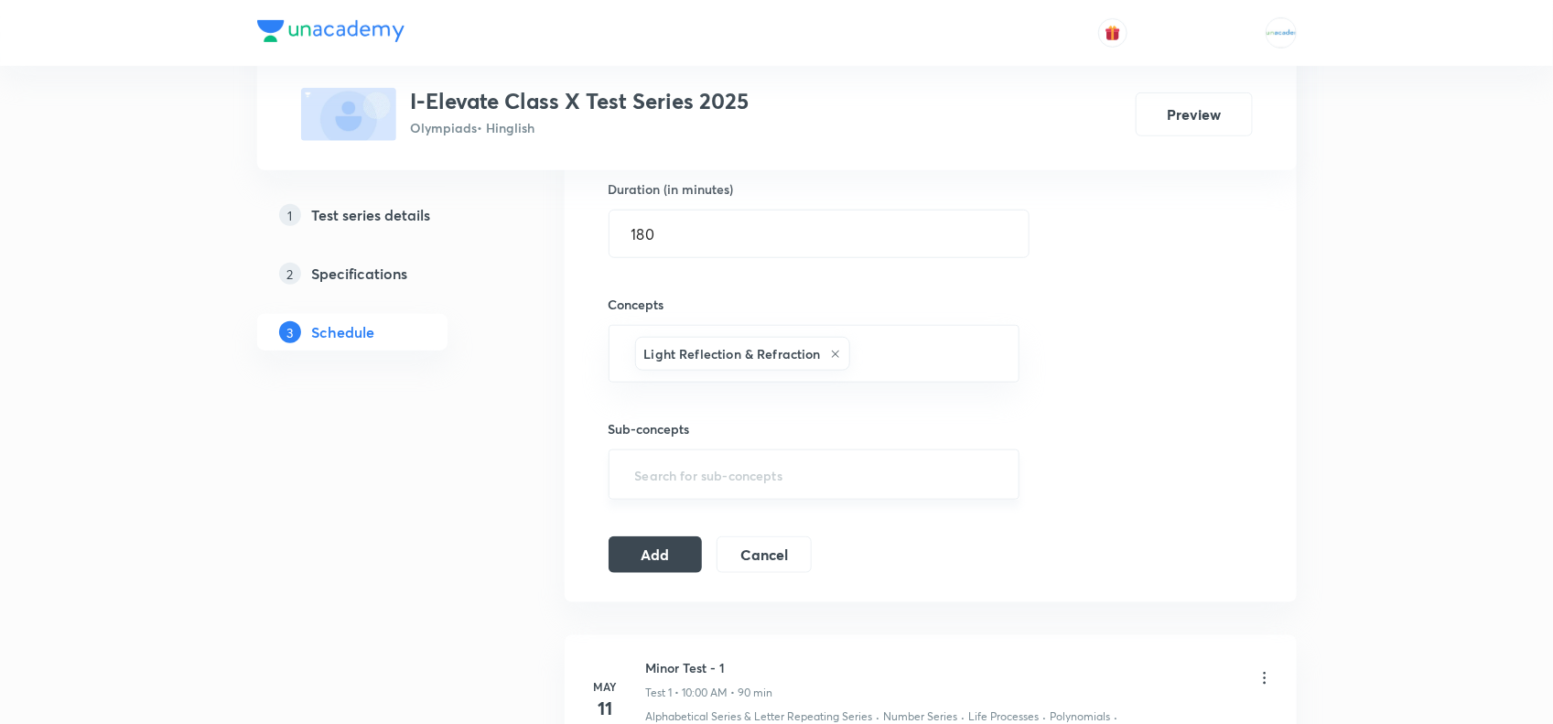
paste input "Human"
type input "Human"
click at [703, 416] on li "The Human Eye and the Colourful World" at bounding box center [813, 411] width 409 height 33
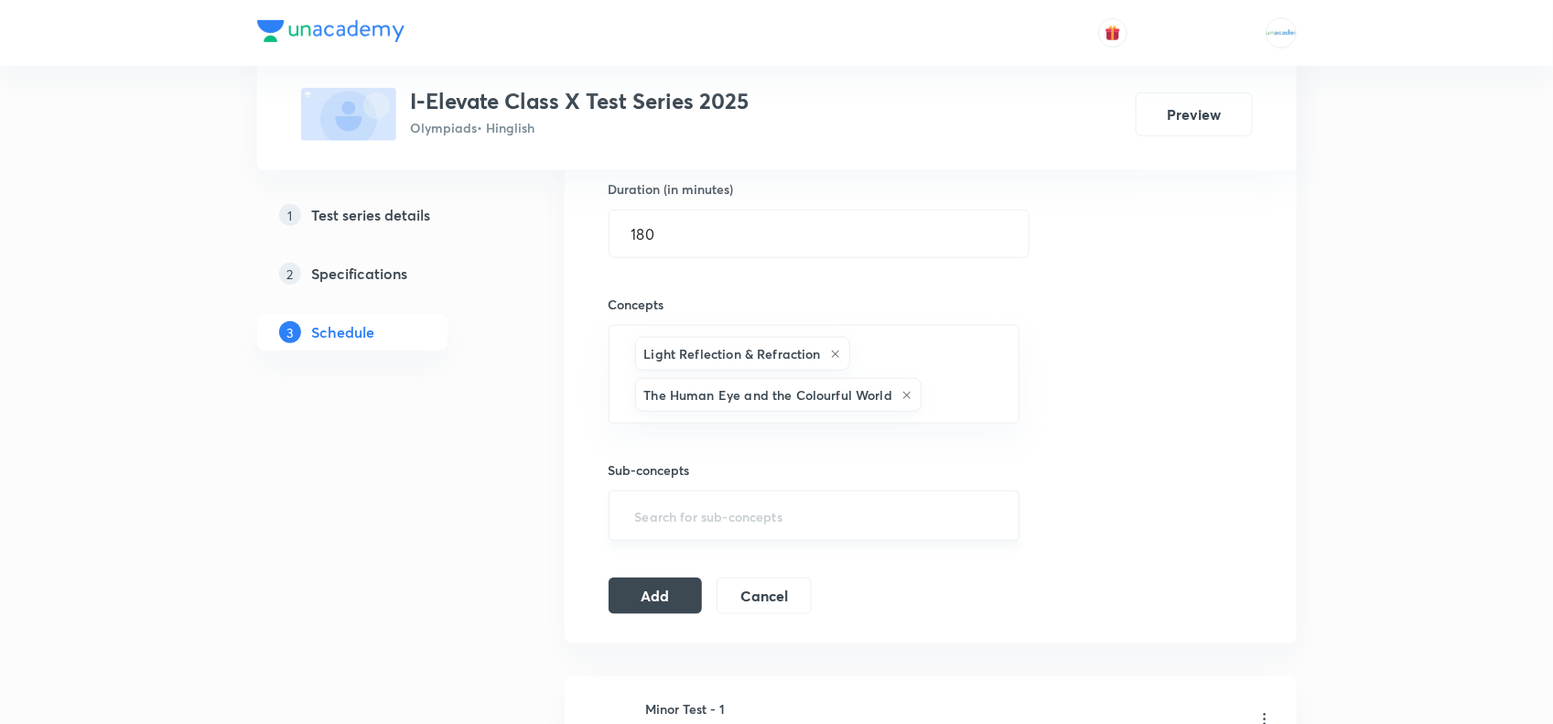
paste input "Electricity"
type input "E"
paste input "Chemical"
type input "Chemical"
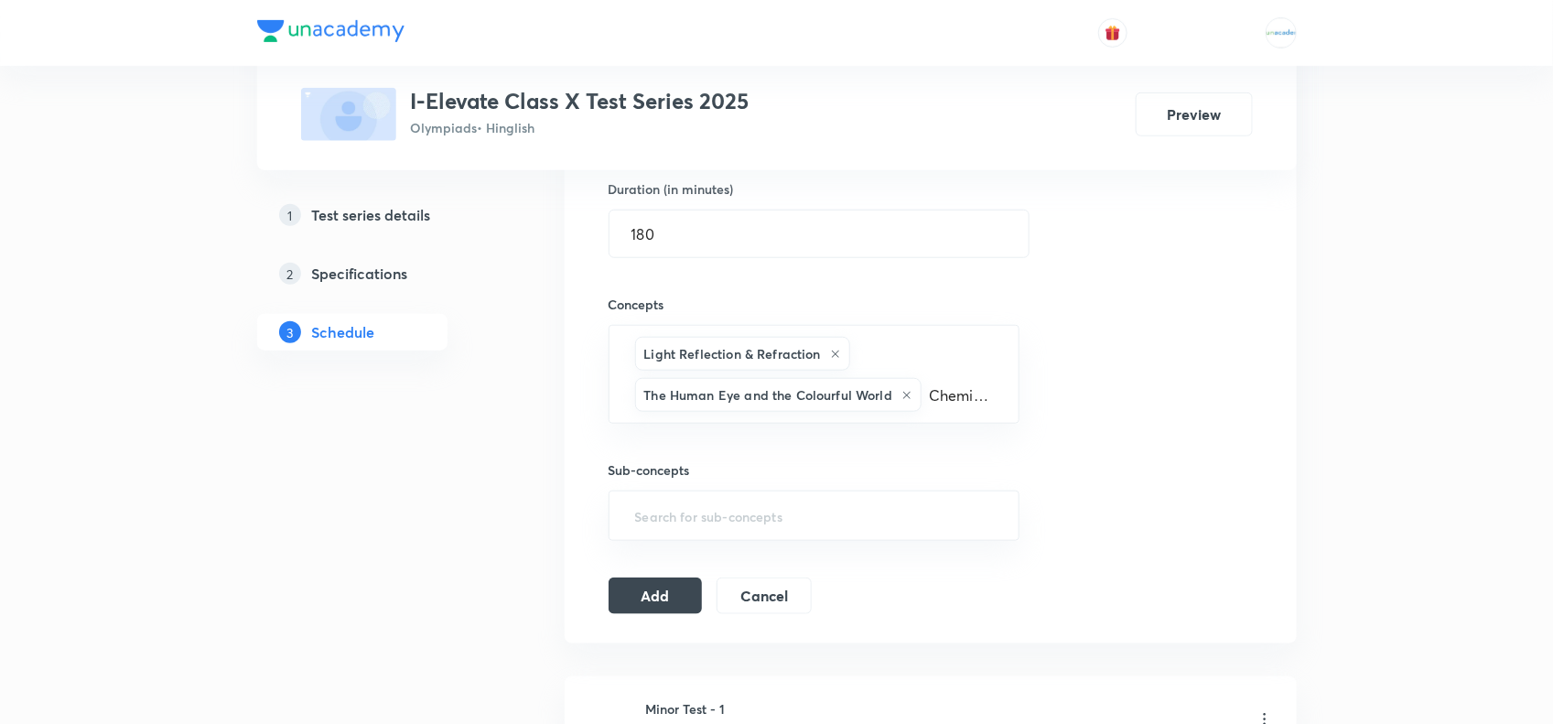
scroll to position [0, 5]
click at [749, 456] on li "Chemical Reactions and Equations" at bounding box center [813, 454] width 409 height 33
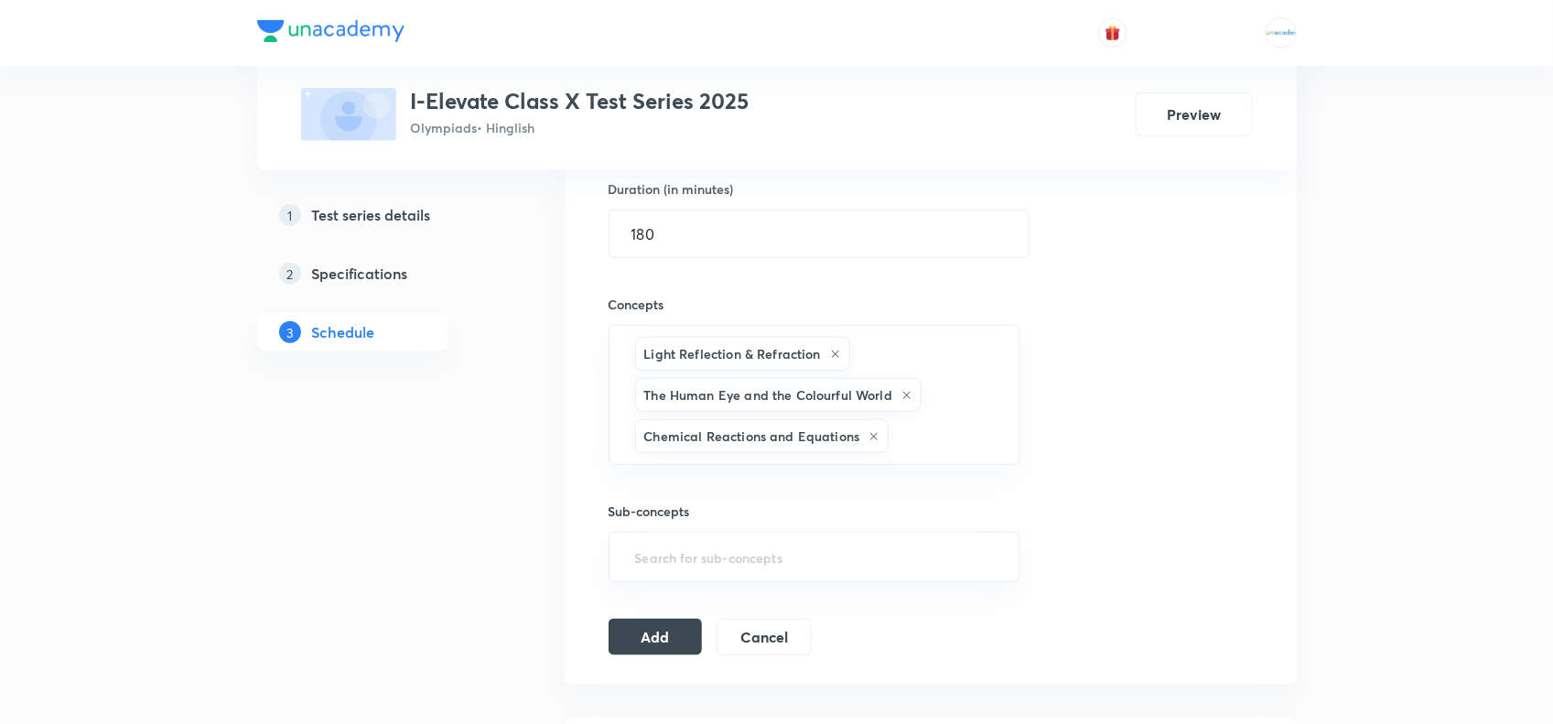
paste input "Acids"
type input "Acids"
click at [772, 492] on li "Acids Bases and Salts" at bounding box center [813, 495] width 409 height 33
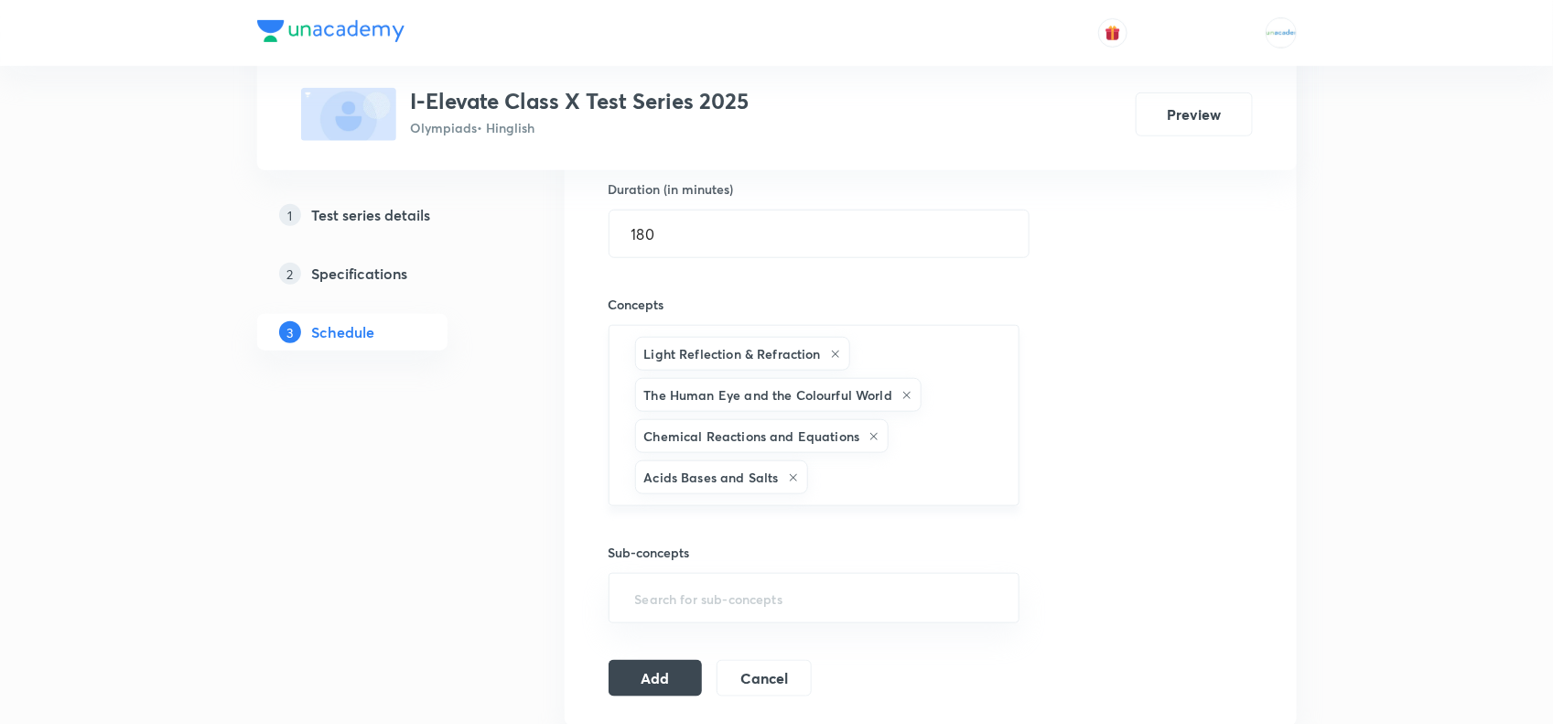
paste input "Metals"
type input "Metals"
paste input "Life"
type input "Life"
click at [702, 536] on li "Life Processes" at bounding box center [813, 537] width 409 height 33
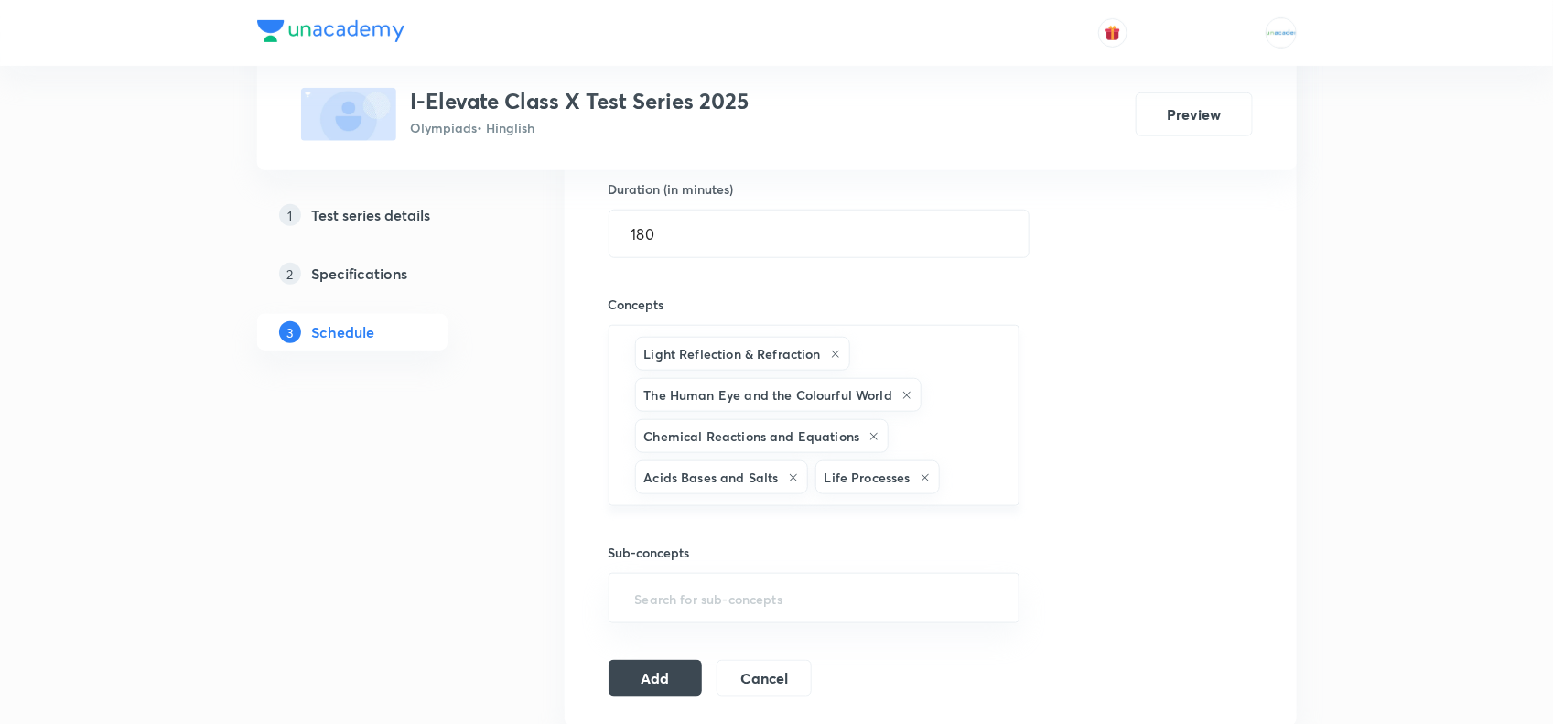
paste input "Control"
type input "Control"
click at [762, 533] on li "Control and Coordination" at bounding box center [813, 537] width 409 height 33
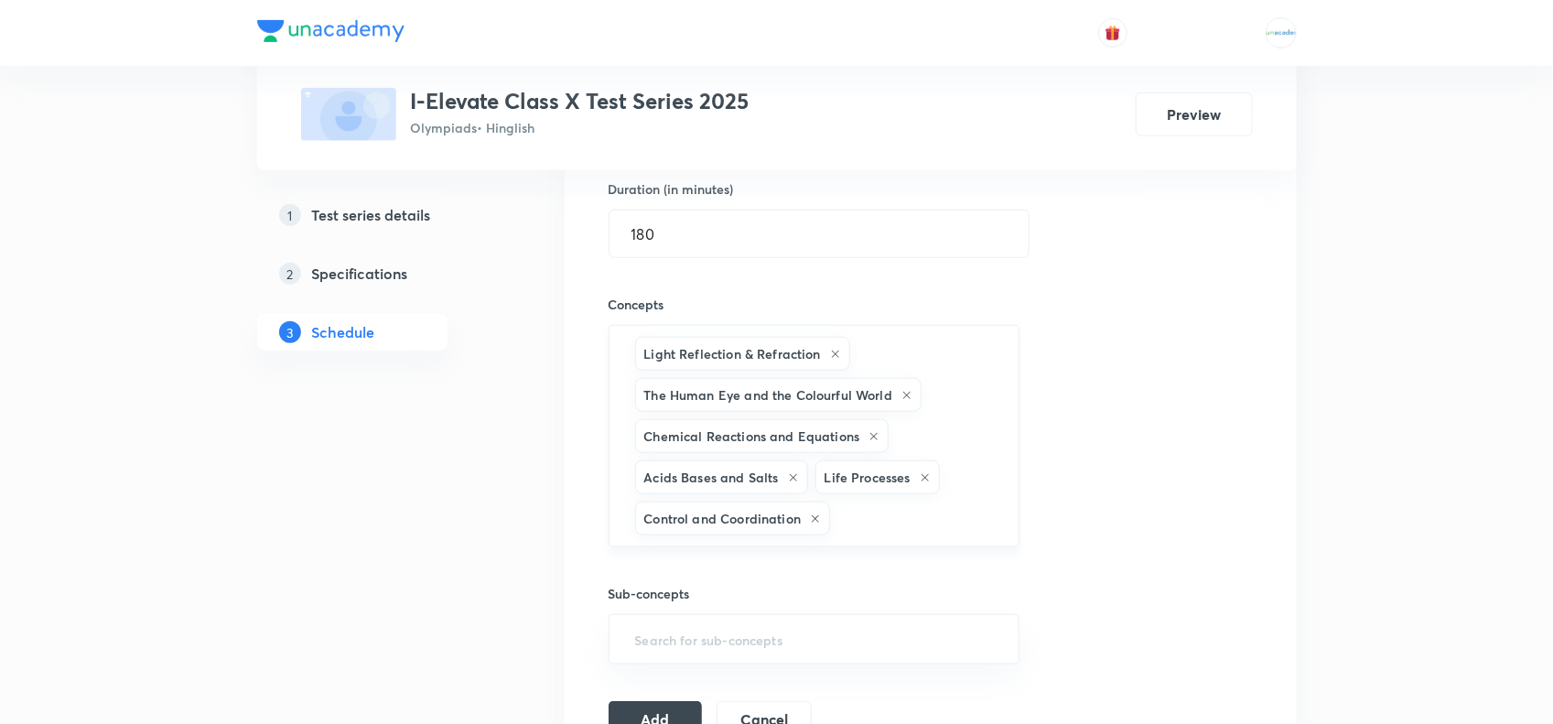
paste input "Organisms"
type input "Organisms"
paste input "Mathematical"
type input "Mathematical"
click at [751, 572] on li "Mathematical Operations" at bounding box center [813, 578] width 409 height 33
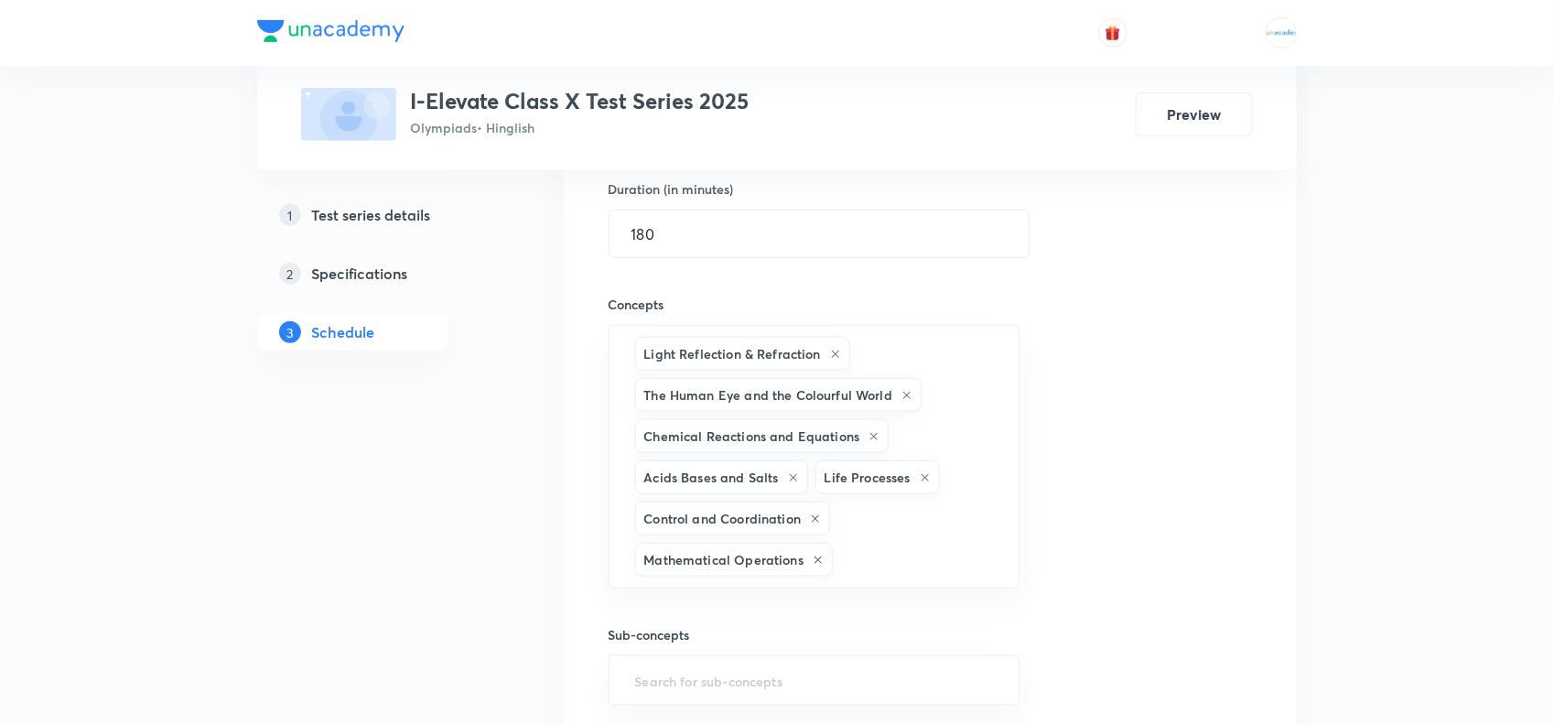
paste input "Arithmetical"
type input "Arithmetical"
click at [740, 632] on li "Arithmetical reasoning" at bounding box center [813, 620] width 409 height 33
paste input "Alphabet"
type input "Alphabet"
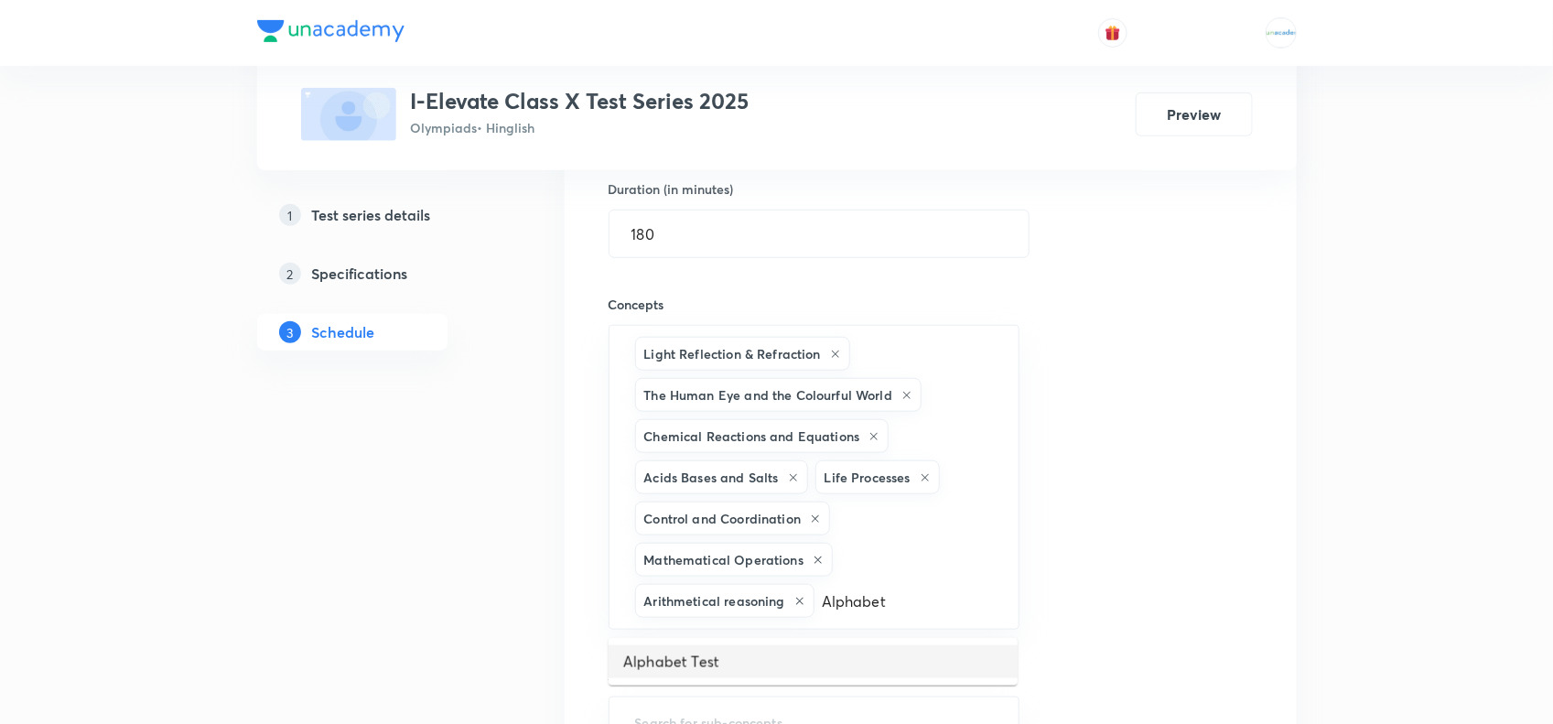
click at [728, 657] on li "Alphabet Test" at bounding box center [813, 661] width 409 height 33
paste input "Coding"
type input "Coding"
click at [684, 660] on li "Coding and Decoding" at bounding box center [813, 661] width 409 height 33
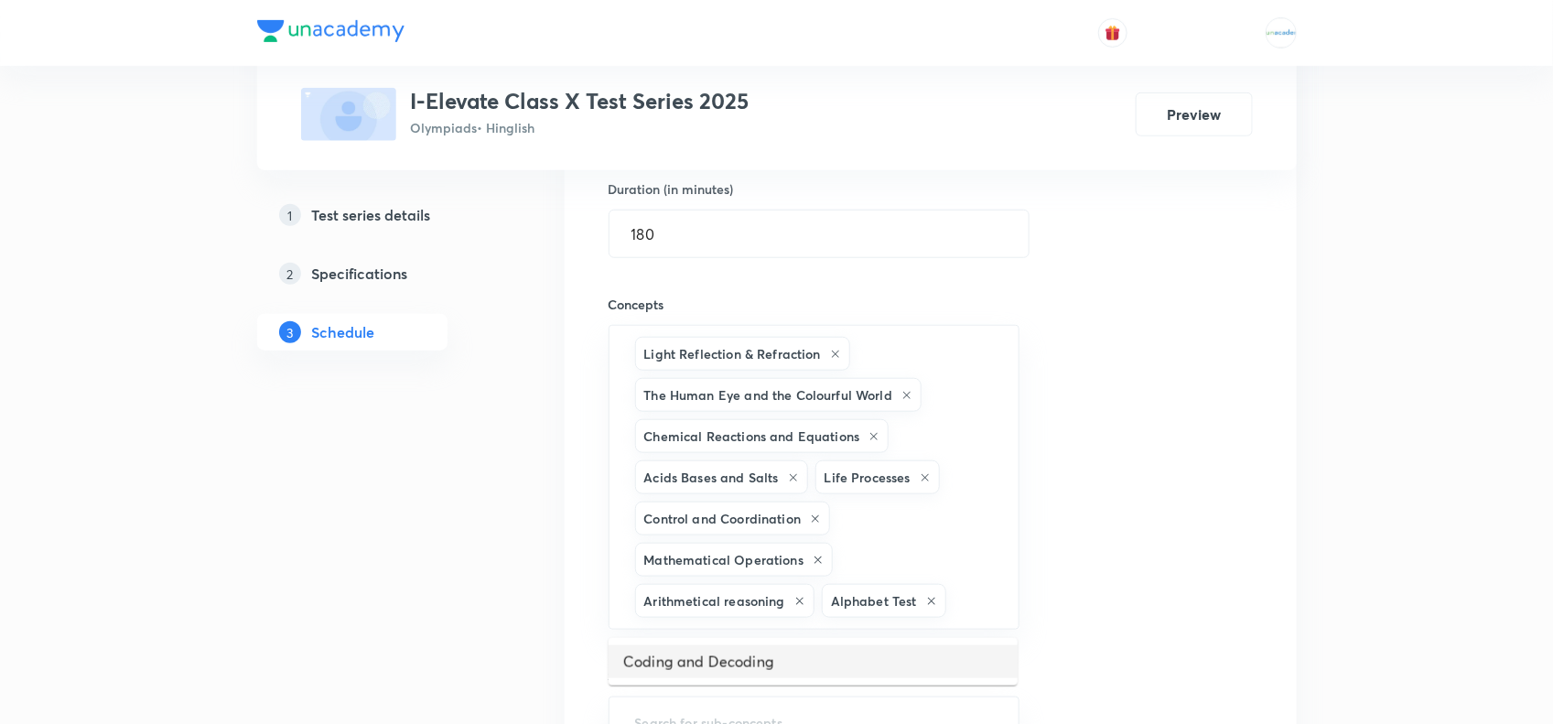
scroll to position [0, 0]
paste input "Direction"
type input "Direction"
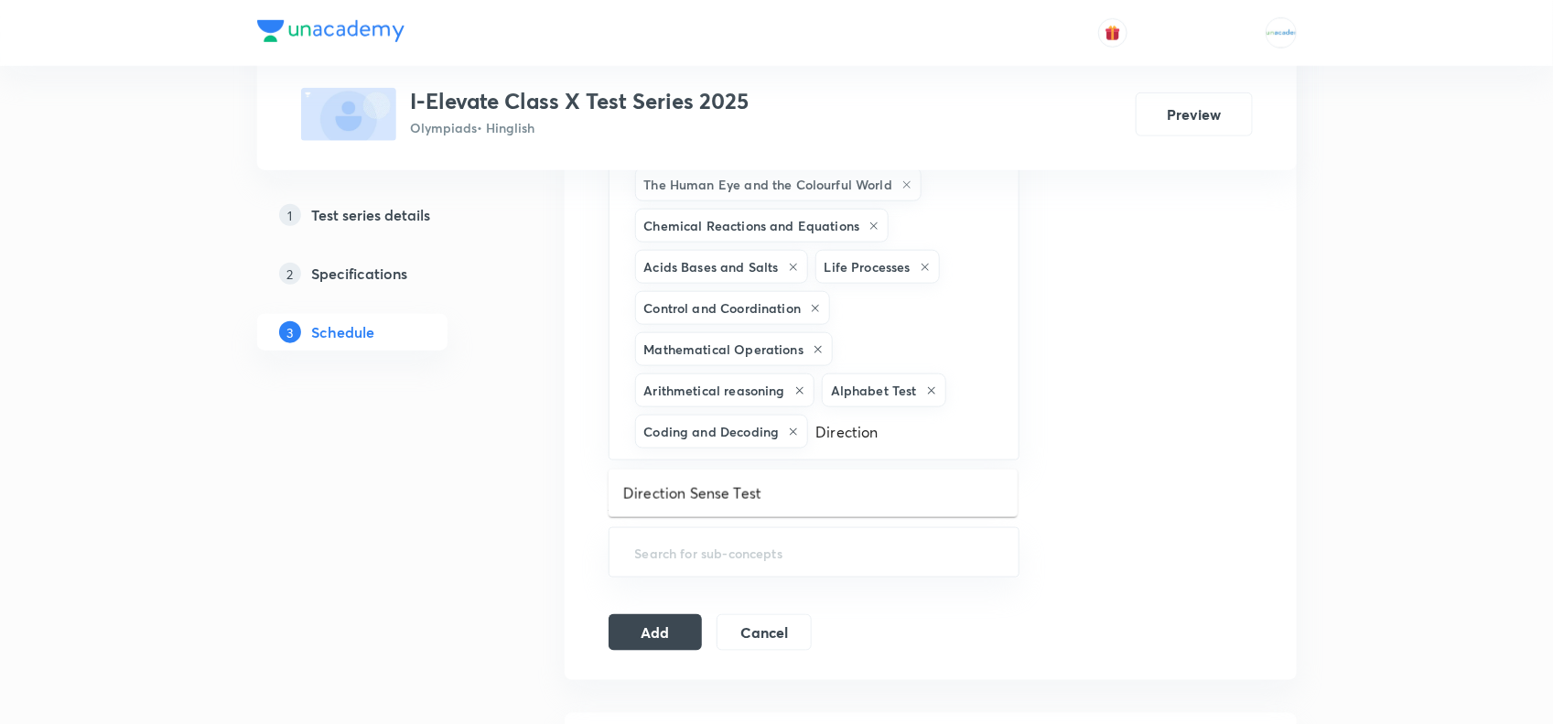
scroll to position [783, 0]
click at [774, 487] on li "Direction Sense Test" at bounding box center [813, 491] width 409 height 33
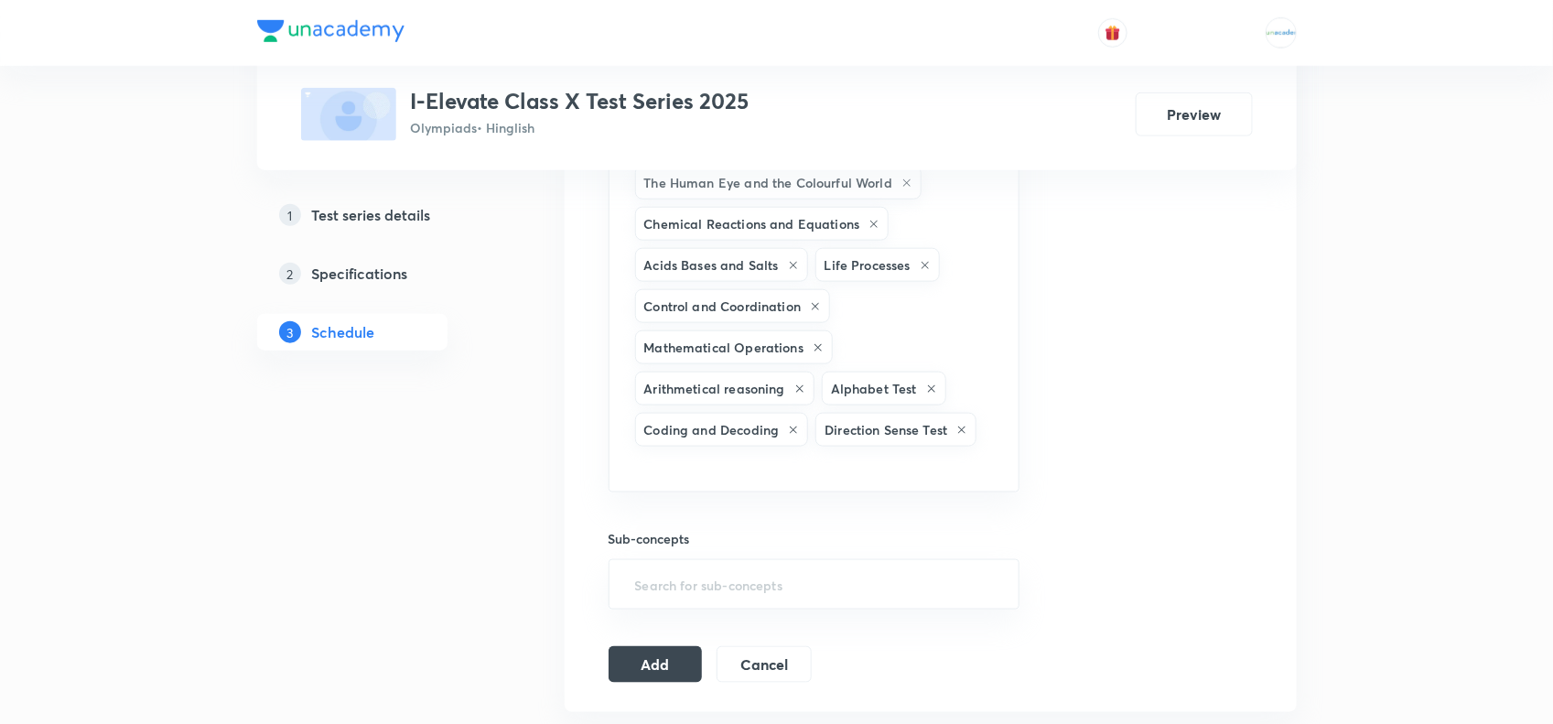
paste input "Seating"
type input "Seating"
click at [719, 517] on li "Seating Arrangement" at bounding box center [813, 525] width 409 height 33
paste input "Ranking"
type input "Ranking"
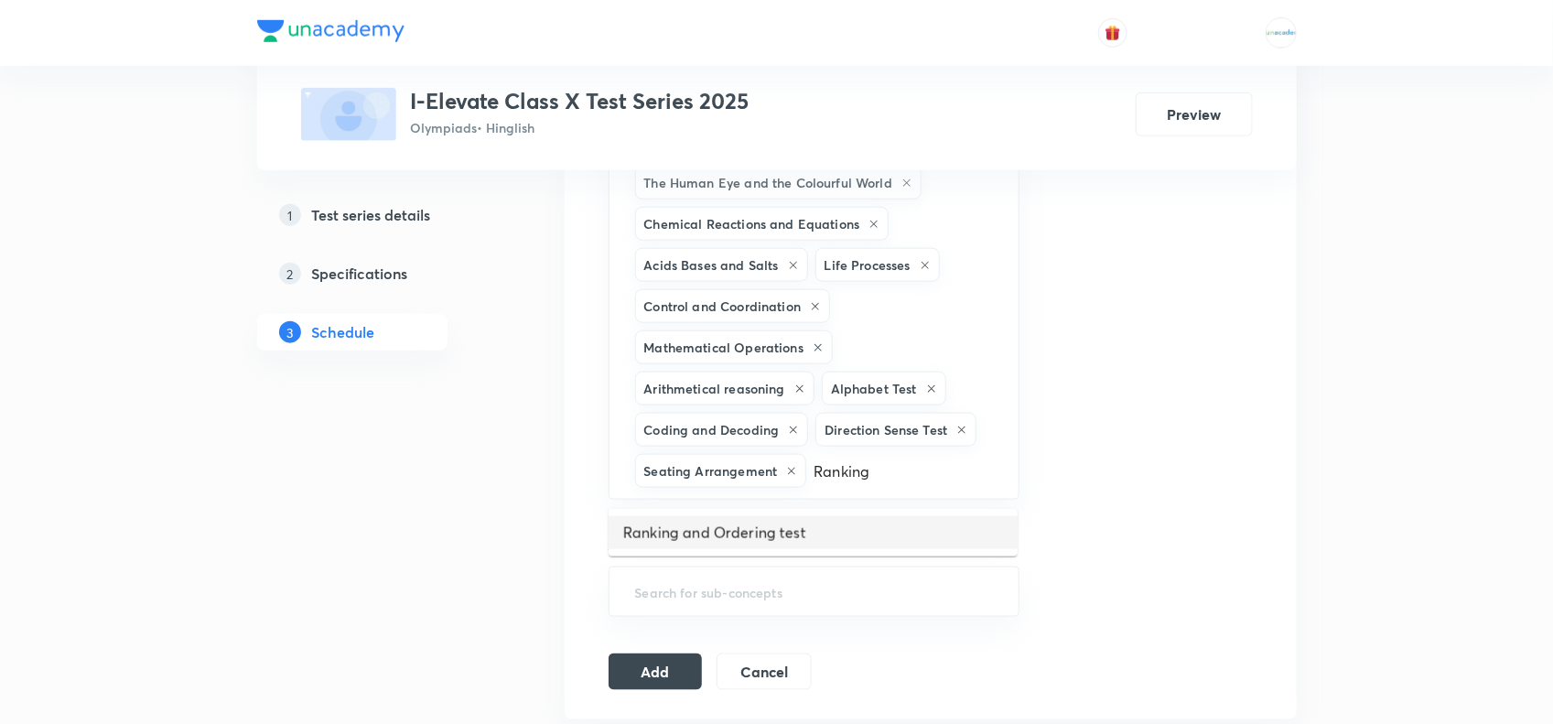
click at [767, 528] on li "Ranking and Ordering test" at bounding box center [813, 532] width 409 height 33
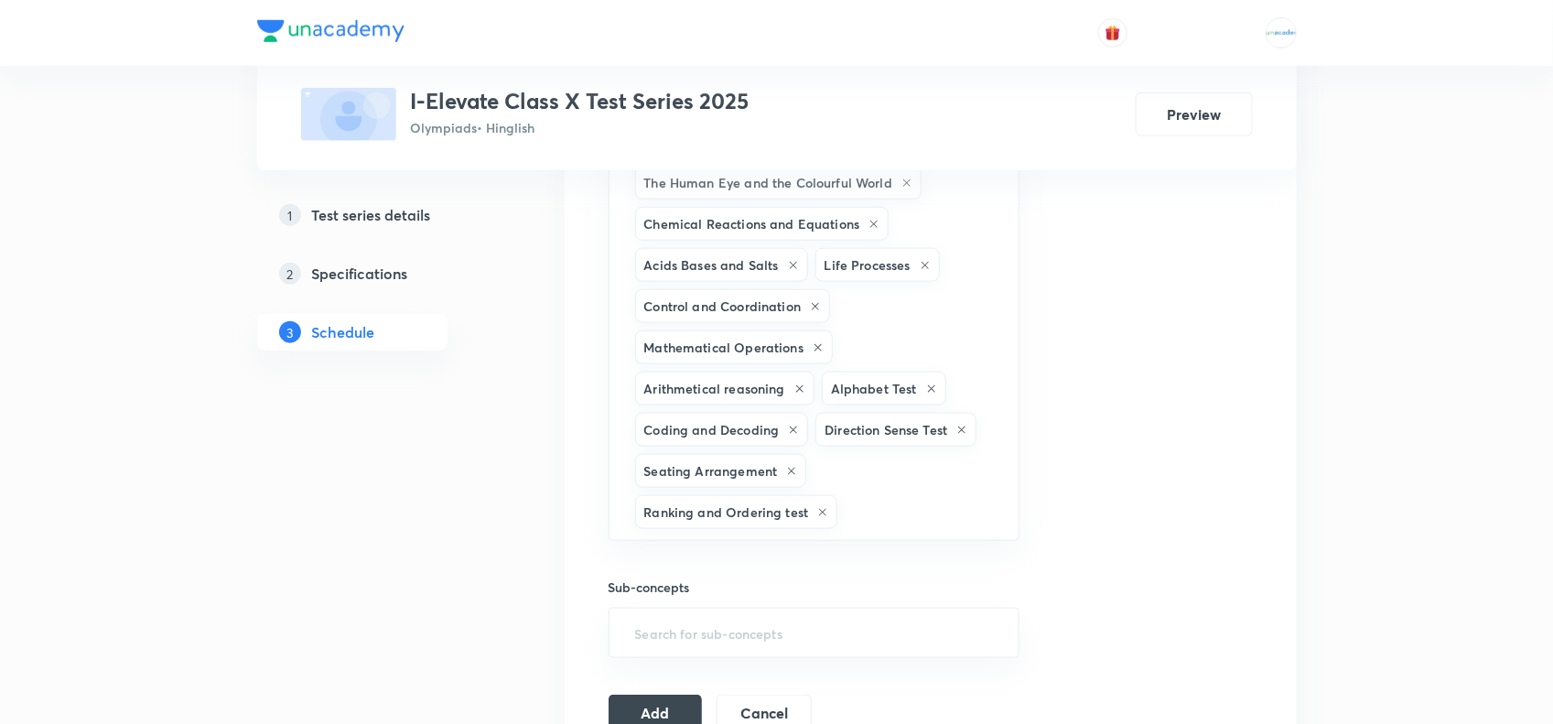
scroll to position [857, 0]
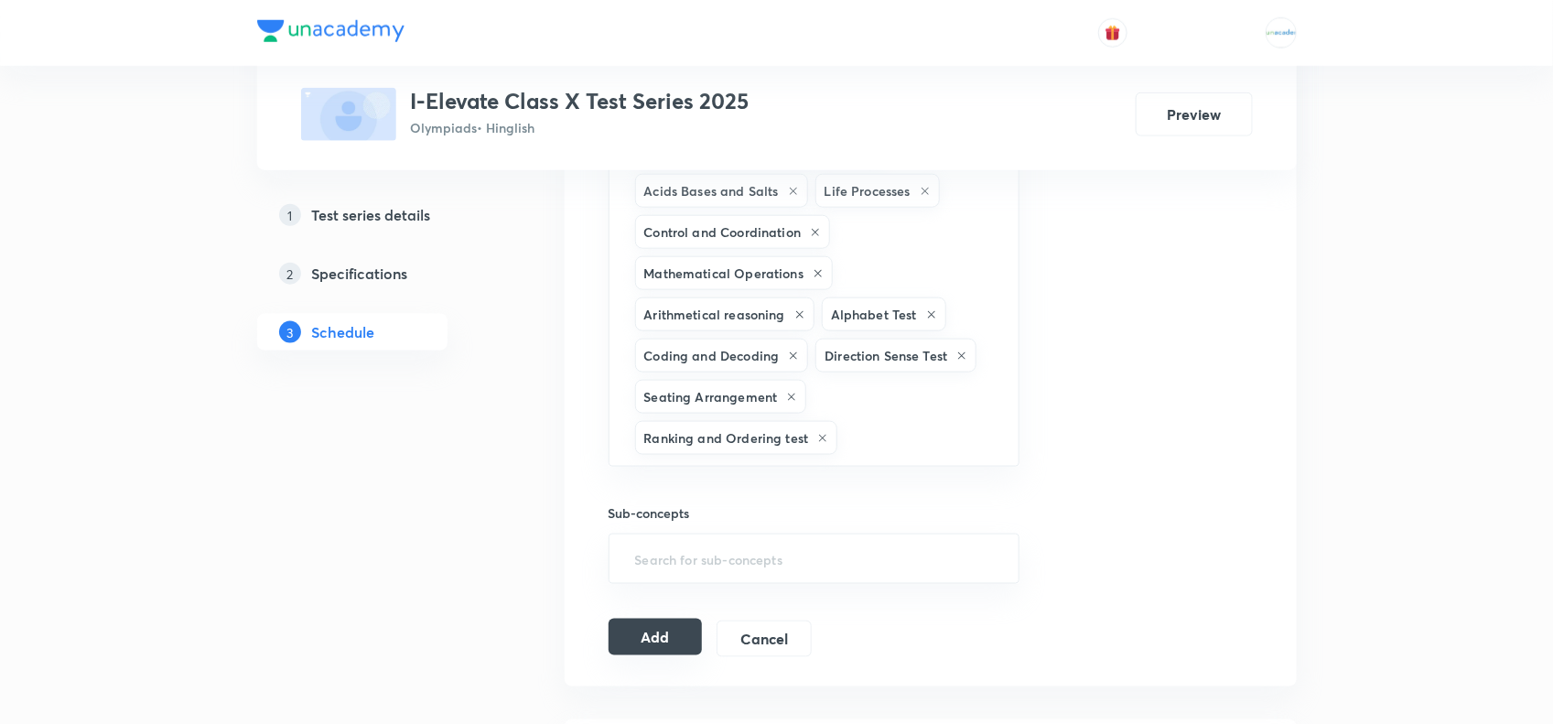
click at [641, 632] on button "Add" at bounding box center [656, 637] width 94 height 37
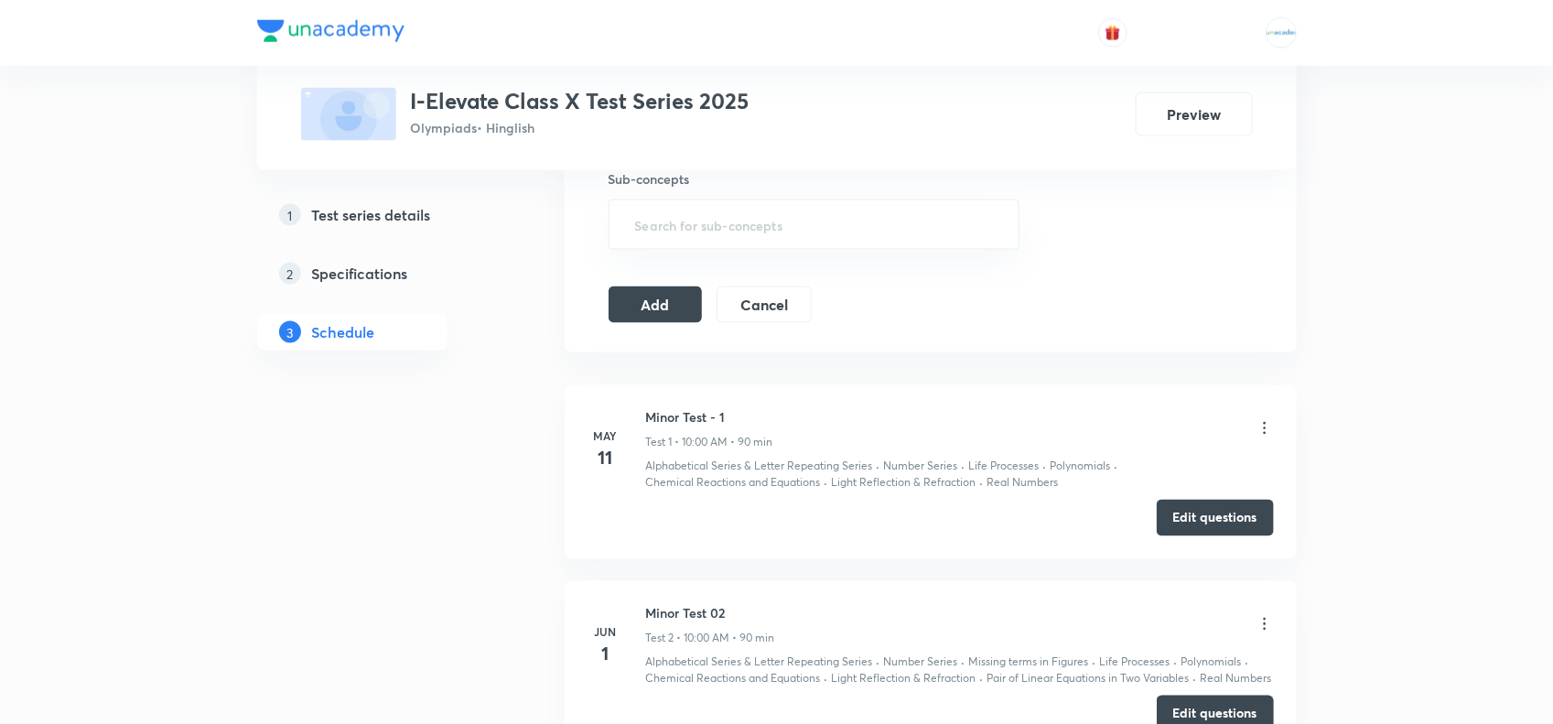
scroll to position [1187, 0]
click at [665, 314] on button "Add" at bounding box center [656, 306] width 94 height 37
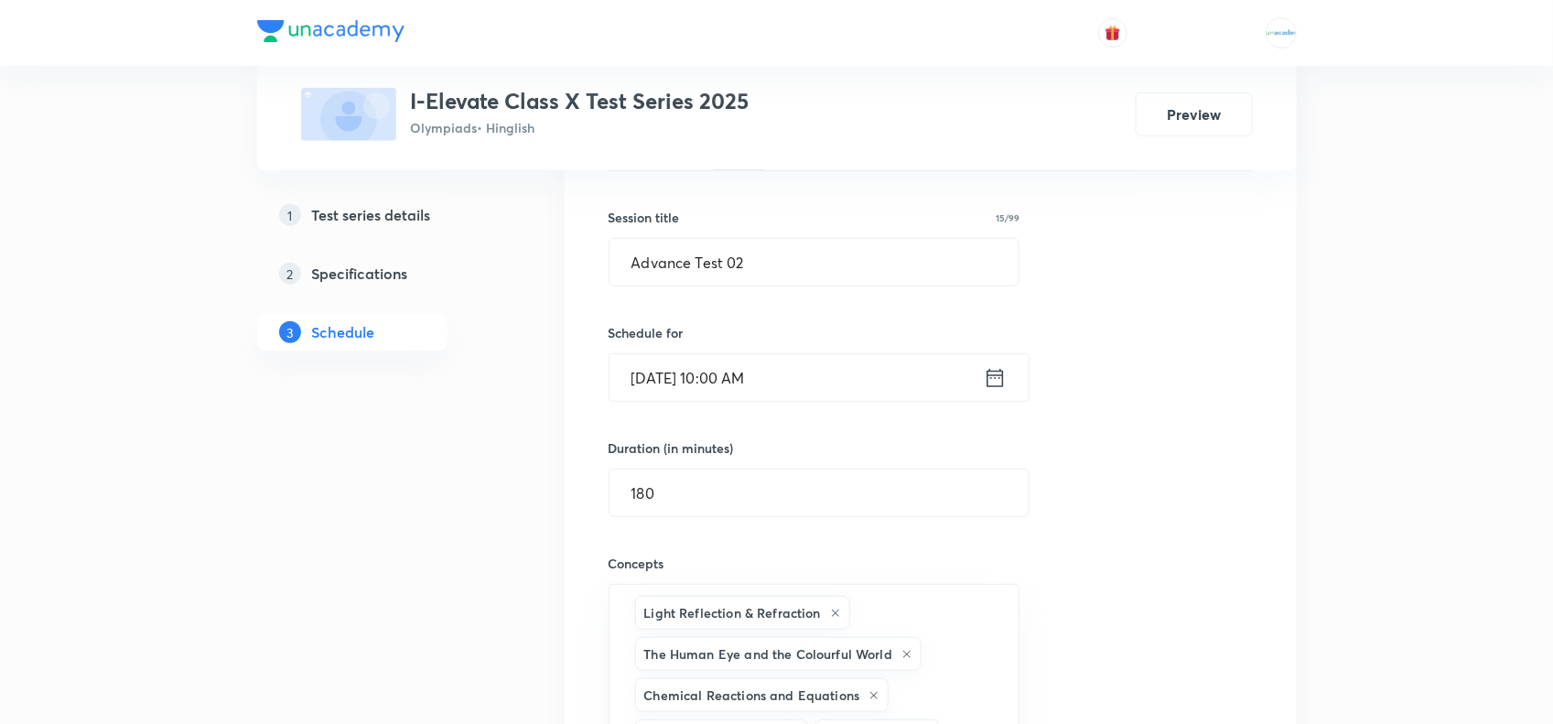
scroll to position [309, 0]
click at [788, 384] on input "[DATE] 10:00 AM" at bounding box center [797, 379] width 374 height 47
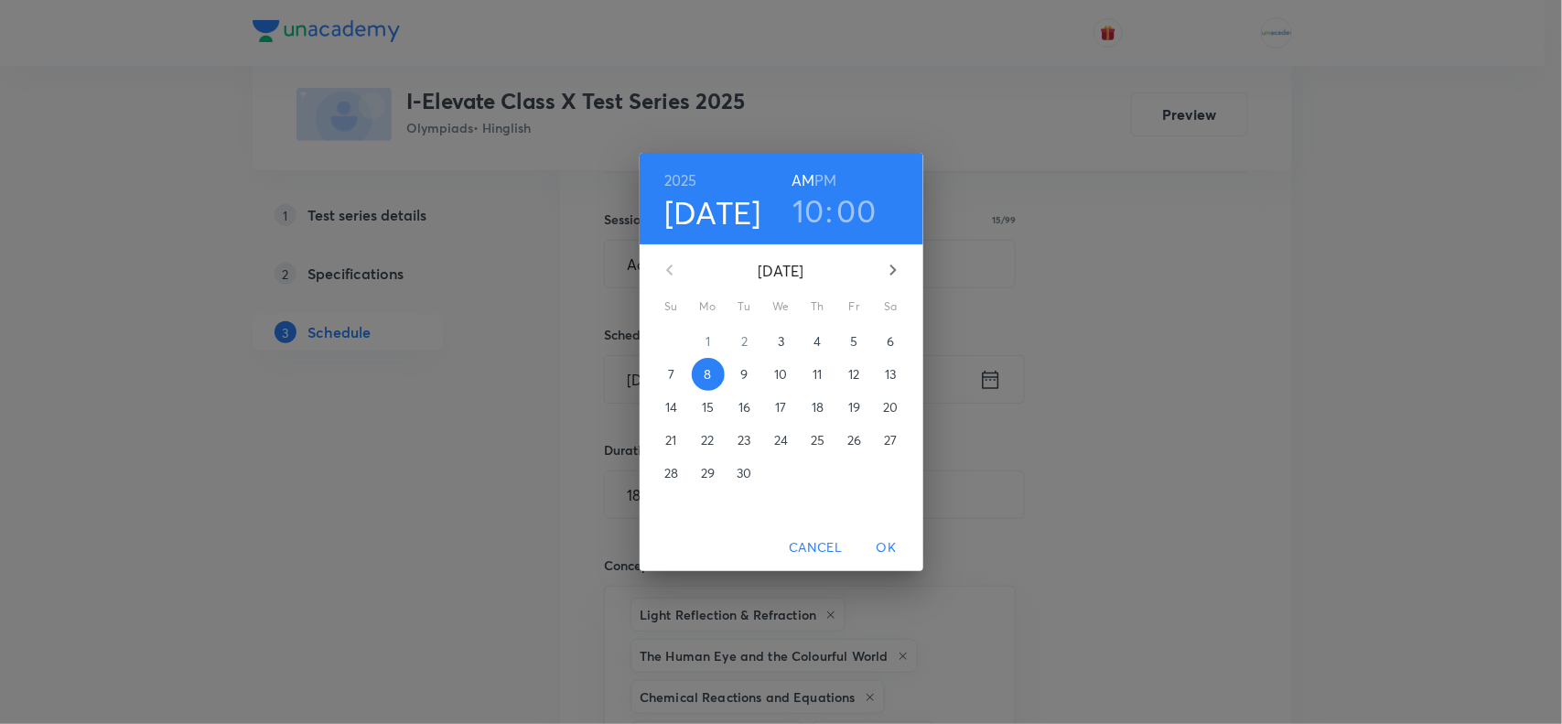
click at [807, 204] on h3 "10" at bounding box center [809, 210] width 32 height 38
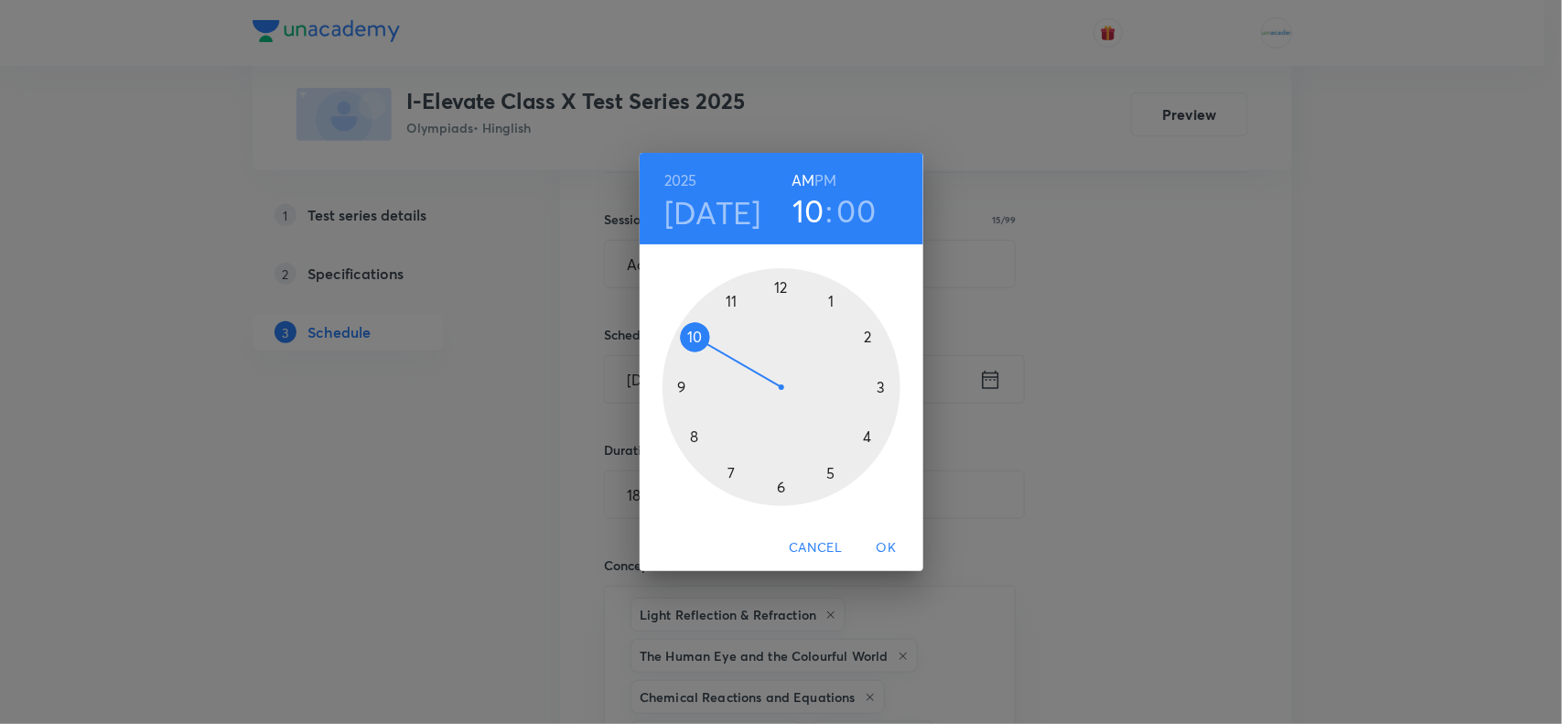
click at [865, 432] on div at bounding box center [782, 387] width 238 height 238
click at [825, 176] on h6 "PM" at bounding box center [826, 181] width 22 height 26
click at [895, 546] on span "OK" at bounding box center [887, 547] width 44 height 23
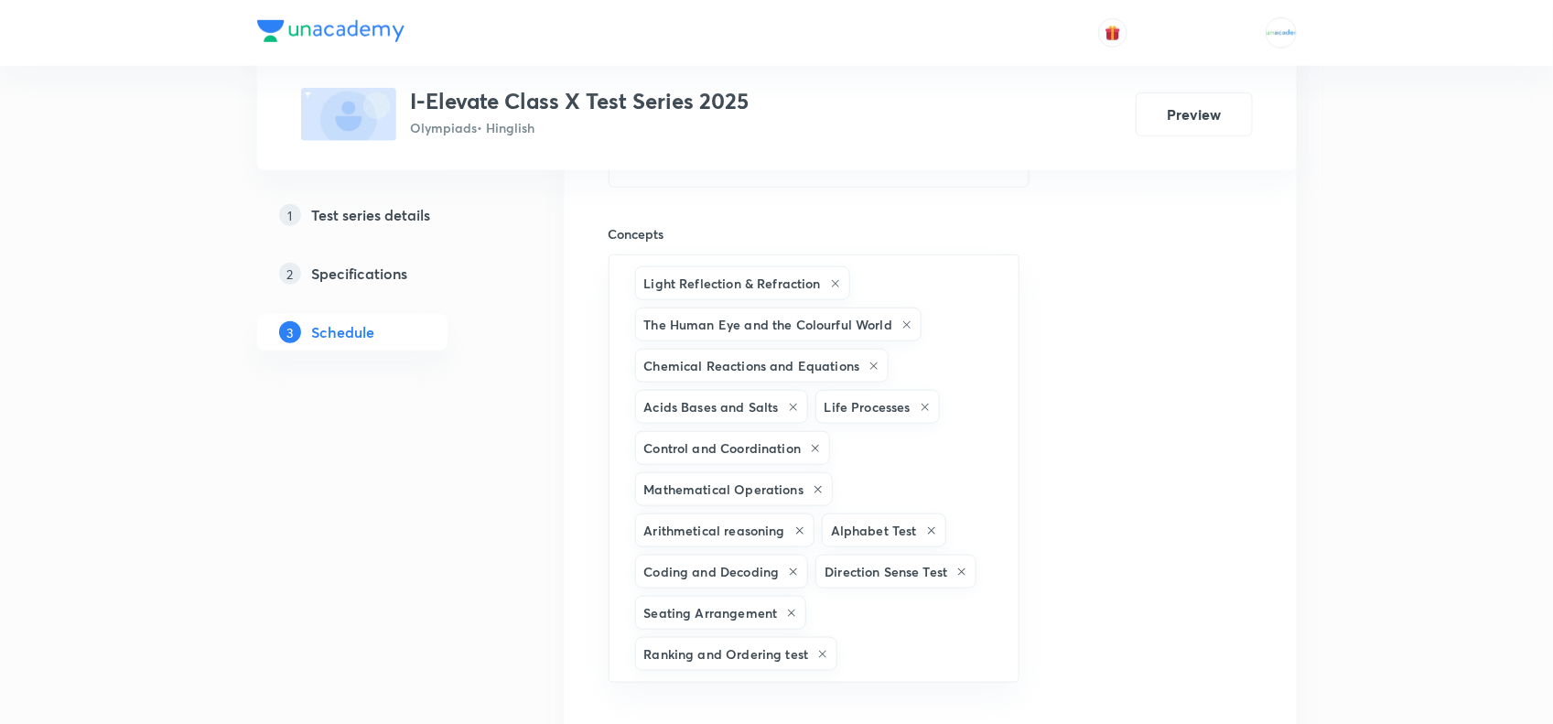
scroll to position [955, 0]
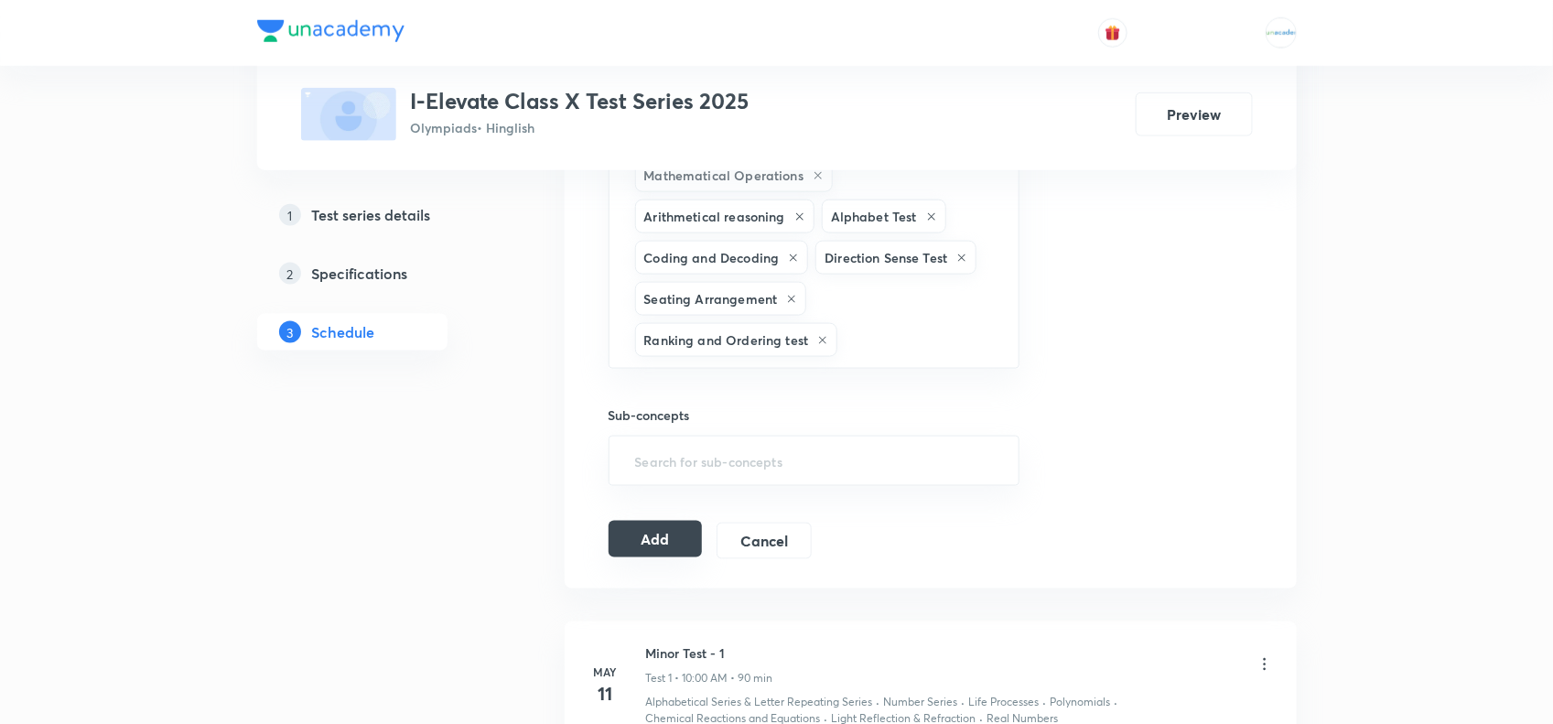
click at [648, 550] on button "Add" at bounding box center [656, 539] width 94 height 37
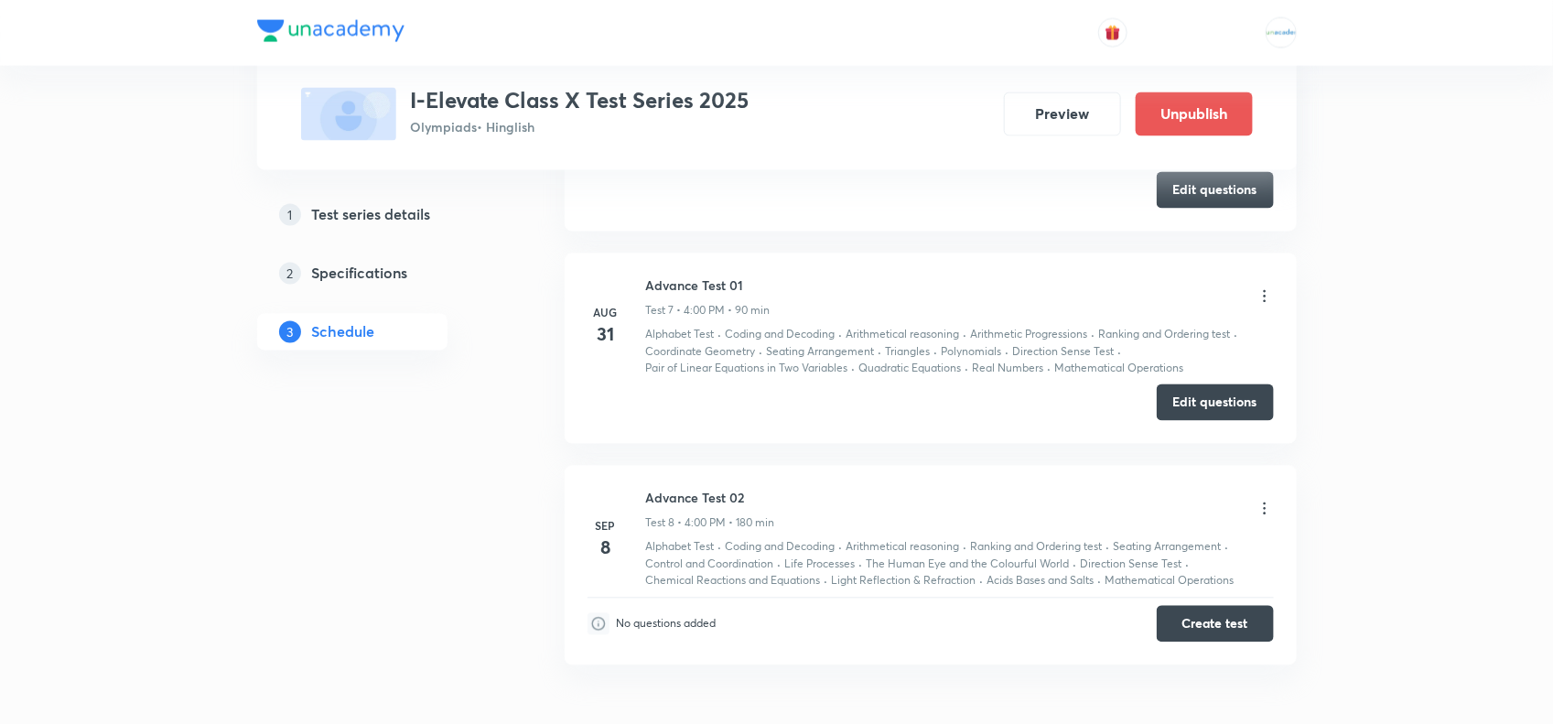
scroll to position [1629, 0]
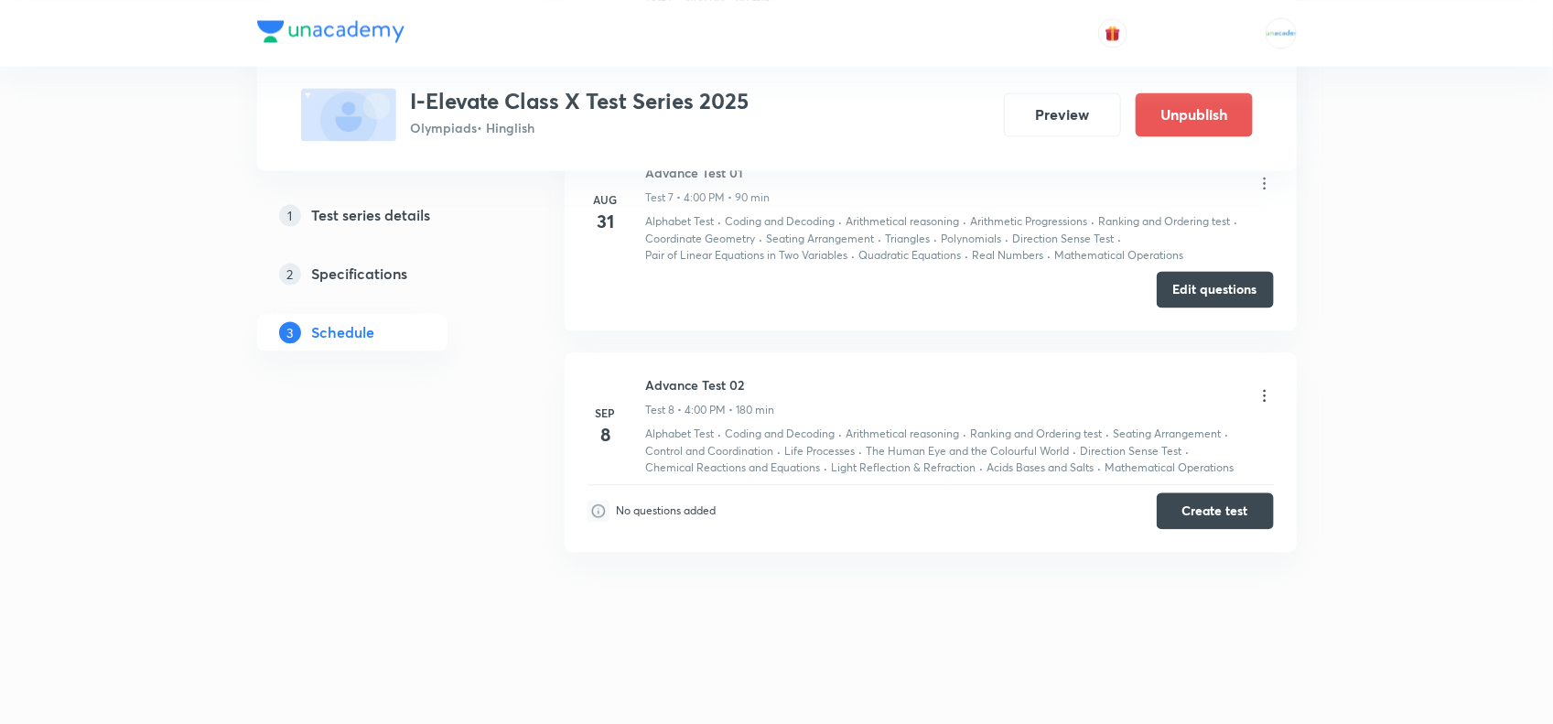
click at [1269, 392] on icon at bounding box center [1265, 395] width 18 height 18
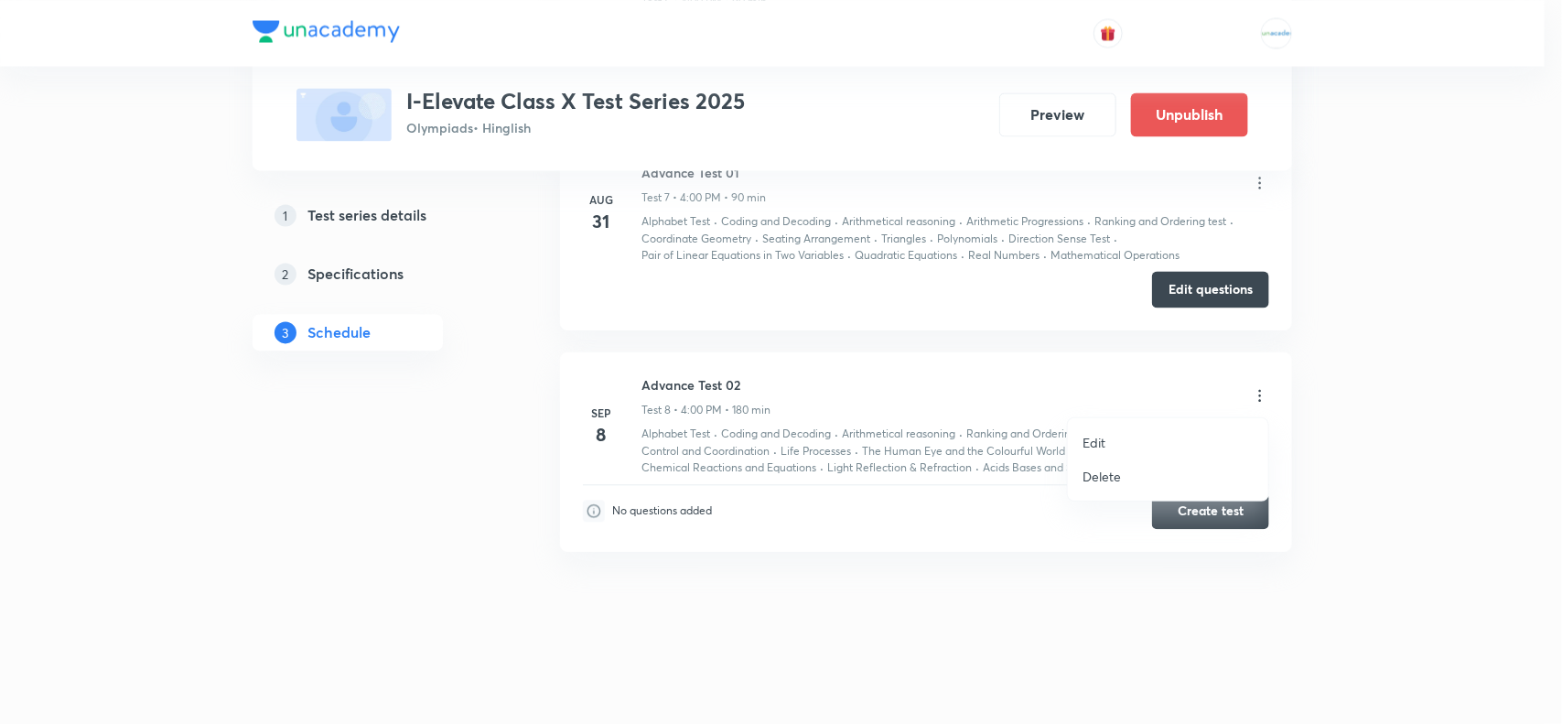
click at [1101, 433] on p "Edit" at bounding box center [1094, 442] width 23 height 19
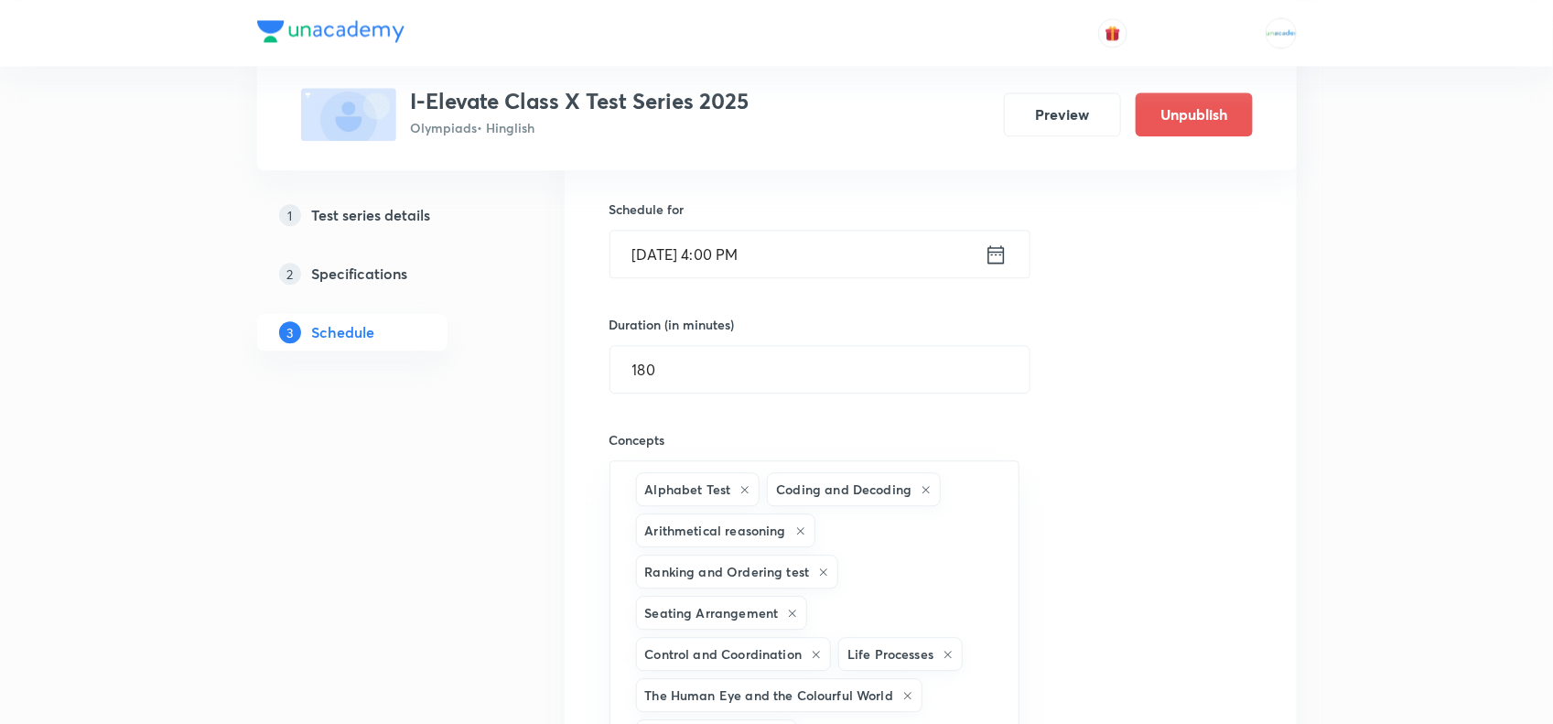
scroll to position [1847, 0]
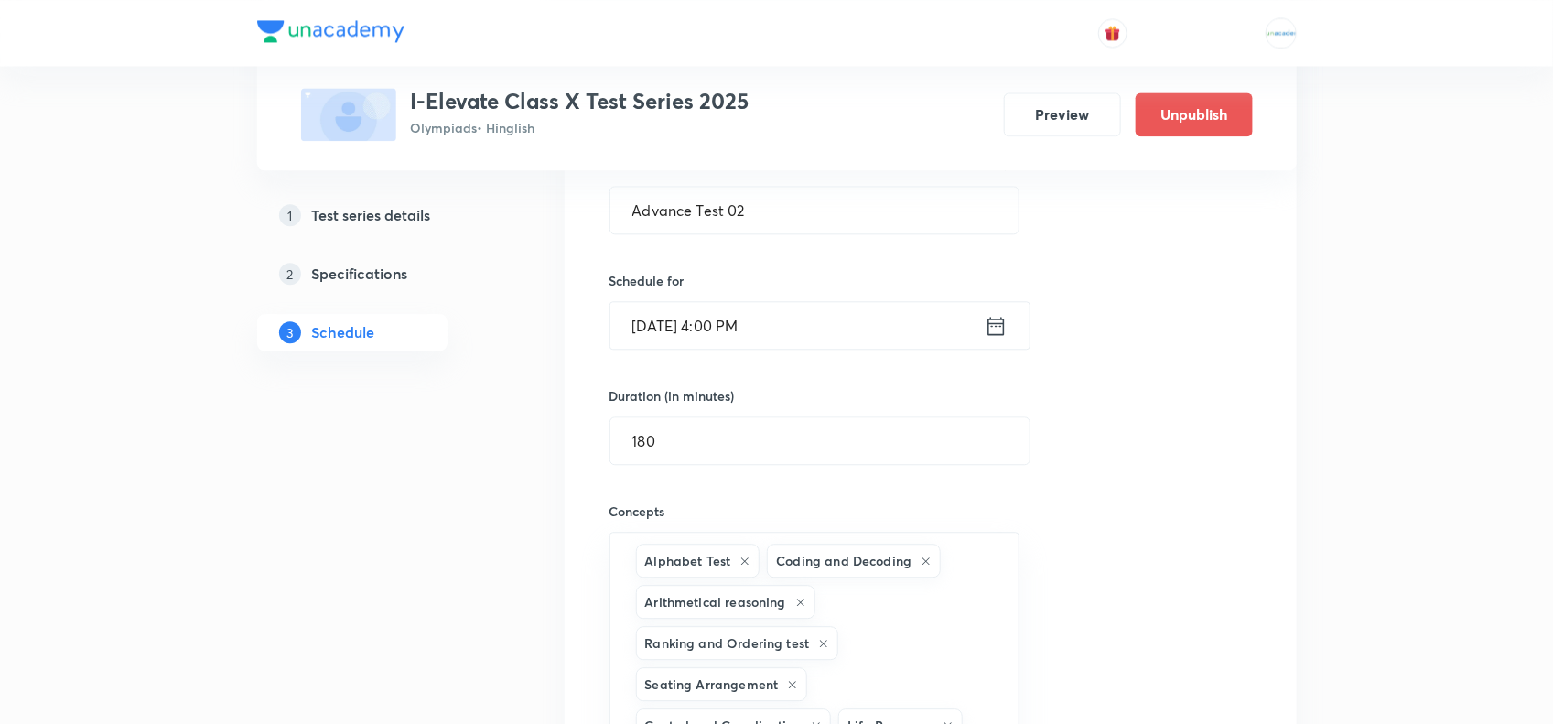
click at [666, 343] on input "Sep 8, 2025, 4:00 PM" at bounding box center [798, 325] width 374 height 47
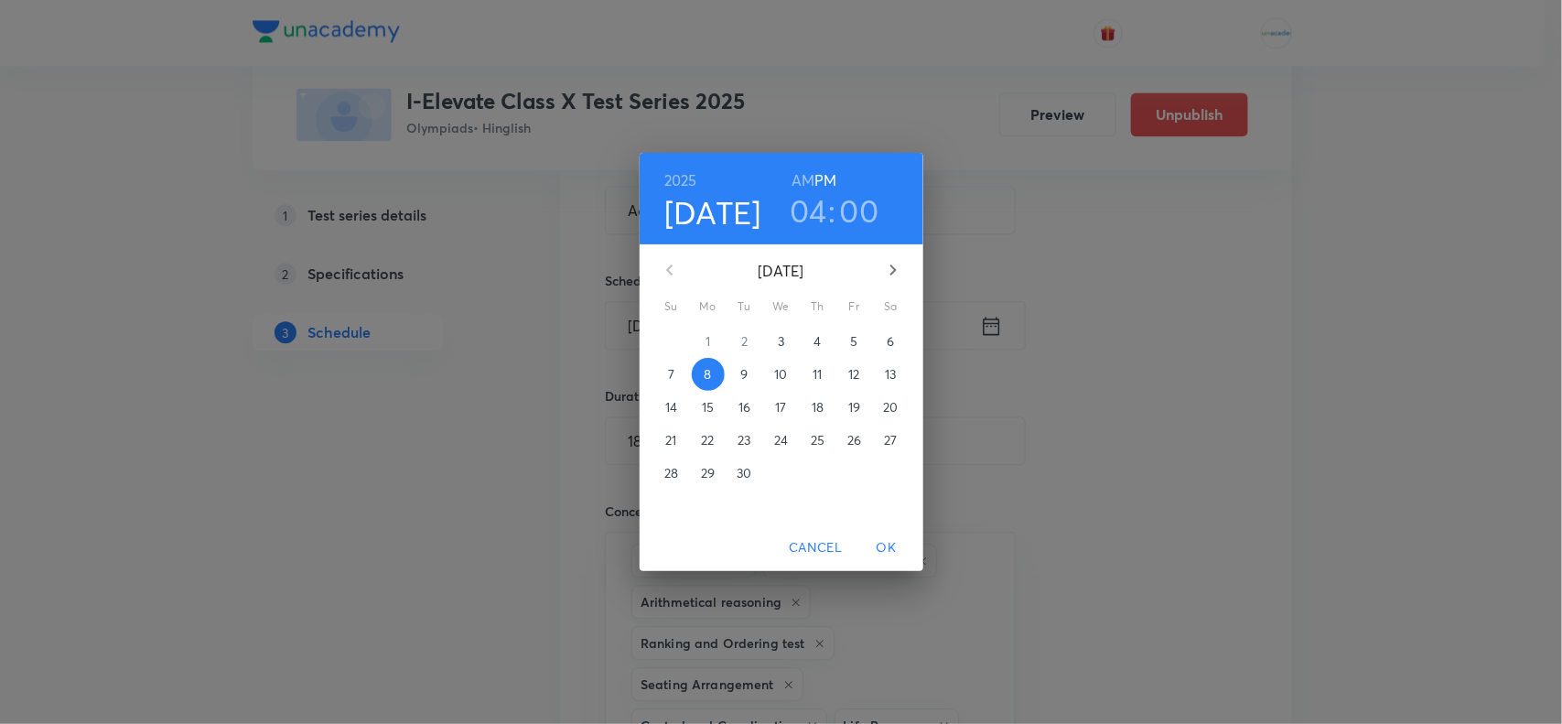
click at [802, 176] on h6 "AM" at bounding box center [803, 181] width 23 height 26
click at [811, 204] on h3 "04" at bounding box center [809, 210] width 38 height 38
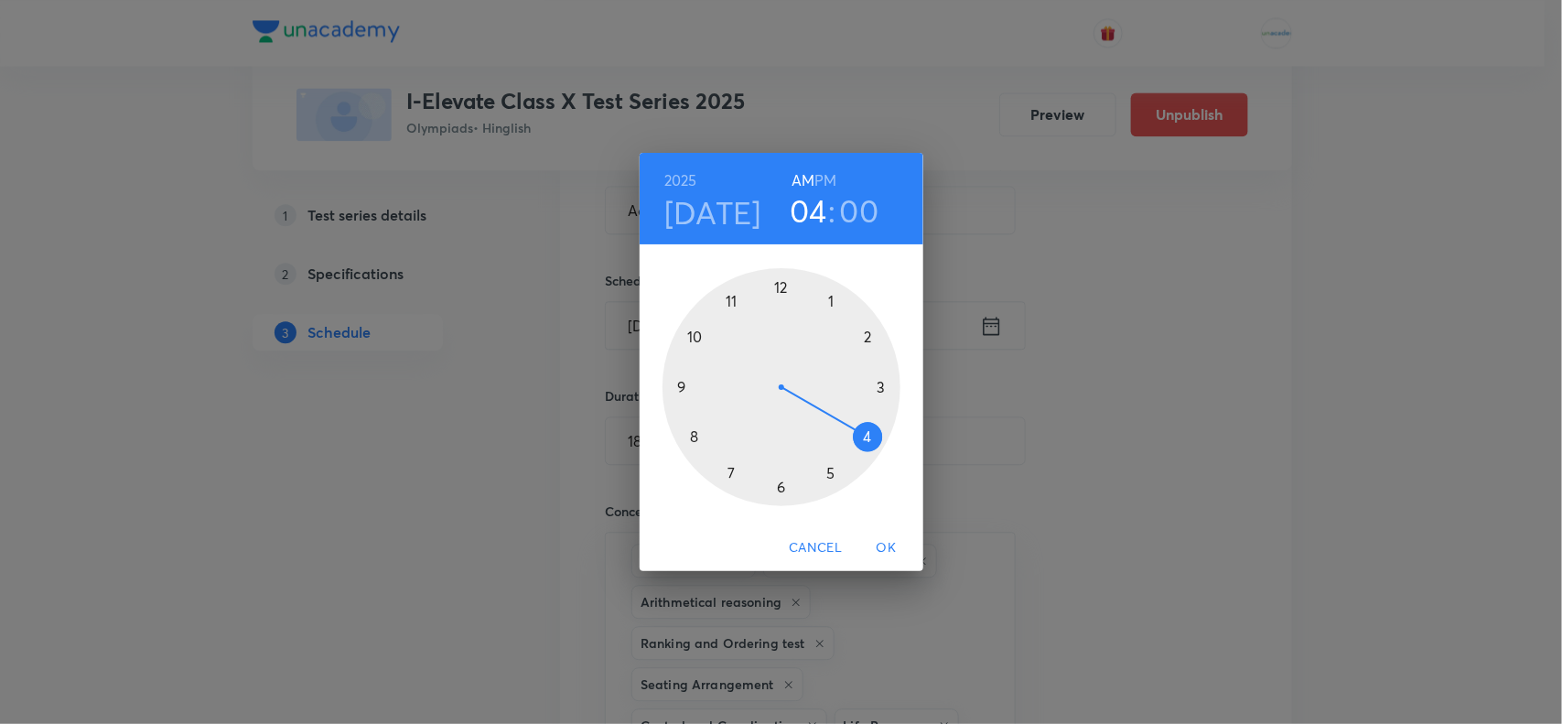
click at [697, 336] on div at bounding box center [782, 387] width 238 height 238
click at [877, 542] on span "OK" at bounding box center [887, 547] width 44 height 23
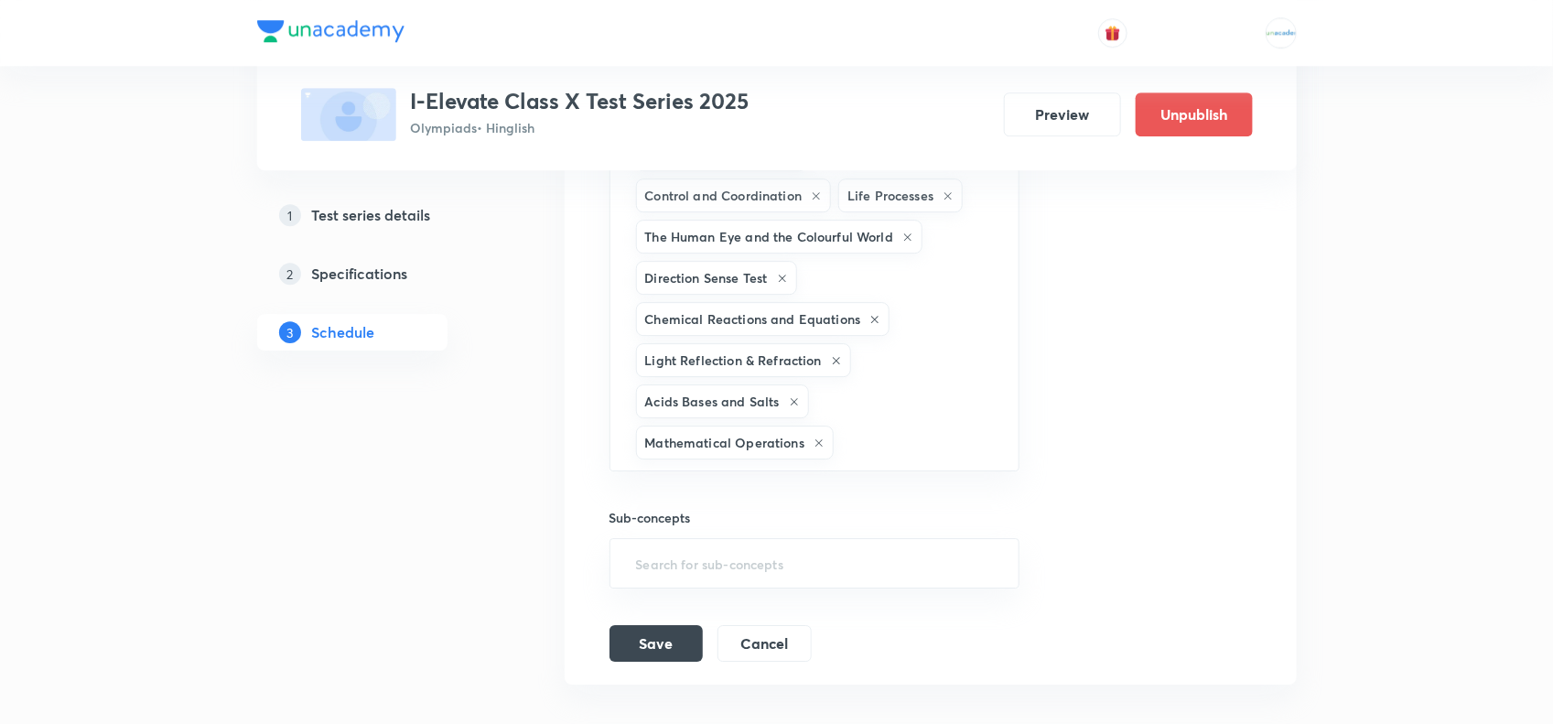
scroll to position [2378, 0]
click at [656, 659] on button "Save" at bounding box center [656, 640] width 93 height 37
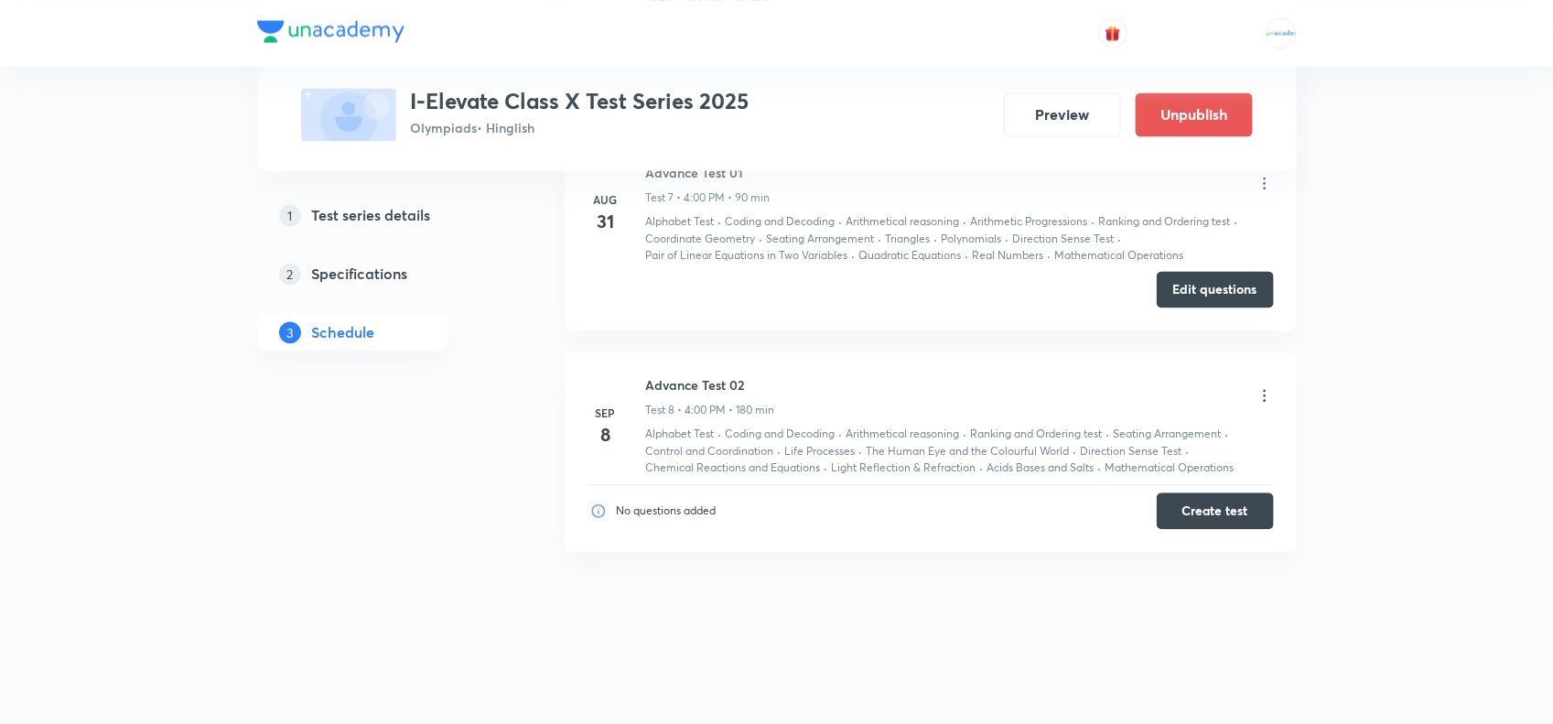
scroll to position [1629, 0]
